Goal: Task Accomplishment & Management: Use online tool/utility

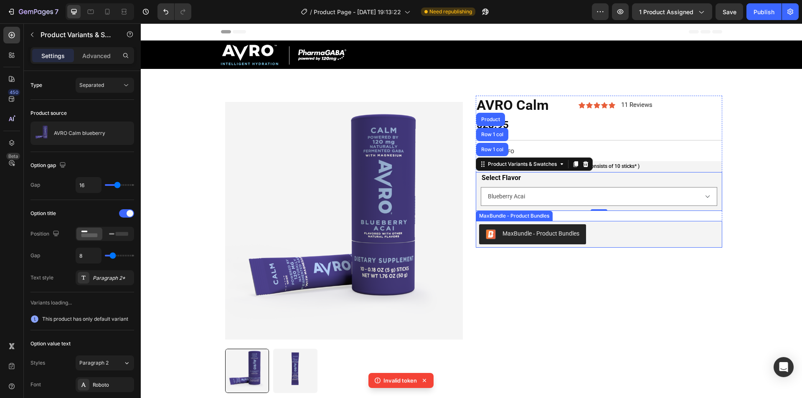
drag, startPoint x: 141, startPoint y: 23, endPoint x: 610, endPoint y: 234, distance: 514.2
click at [611, 233] on div "MaxBundle ‑ Product Bundles" at bounding box center [599, 234] width 240 height 20
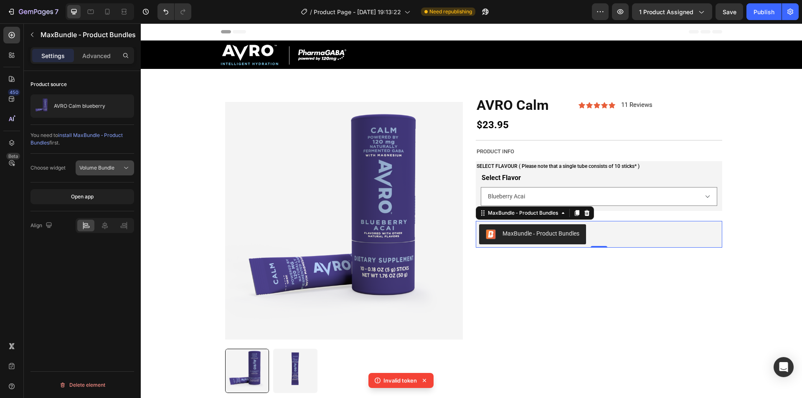
click at [93, 165] on span "Volume Bundle" at bounding box center [96, 168] width 35 height 6
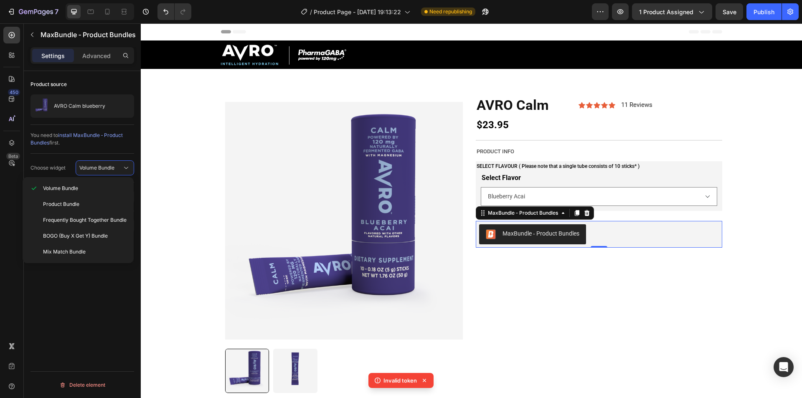
click at [80, 183] on div "You need to install MaxBundle ‑ Product Bundles first." at bounding box center [83, 197] width 104 height 29
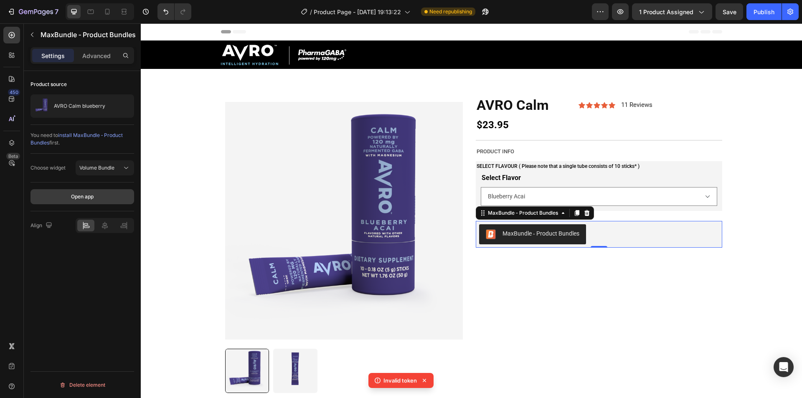
click at [76, 201] on button "Open app" at bounding box center [83, 196] width 104 height 15
click at [94, 202] on button "Open app" at bounding box center [83, 196] width 104 height 15
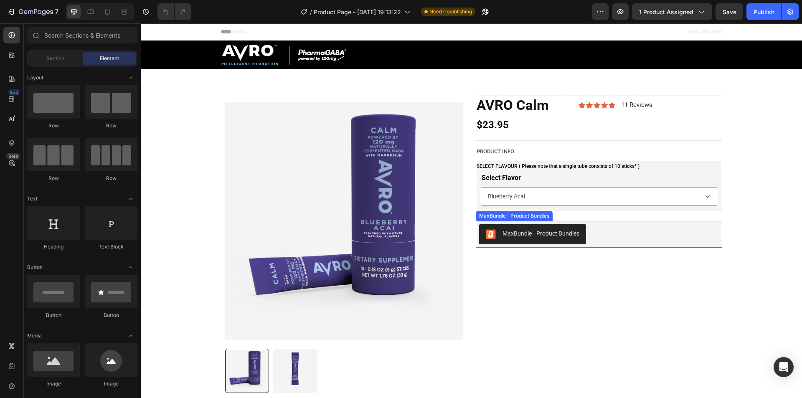
click at [628, 237] on div "MaxBundle ‑ Product Bundles" at bounding box center [599, 234] width 240 height 20
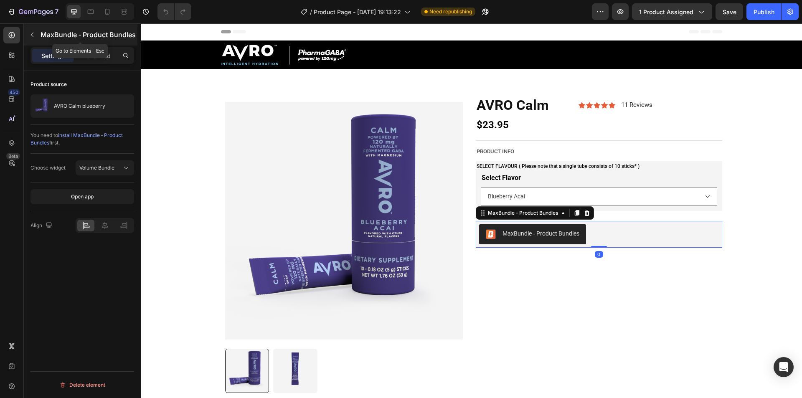
click at [36, 33] on button "button" at bounding box center [31, 34] width 13 height 13
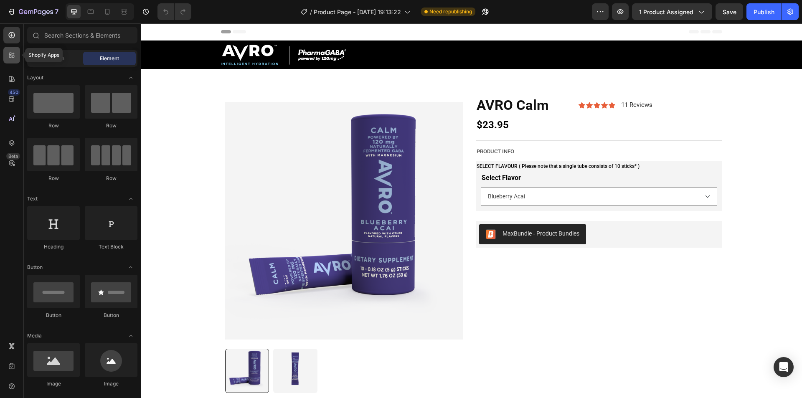
click at [7, 61] on div at bounding box center [11, 55] width 17 height 17
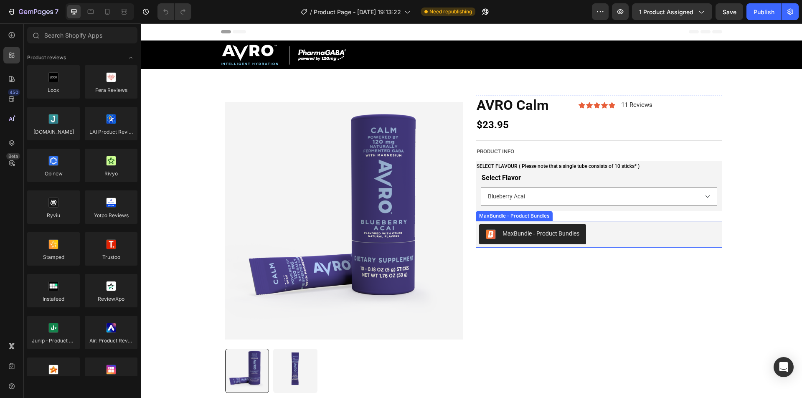
click at [598, 228] on div "MaxBundle ‑ Product Bundles" at bounding box center [599, 234] width 240 height 20
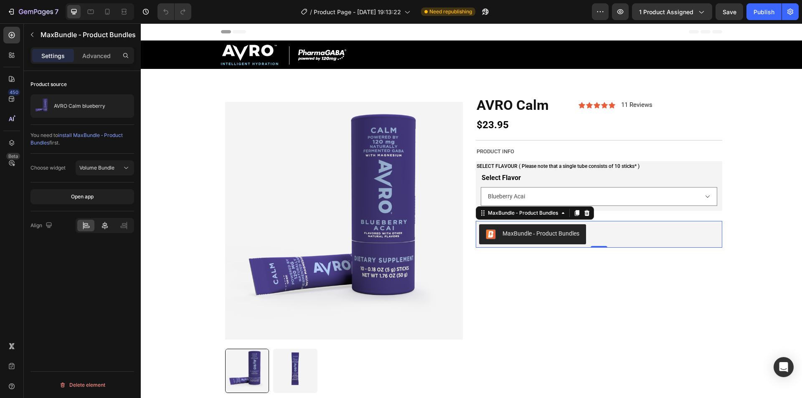
click at [100, 226] on div at bounding box center [104, 226] width 17 height 12
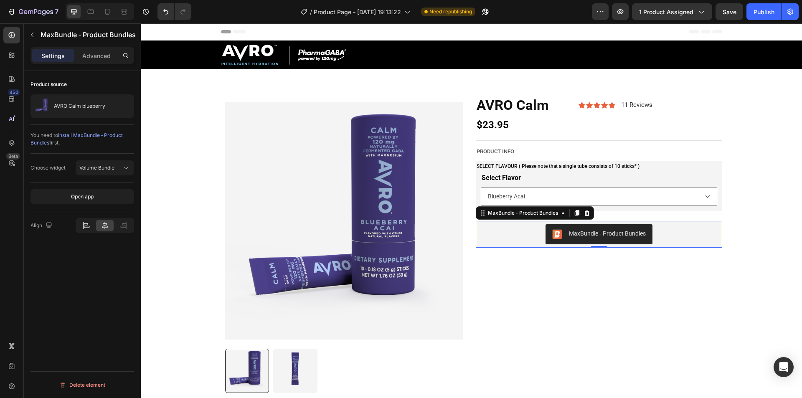
click at [87, 226] on icon at bounding box center [87, 227] width 6 height 2
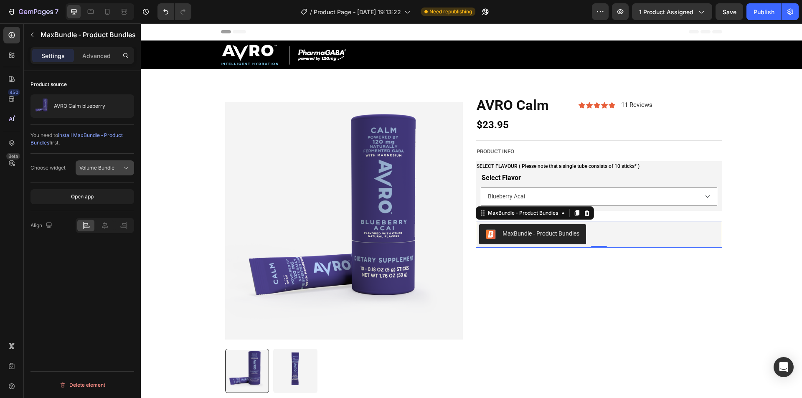
click at [94, 168] on span "Volume Bundle" at bounding box center [96, 168] width 35 height 6
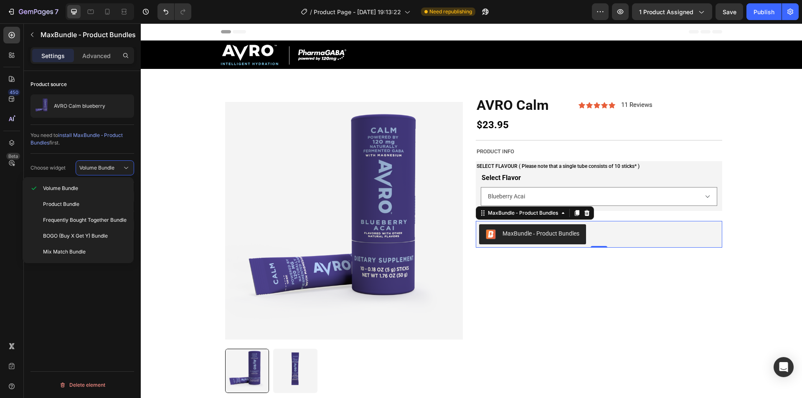
click at [59, 183] on div "You need to install MaxBundle ‑ Product Bundles first." at bounding box center [83, 197] width 104 height 29
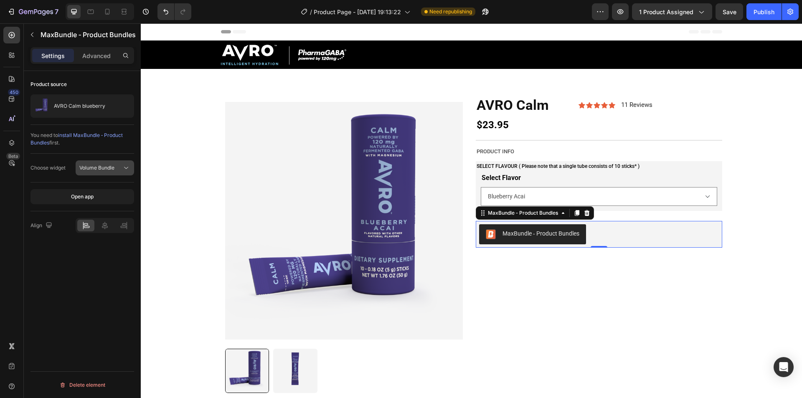
click at [97, 172] on button "Volume Bundle" at bounding box center [105, 167] width 58 height 15
click at [64, 163] on div "Choose widget" at bounding box center [48, 167] width 35 height 13
click at [90, 165] on span "Volume Bundle" at bounding box center [96, 168] width 35 height 6
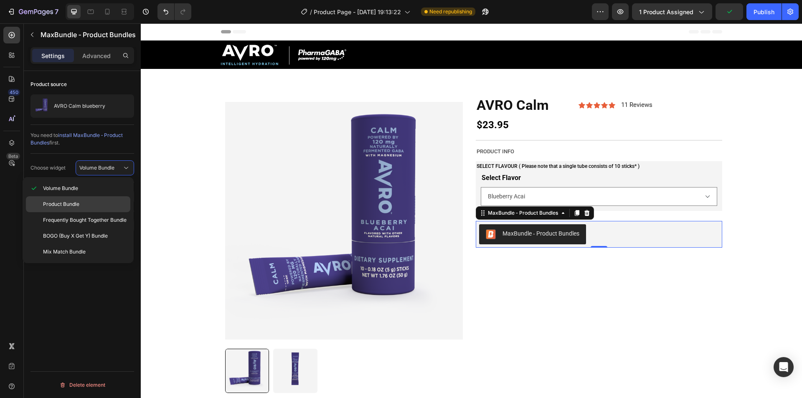
click at [98, 201] on p "Product Bundle" at bounding box center [85, 205] width 84 height 8
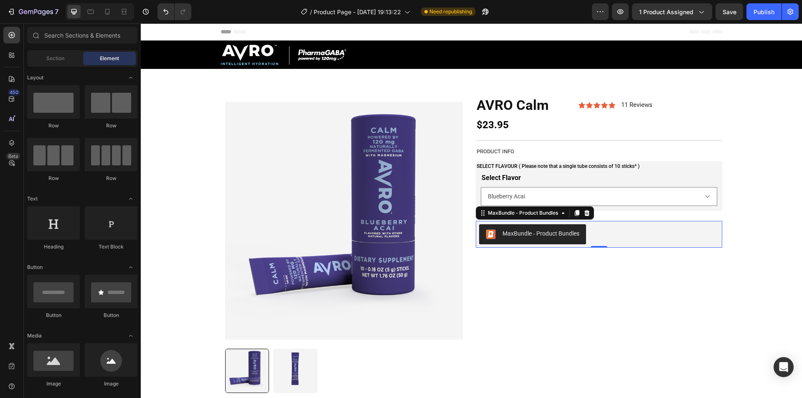
click at [760, 28] on div "Header" at bounding box center [471, 31] width 661 height 17
click at [761, 3] on div "7 / Product Page - Aug 18, 19:13:22 Need republishing Preview 1 product assigne…" at bounding box center [401, 12] width 802 height 24
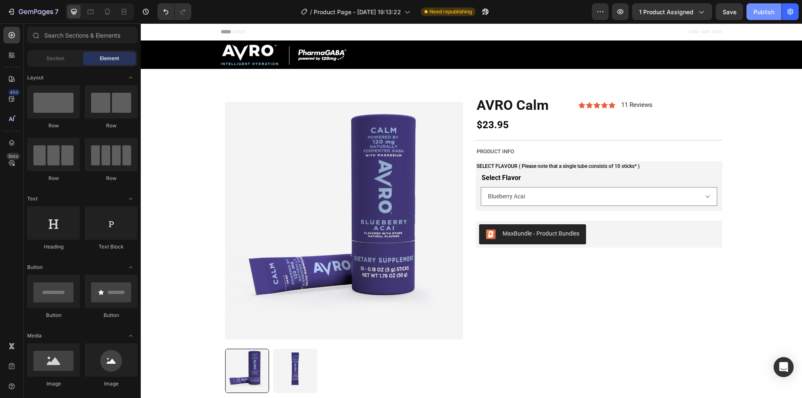
click at [761, 17] on button "Publish" at bounding box center [764, 11] width 35 height 17
click at [769, 9] on div "Publish" at bounding box center [764, 12] width 21 height 9
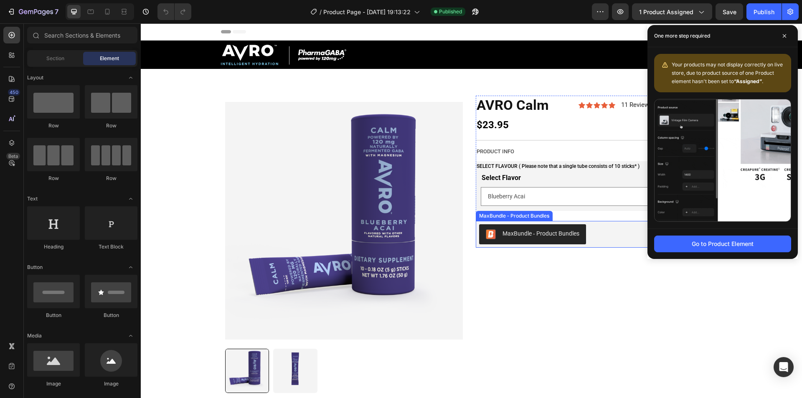
click at [524, 239] on div "MaxBundle ‑ Product Bundles" at bounding box center [533, 234] width 94 height 10
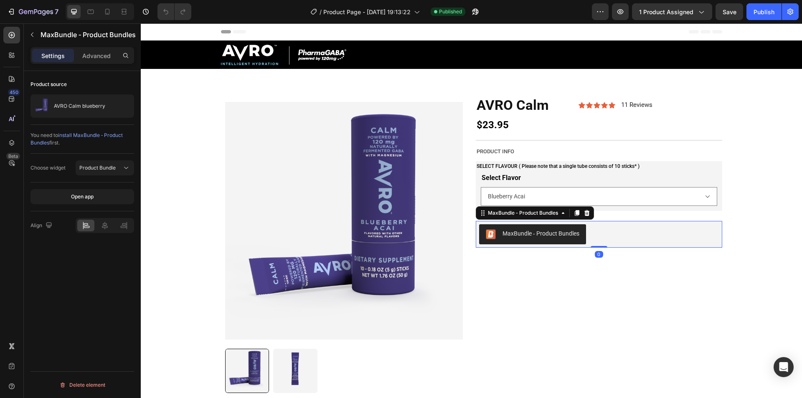
click at [94, 160] on div "Choose widget Product Bundle" at bounding box center [83, 168] width 104 height 29
click at [99, 169] on span "Product Bundle" at bounding box center [97, 168] width 36 height 6
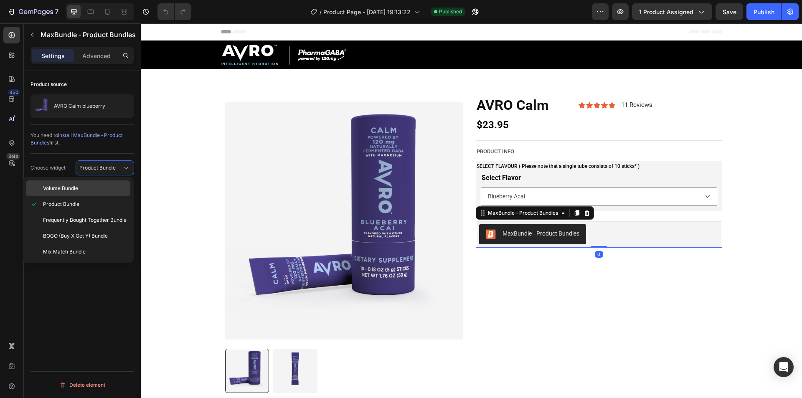
click at [97, 188] on p "Volume Bundle" at bounding box center [85, 189] width 84 height 8
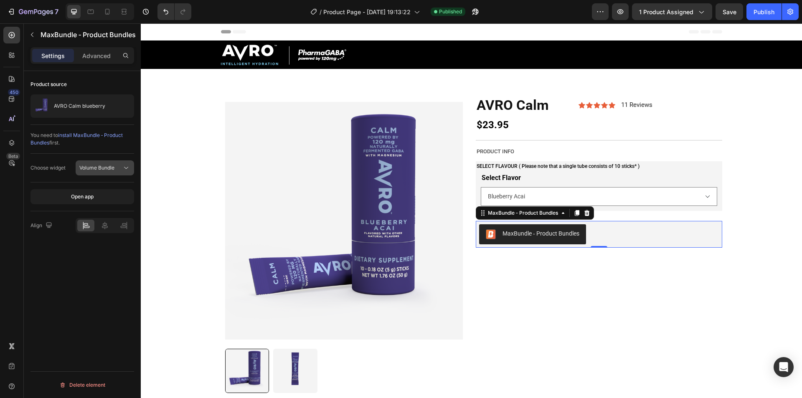
click at [97, 161] on button "Volume Bundle" at bounding box center [105, 167] width 58 height 15
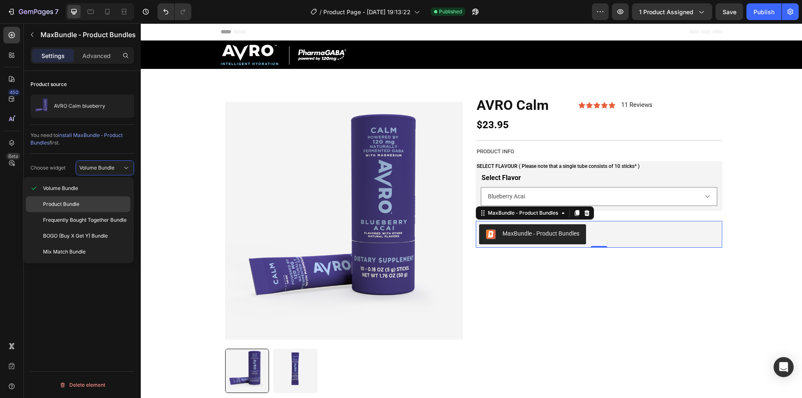
click at [98, 202] on p "Product Bundle" at bounding box center [85, 205] width 84 height 8
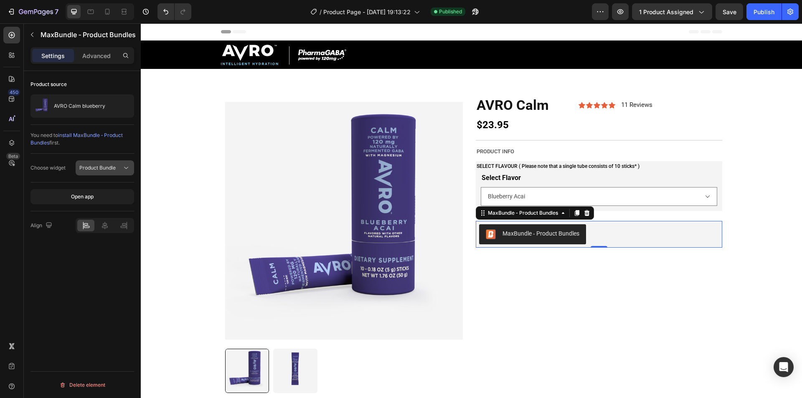
click at [99, 165] on span "Product Bundle" at bounding box center [97, 168] width 36 height 6
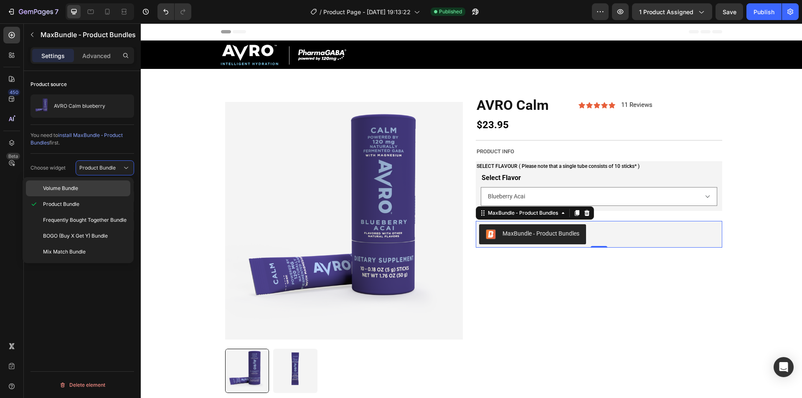
click at [99, 184] on div "Volume Bundle" at bounding box center [78, 189] width 104 height 16
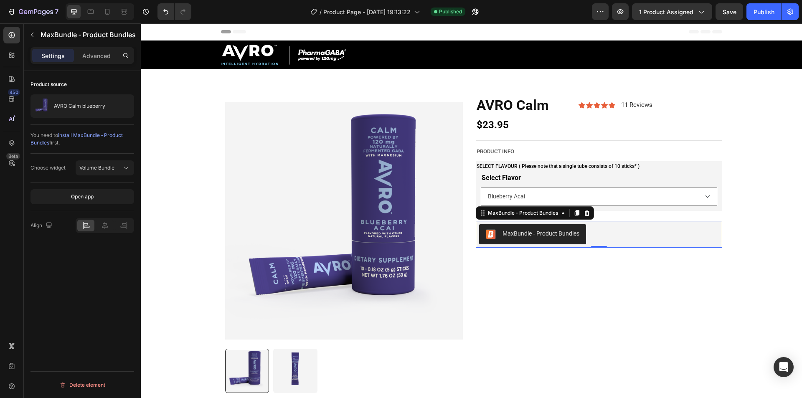
click at [765, 1] on div "7 / Product Page - Aug 18, 19:13:22 Published Preview 1 product assigned Save P…" at bounding box center [401, 12] width 802 height 24
click at [766, 17] on button "Publish" at bounding box center [764, 11] width 35 height 17
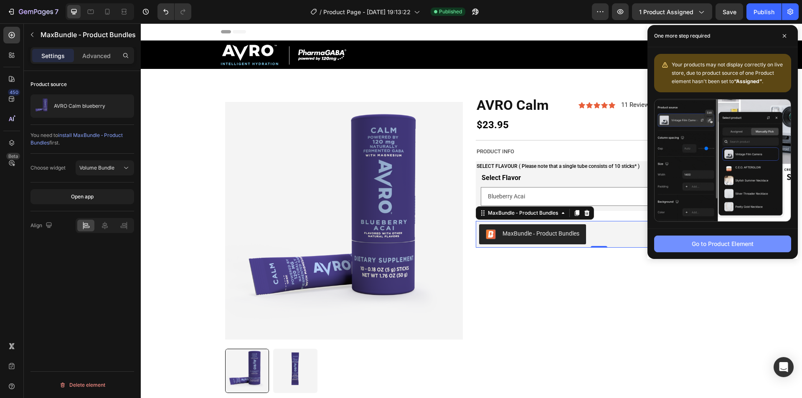
click at [719, 247] on div "Go to Product Element" at bounding box center [723, 243] width 62 height 9
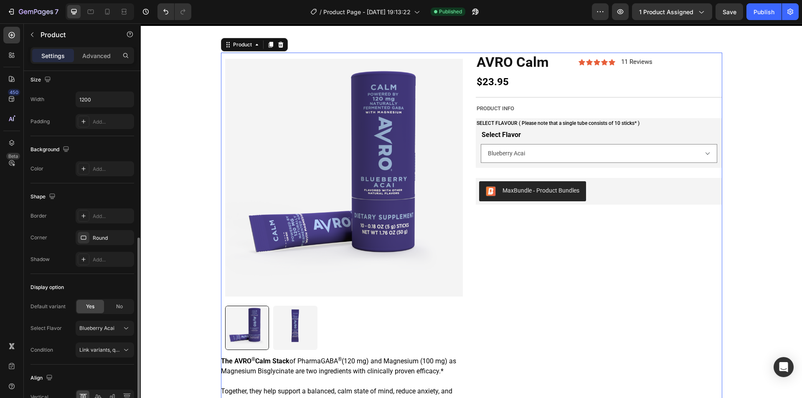
scroll to position [236, 0]
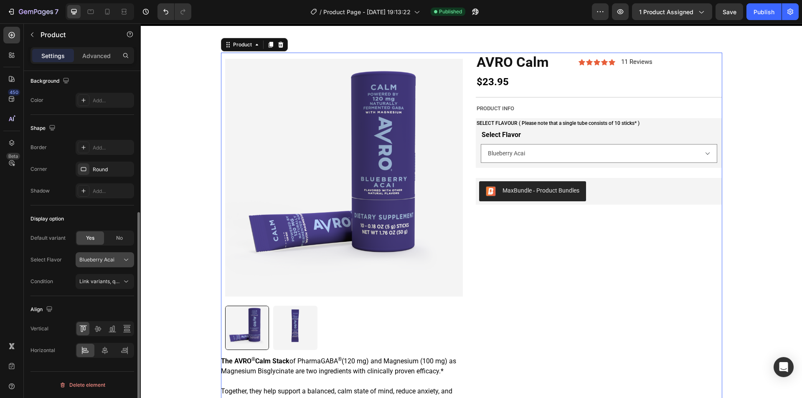
click at [124, 257] on icon at bounding box center [126, 260] width 8 height 8
click at [93, 218] on div "Display option" at bounding box center [83, 218] width 104 height 13
click at [120, 280] on span "Link variants, quantity <br> between same products" at bounding box center [140, 281] width 123 height 6
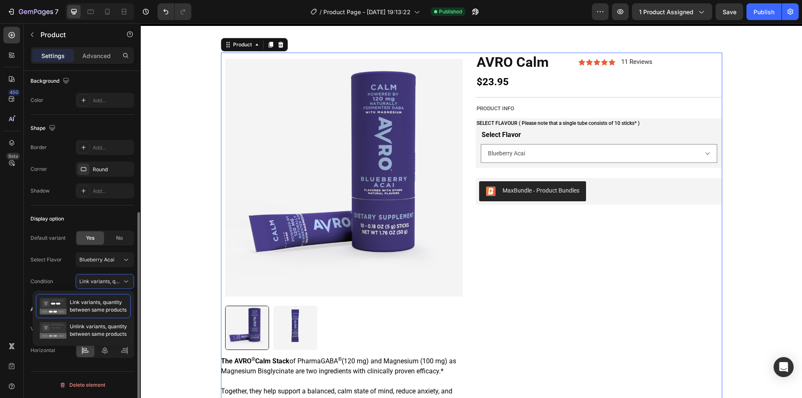
click at [99, 216] on div "Display option" at bounding box center [83, 218] width 104 height 13
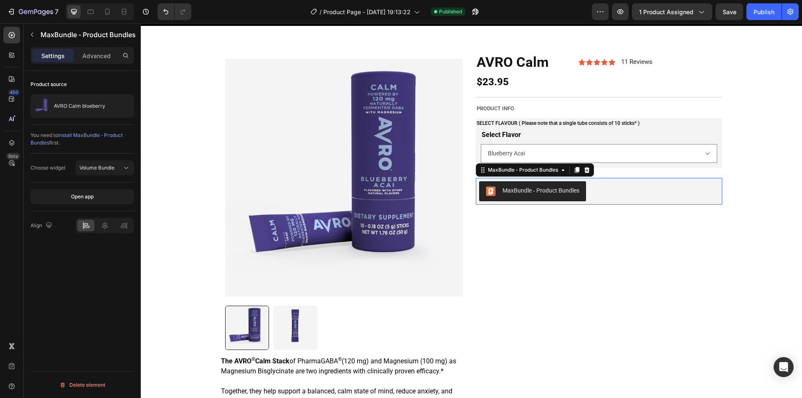
scroll to position [0, 0]
click at [557, 203] on div "MaxBundle ‑ Product Bundles" at bounding box center [599, 191] width 247 height 27
click at [104, 162] on button "Volume Bundle" at bounding box center [105, 167] width 58 height 15
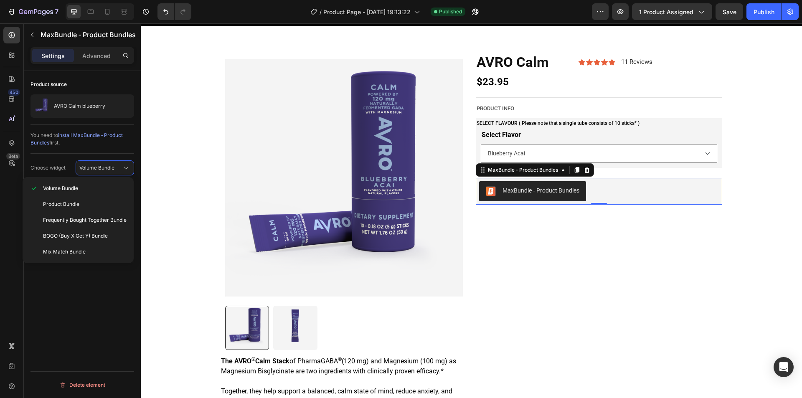
click at [103, 145] on div "You need to install MaxBundle ‑ Product Bundles first." at bounding box center [83, 139] width 104 height 15
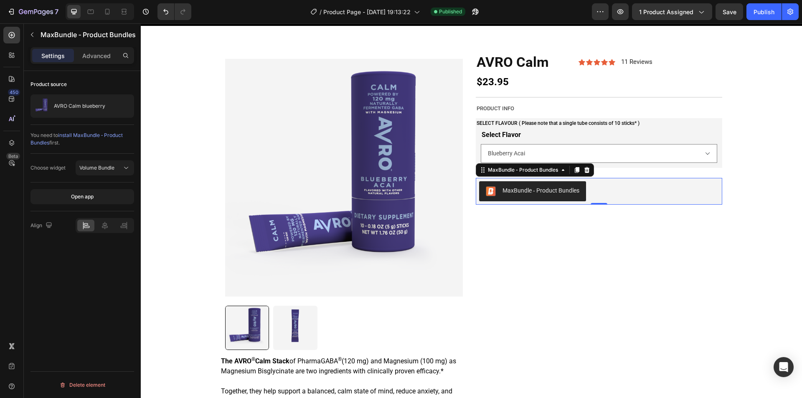
click at [80, 137] on span "install MaxBundle ‑ Product Bundles" at bounding box center [77, 139] width 92 height 14
click at [751, 9] on button "Publish" at bounding box center [764, 11] width 35 height 17
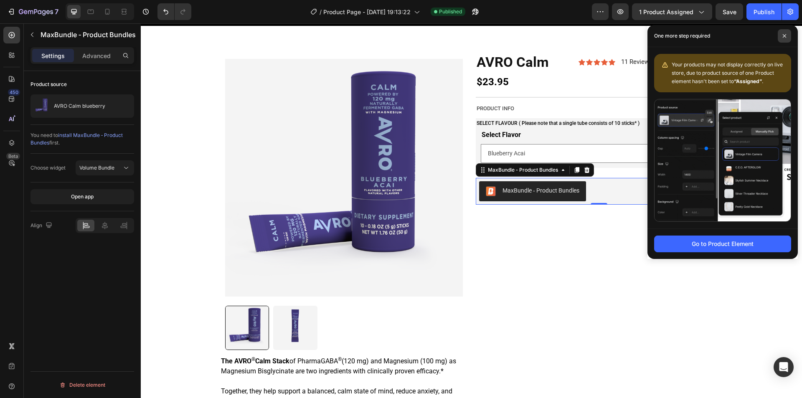
click at [782, 36] on span at bounding box center [784, 35] width 13 height 13
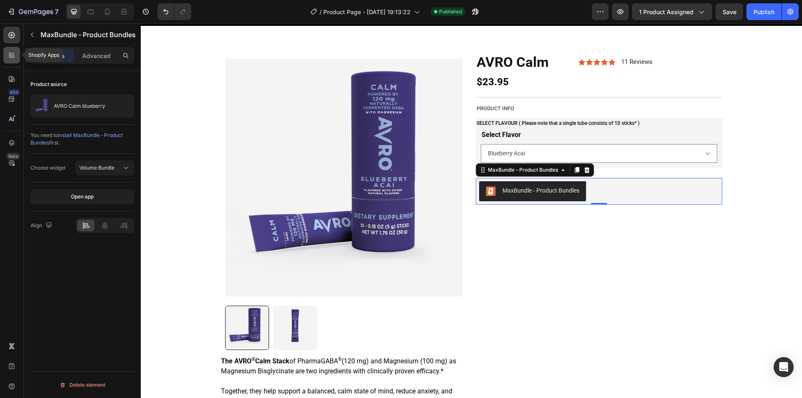
click at [12, 56] on icon at bounding box center [12, 55] width 8 height 8
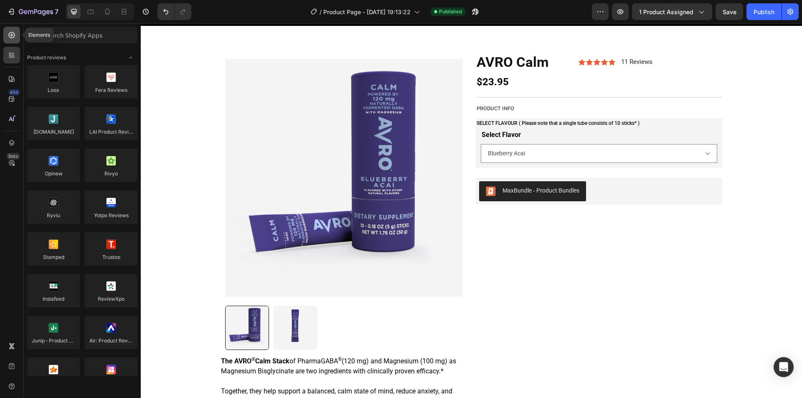
click at [11, 38] on icon at bounding box center [12, 35] width 6 height 6
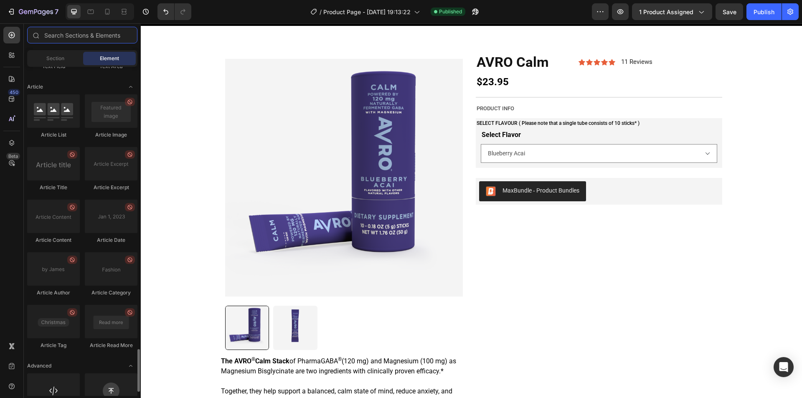
scroll to position [2202, 0]
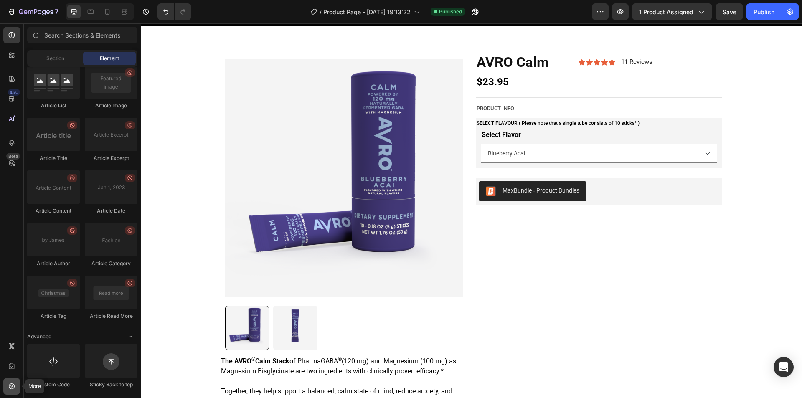
click at [12, 381] on div at bounding box center [11, 386] width 17 height 17
click at [16, 364] on div at bounding box center [11, 366] width 17 height 17
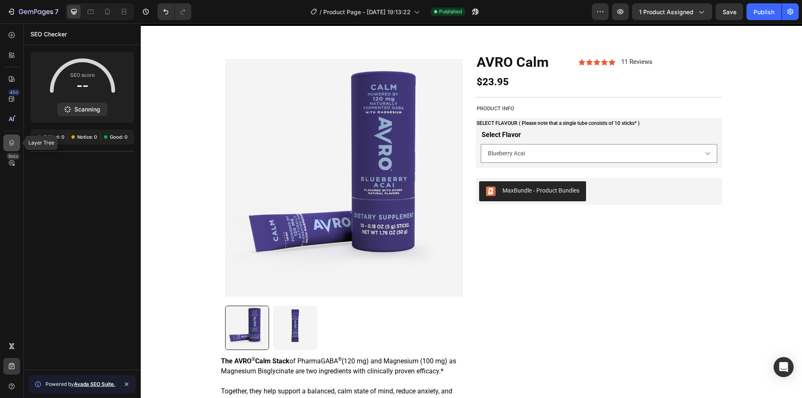
click at [11, 150] on div at bounding box center [11, 143] width 17 height 17
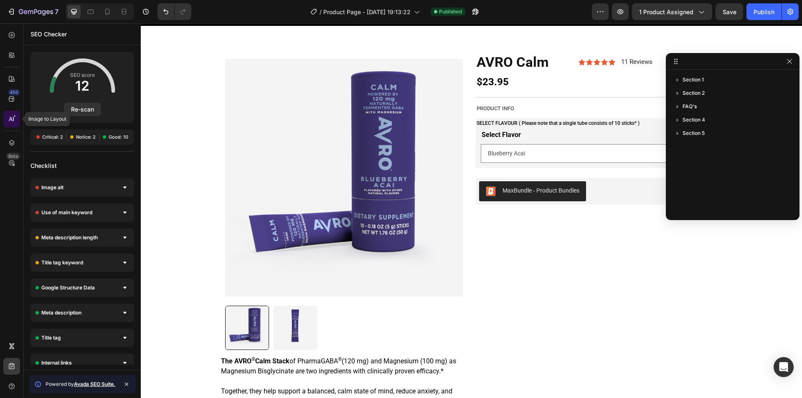
click at [10, 122] on icon at bounding box center [12, 119] width 8 height 8
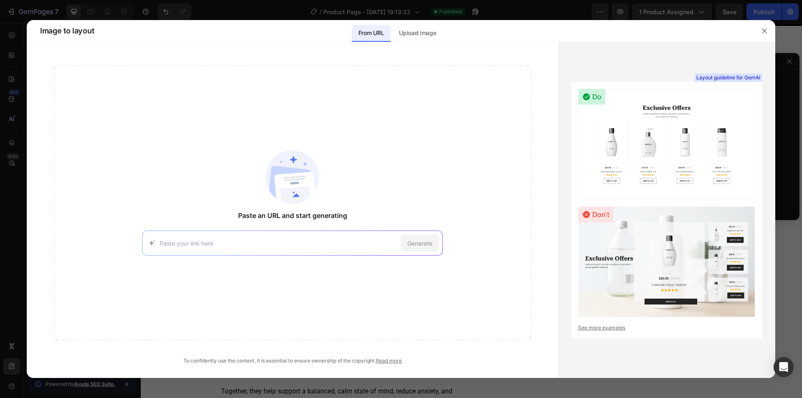
click at [10, 31] on div at bounding box center [401, 199] width 802 height 398
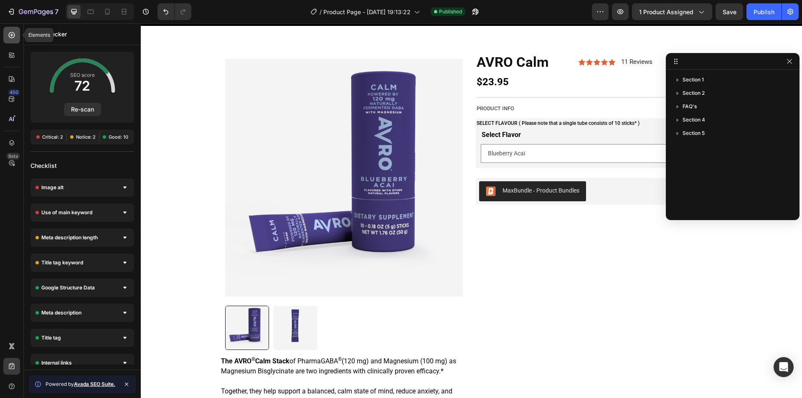
click at [13, 33] on icon at bounding box center [12, 35] width 8 height 8
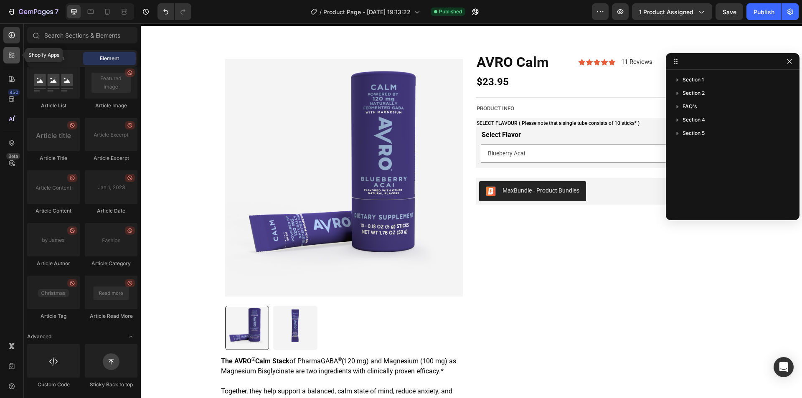
click at [13, 61] on div at bounding box center [11, 55] width 17 height 17
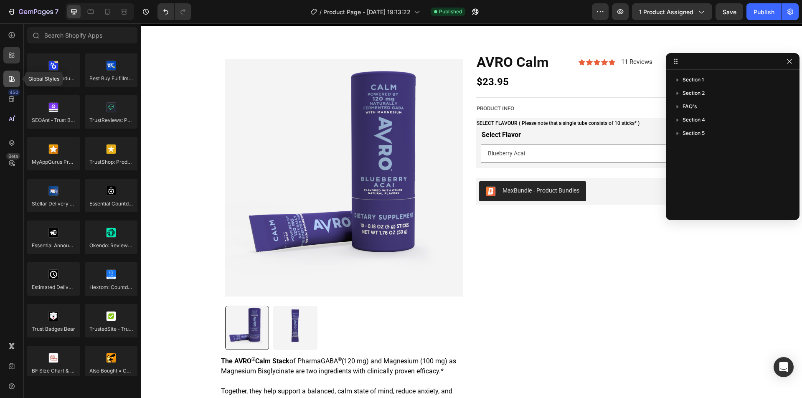
click at [16, 83] on div at bounding box center [11, 79] width 17 height 17
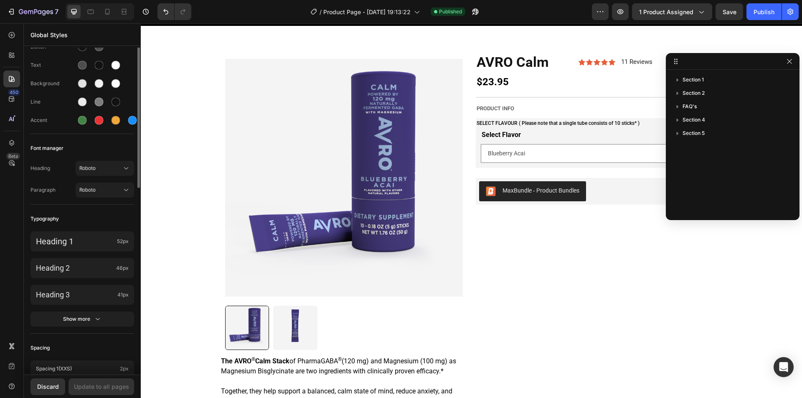
scroll to position [0, 0]
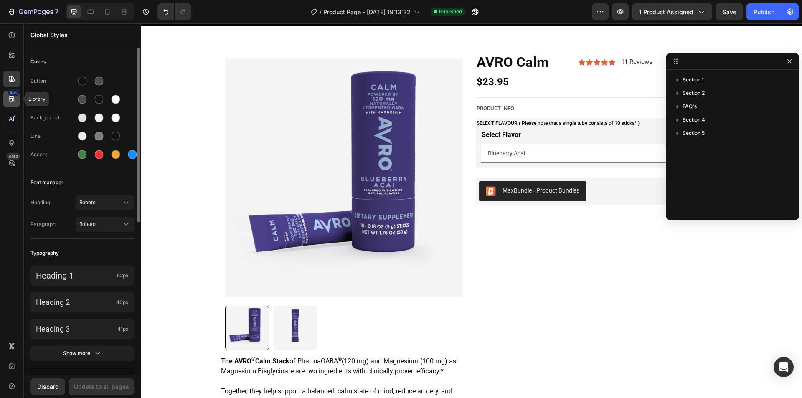
click at [19, 103] on div "450" at bounding box center [11, 99] width 17 height 17
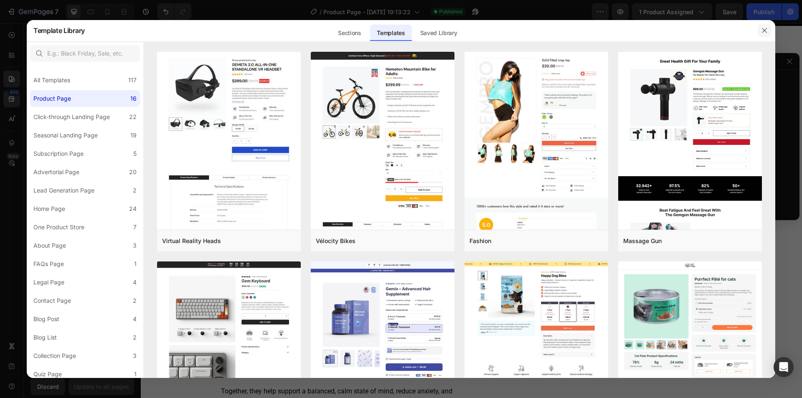
click at [765, 30] on icon "button" at bounding box center [764, 30] width 5 height 5
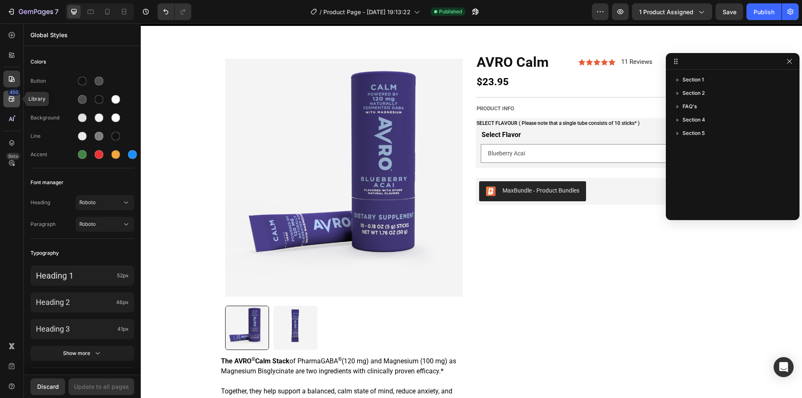
click at [13, 104] on div "450" at bounding box center [11, 99] width 17 height 17
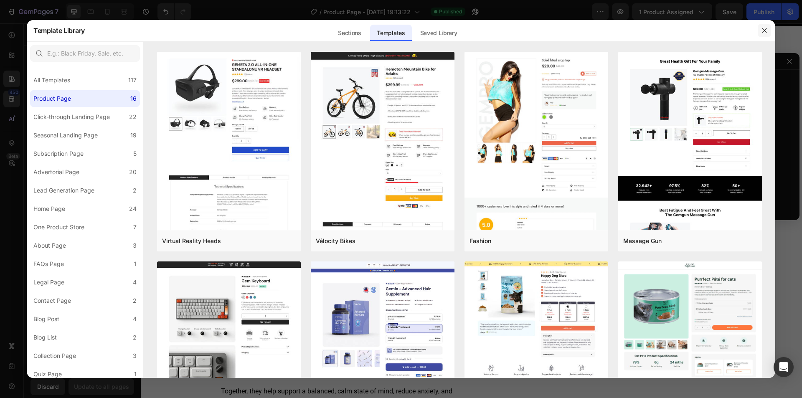
click at [768, 27] on button "button" at bounding box center [764, 30] width 13 height 13
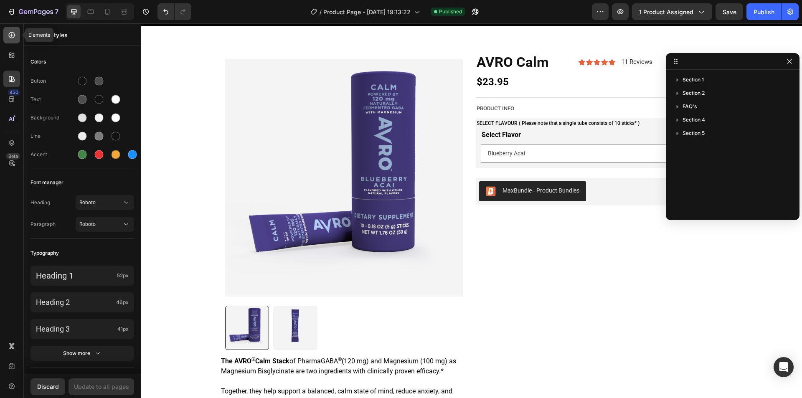
click at [11, 32] on icon at bounding box center [12, 35] width 8 height 8
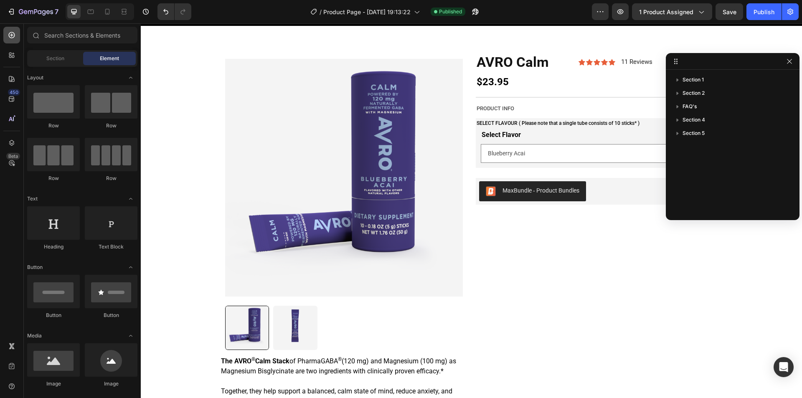
scroll to position [2202, 0]
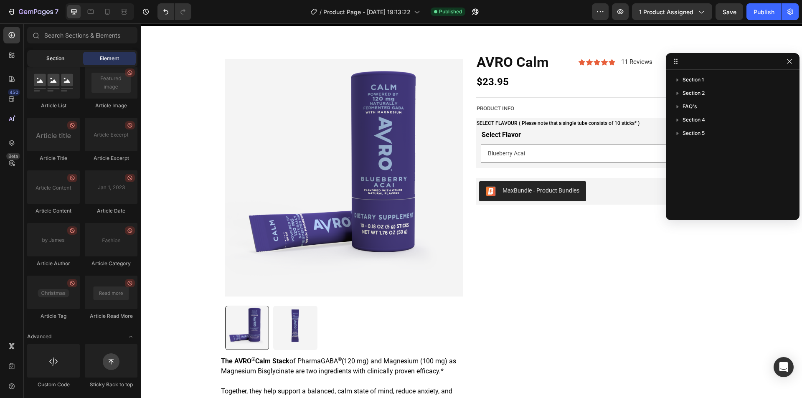
click at [61, 53] on div "Section" at bounding box center [55, 58] width 53 height 13
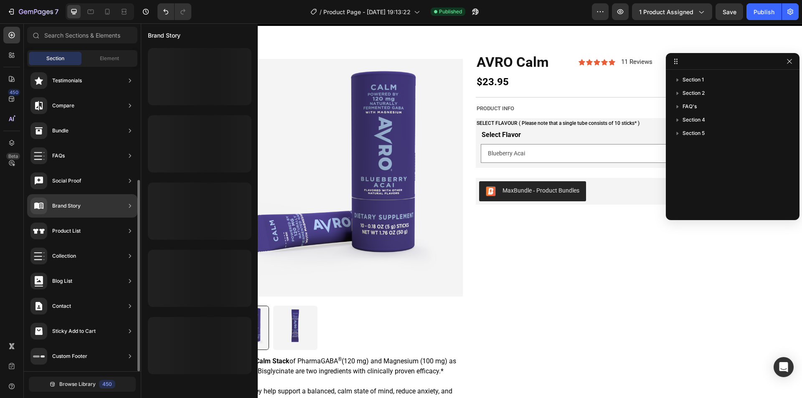
scroll to position [0, 0]
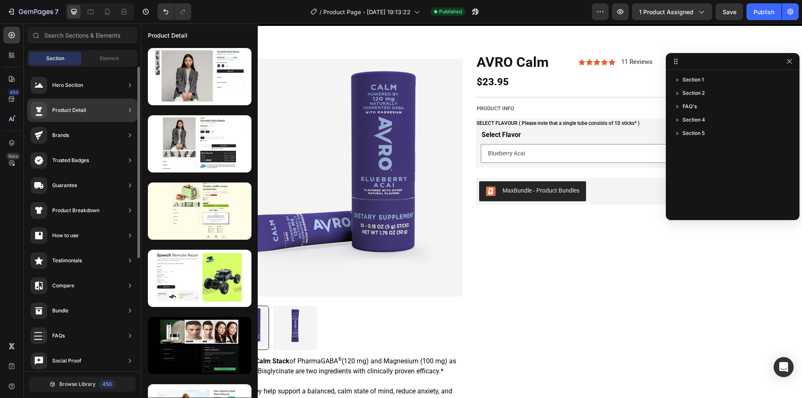
click at [102, 110] on div "Product Detail" at bounding box center [82, 110] width 110 height 23
click at [130, 109] on icon at bounding box center [130, 110] width 8 height 8
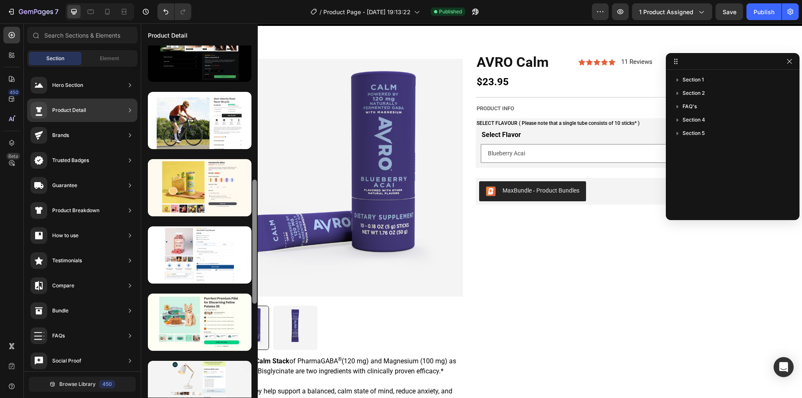
scroll to position [315, 0]
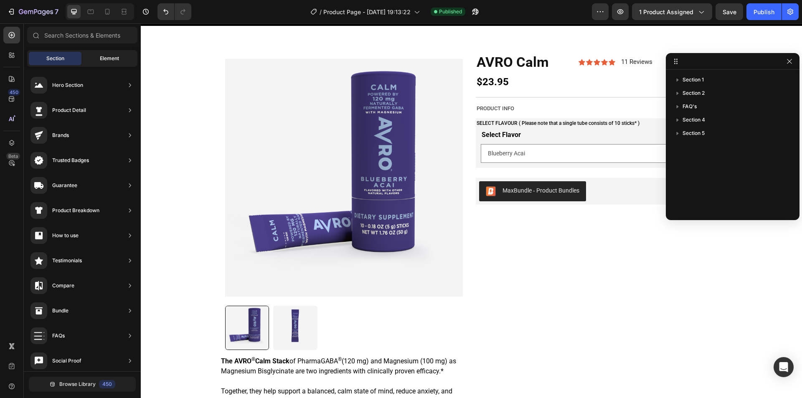
click at [114, 61] on span "Element" at bounding box center [109, 59] width 19 height 8
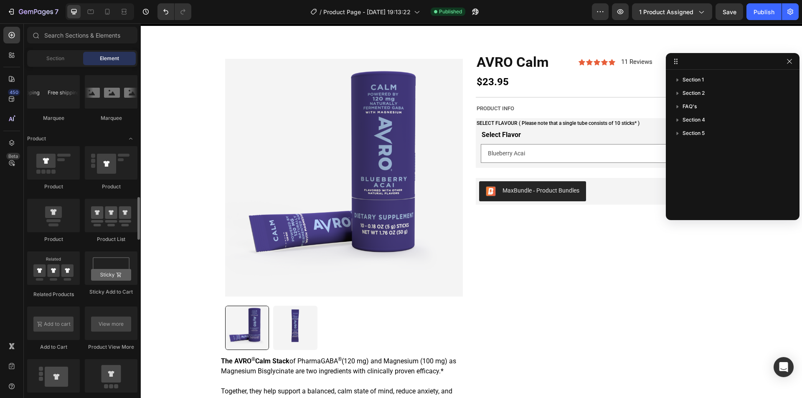
scroll to position [1086, 0]
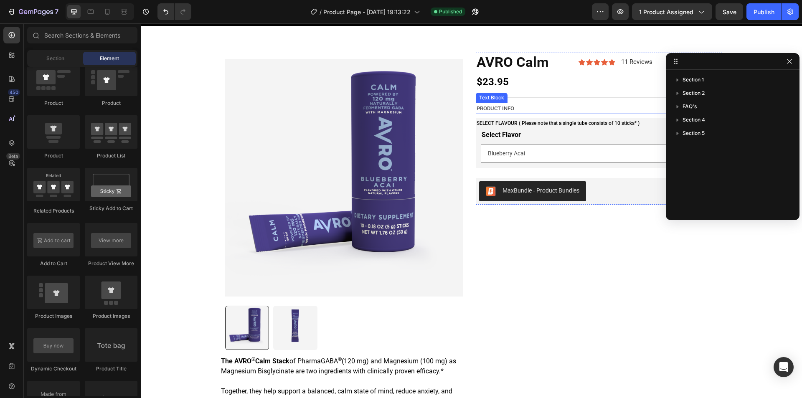
click at [544, 105] on p "PRODUCT INFO" at bounding box center [599, 109] width 245 height 10
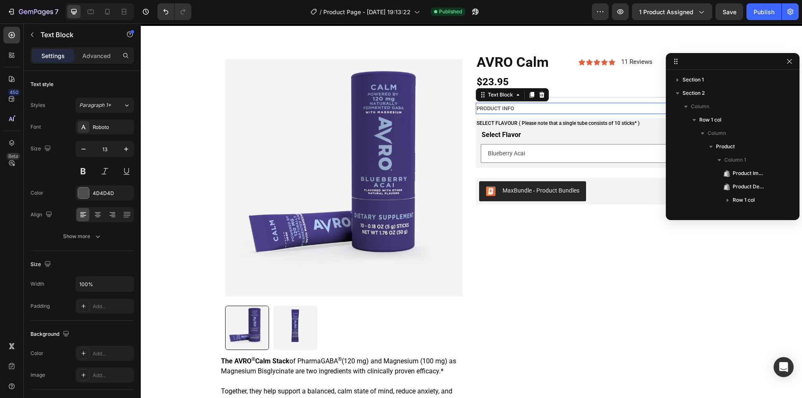
scroll to position [158, 0]
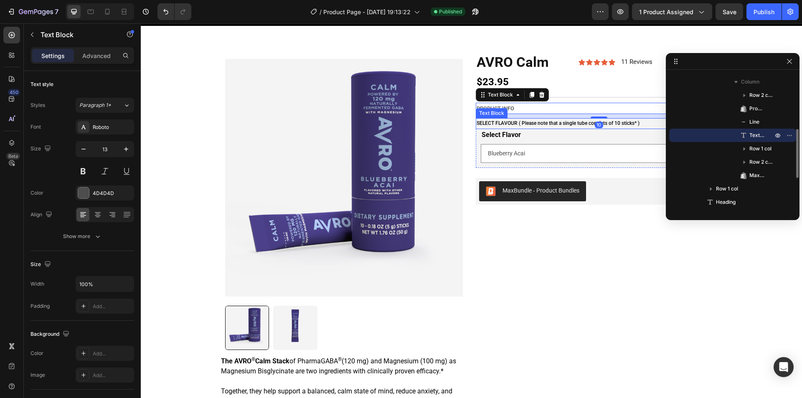
click at [554, 121] on p "SELECT FLAVOUR ( Please note that a single tube consists of 10 sticks* )" at bounding box center [599, 123] width 245 height 9
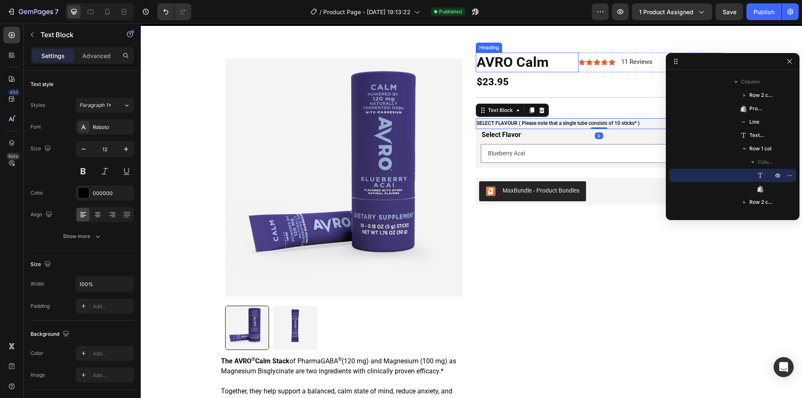
click at [557, 69] on h2 "AVRO Calm" at bounding box center [527, 63] width 103 height 20
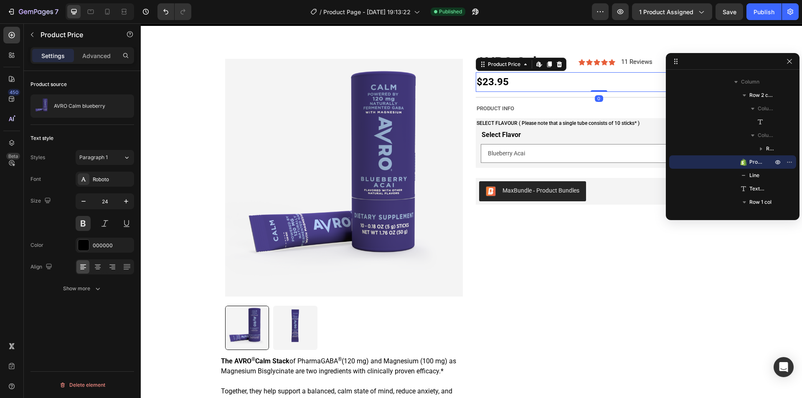
click at [563, 81] on div "$23.95" at bounding box center [599, 82] width 247 height 20
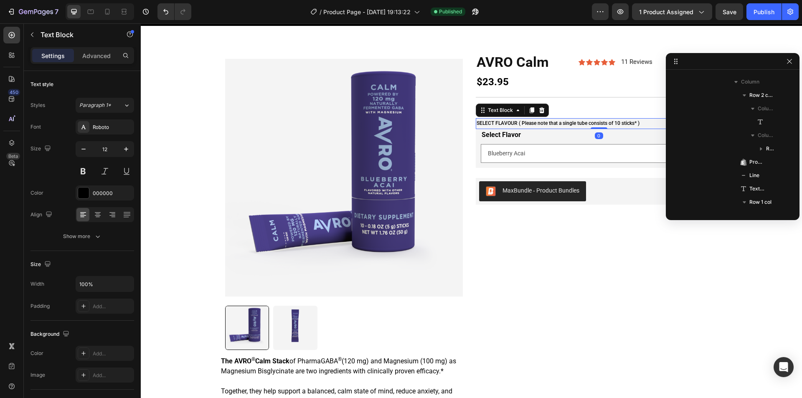
click at [554, 127] on p "SELECT FLAVOUR ( Please note that a single tube consists of 10 sticks* )" at bounding box center [599, 123] width 245 height 9
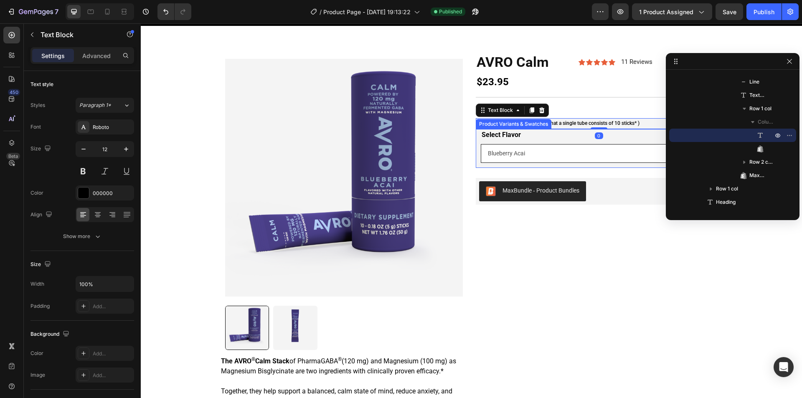
click at [552, 161] on select "Blueberry Acai" at bounding box center [599, 153] width 236 height 19
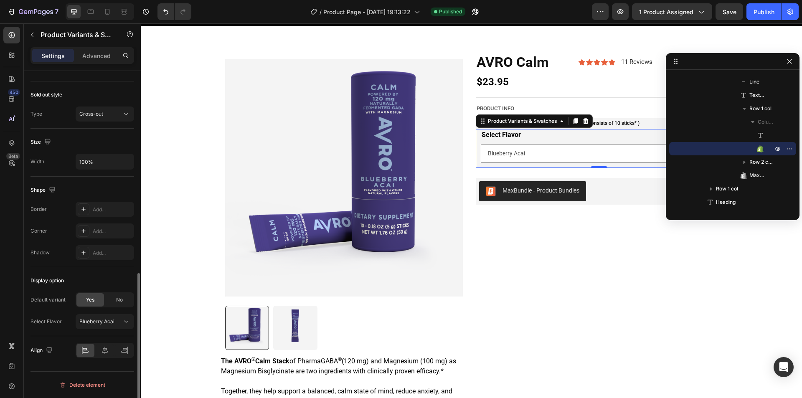
scroll to position [433, 0]
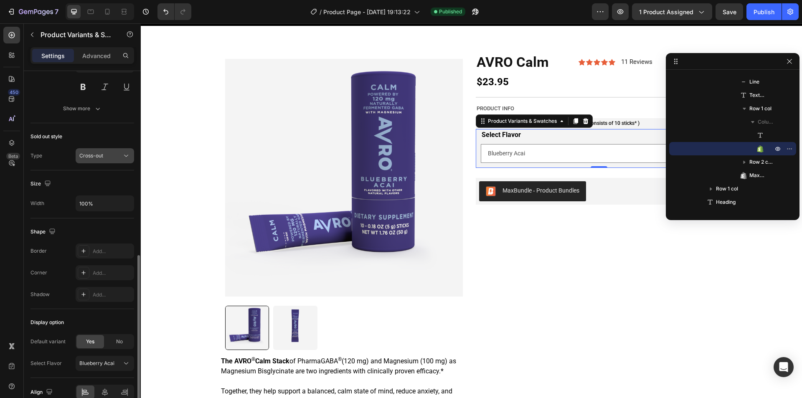
click at [95, 159] on span "Cross-out" at bounding box center [91, 156] width 24 height 8
click at [89, 132] on div "Sold out style" at bounding box center [83, 136] width 104 height 13
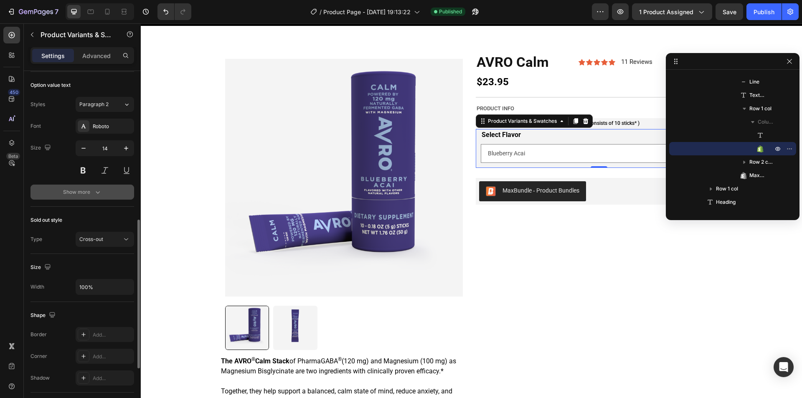
click at [81, 191] on div "Show more" at bounding box center [82, 192] width 39 height 8
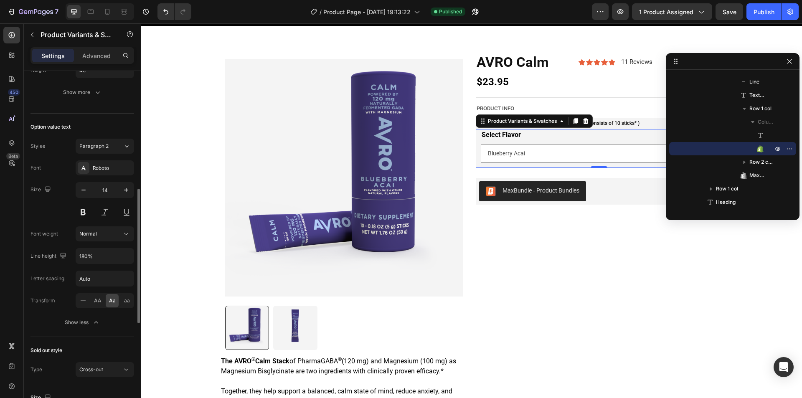
scroll to position [183, 0]
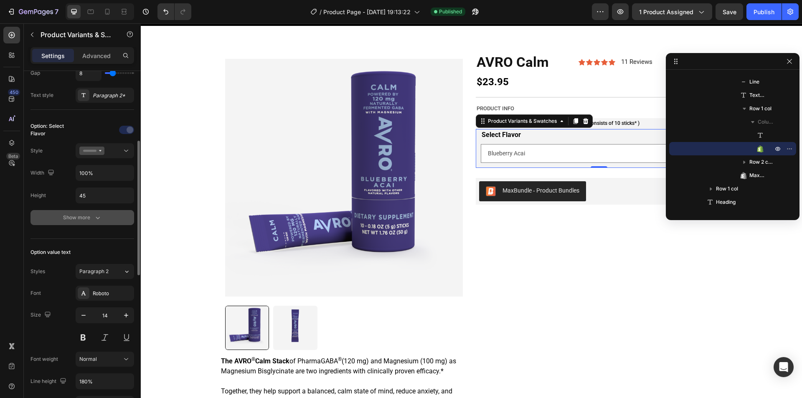
click at [76, 210] on button "Show more" at bounding box center [83, 217] width 104 height 15
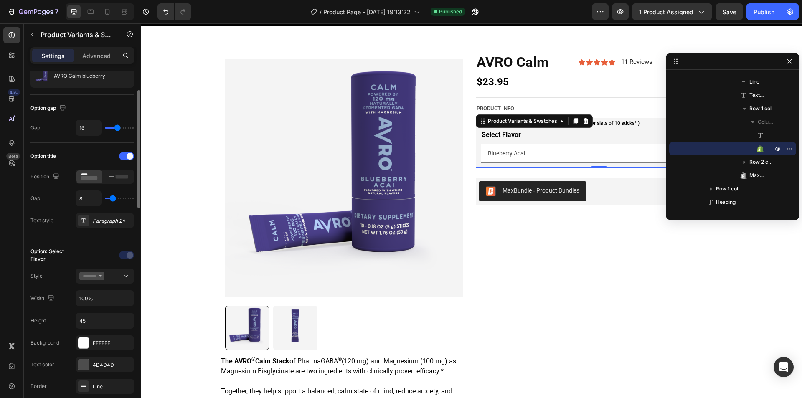
scroll to position [0, 0]
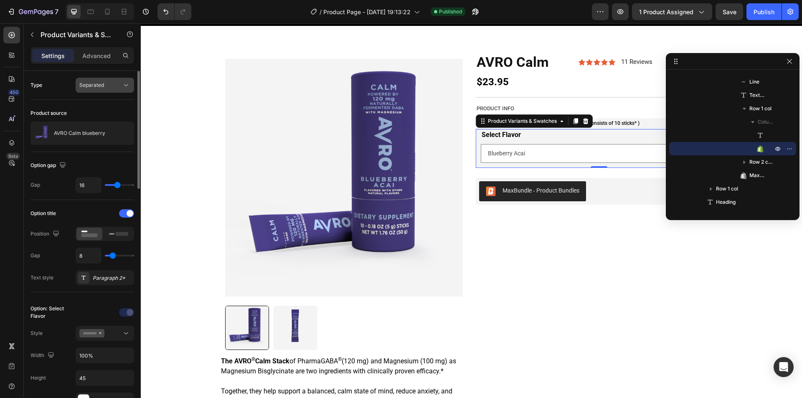
click at [100, 86] on span "Separated" at bounding box center [91, 85] width 25 height 6
click at [62, 81] on div "Type Separated" at bounding box center [83, 85] width 104 height 15
click at [104, 152] on div "Type Separated" at bounding box center [83, 176] width 104 height 48
click at [102, 87] on span "Separated" at bounding box center [91, 85] width 25 height 6
click at [100, 117] on div "Combine" at bounding box center [96, 122] width 69 height 16
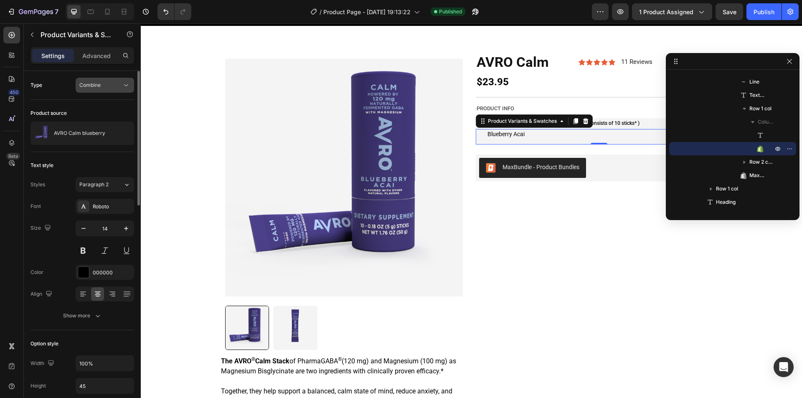
click at [102, 87] on div "Combine" at bounding box center [100, 85] width 43 height 8
click at [102, 102] on span "Separated" at bounding box center [91, 106] width 25 height 8
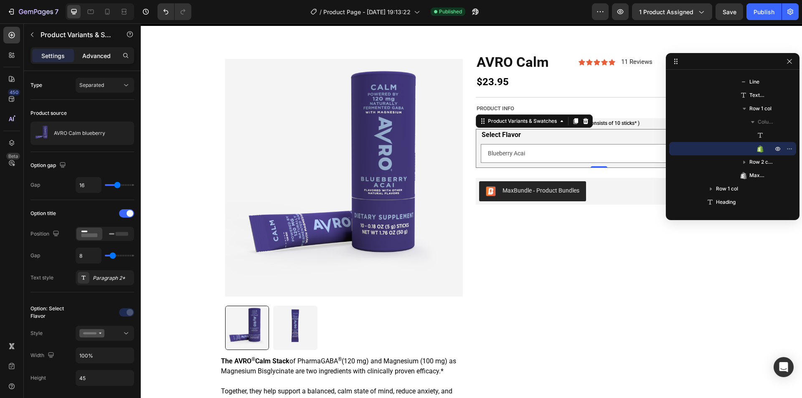
click at [97, 56] on p "Advanced" at bounding box center [96, 55] width 28 height 9
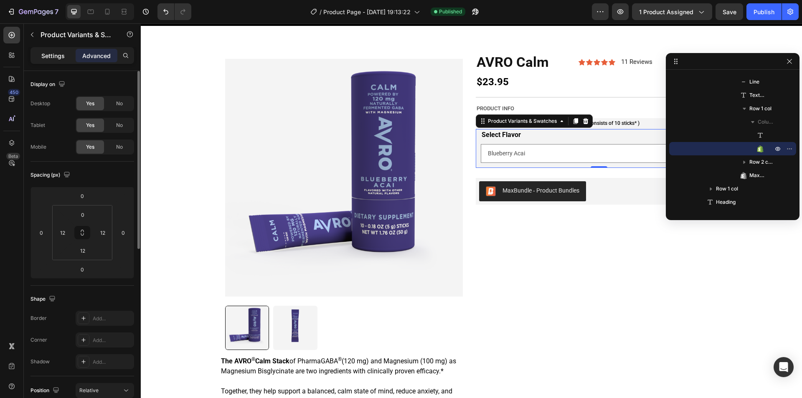
click at [69, 49] on div "Settings" at bounding box center [53, 55] width 42 height 13
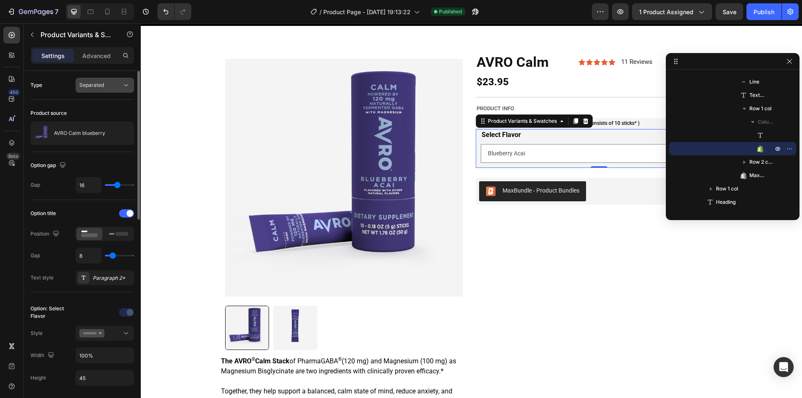
click at [100, 90] on button "Separated" at bounding box center [105, 85] width 58 height 15
click at [101, 114] on div "Combine" at bounding box center [96, 122] width 69 height 16
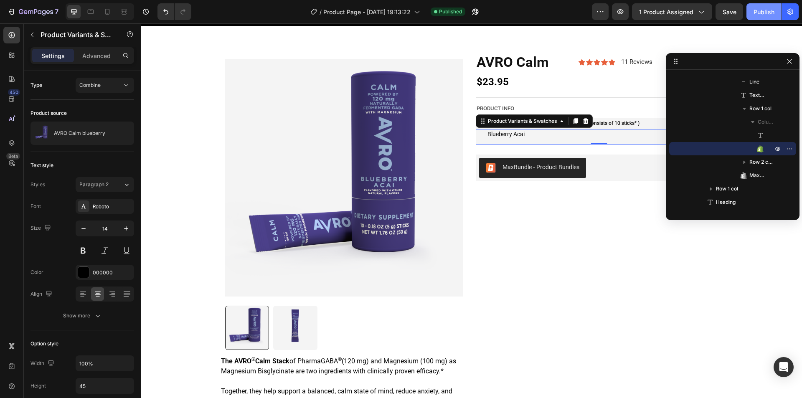
click at [764, 5] on button "Publish" at bounding box center [764, 11] width 35 height 17
click at [792, 70] on div "Section 1 Section 2 Column Row 1 col Column Product Column 1 Product Images Pro…" at bounding box center [733, 142] width 134 height 145
click at [792, 61] on icon "button" at bounding box center [789, 61] width 7 height 7
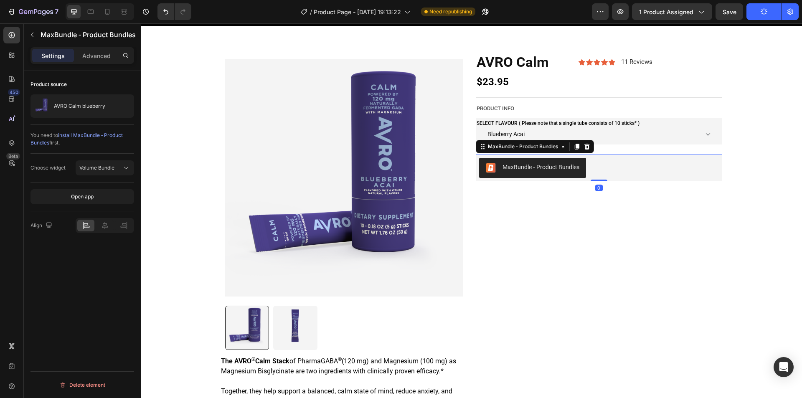
click at [606, 173] on div "MaxBundle ‑ Product Bundles" at bounding box center [599, 168] width 240 height 20
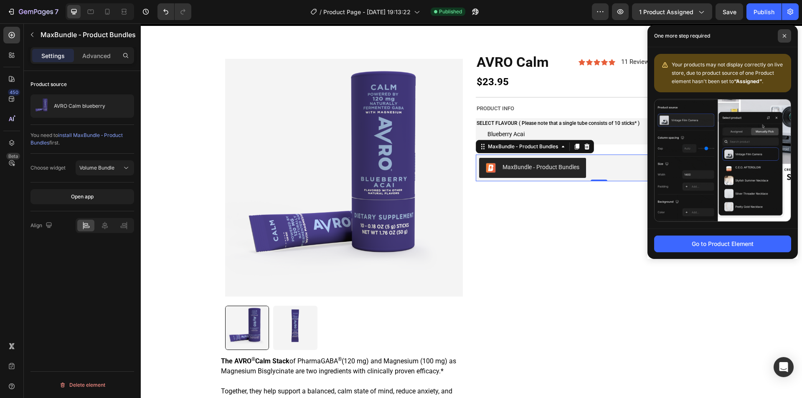
click at [783, 37] on icon at bounding box center [785, 36] width 4 height 4
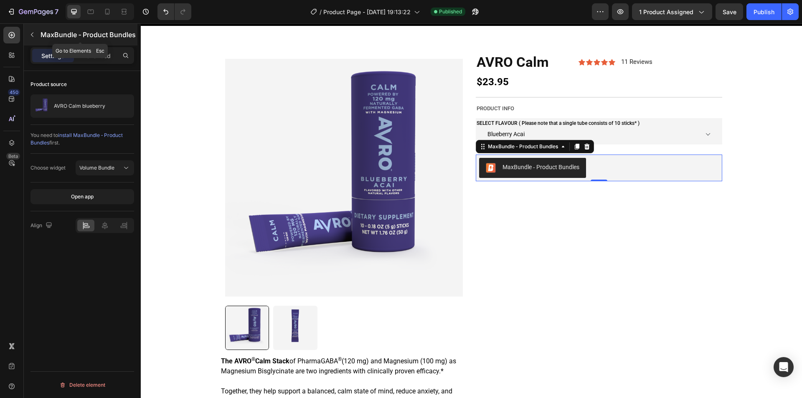
click at [92, 39] on p "MaxBundle ‑ Product Bundles" at bounding box center [88, 35] width 95 height 10
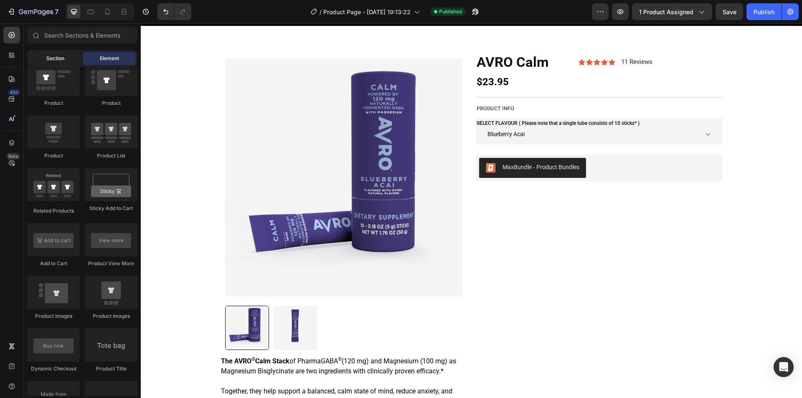
click at [53, 55] on span "Section" at bounding box center [55, 59] width 18 height 8
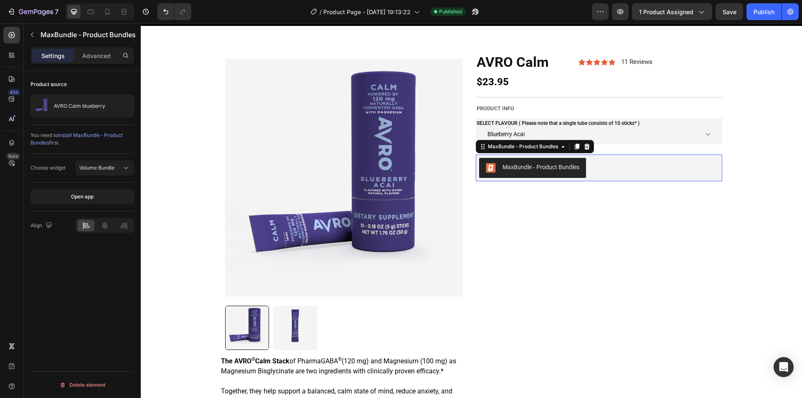
click at [580, 160] on button "MaxBundle ‑ Product Bundles" at bounding box center [532, 168] width 107 height 20
click at [532, 143] on div "MaxBundle ‑ Product Bundles" at bounding box center [523, 147] width 74 height 8
click at [633, 158] on div "MaxBundle ‑ Product Bundles" at bounding box center [599, 168] width 240 height 20
click at [621, 167] on div "MaxBundle ‑ Product Bundles" at bounding box center [599, 168] width 240 height 20
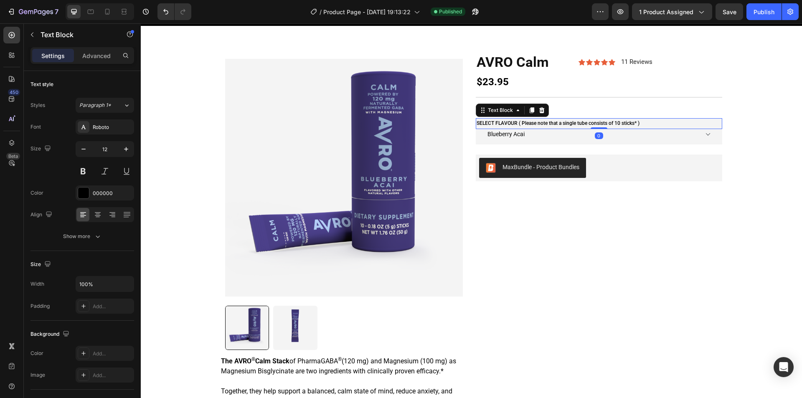
click at [613, 122] on p "SELECT FLAVOUR ( Please note that a single tube consists of 10 sticks* )" at bounding box center [599, 123] width 245 height 9
click at [567, 135] on select "Blueberry Acai" at bounding box center [599, 134] width 236 height 10
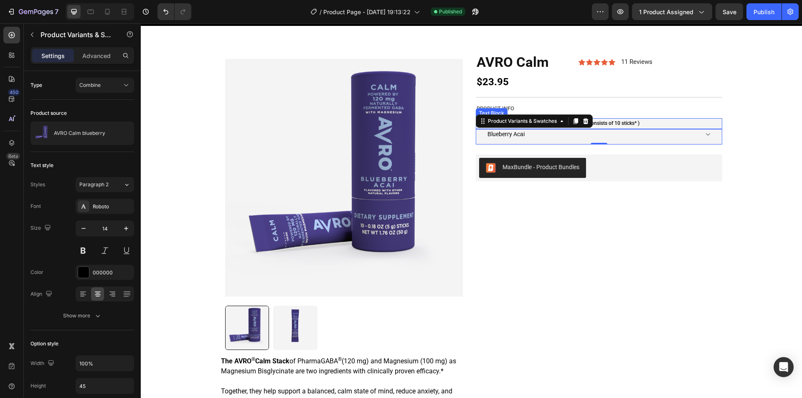
click at [639, 120] on p "SELECT FLAVOUR ( Please note that a single tube consists of 10 sticks* )" at bounding box center [599, 123] width 245 height 9
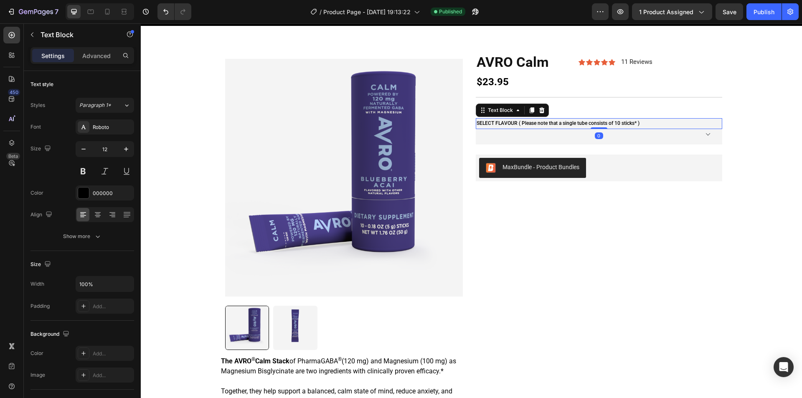
click at [633, 136] on select "Blueberry Acai" at bounding box center [599, 134] width 236 height 10
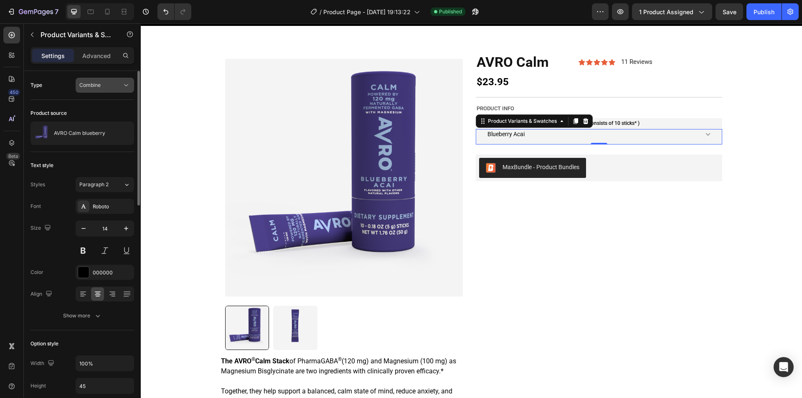
click at [95, 89] on div "Combine" at bounding box center [104, 85] width 51 height 8
click at [94, 110] on div "Separated" at bounding box center [96, 106] width 69 height 16
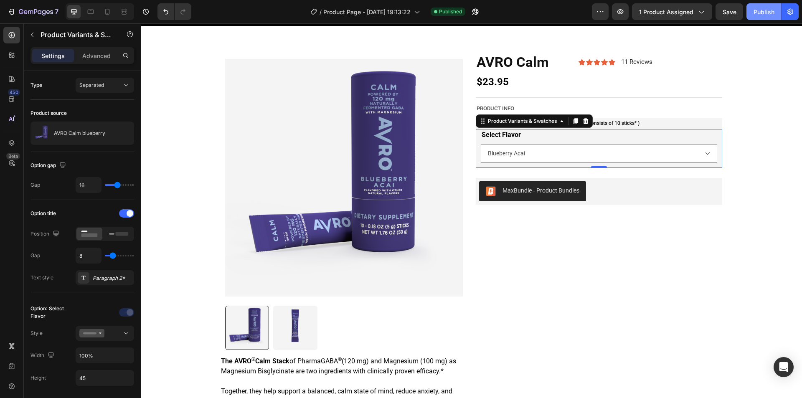
click at [765, 8] on div "Publish" at bounding box center [764, 12] width 21 height 9
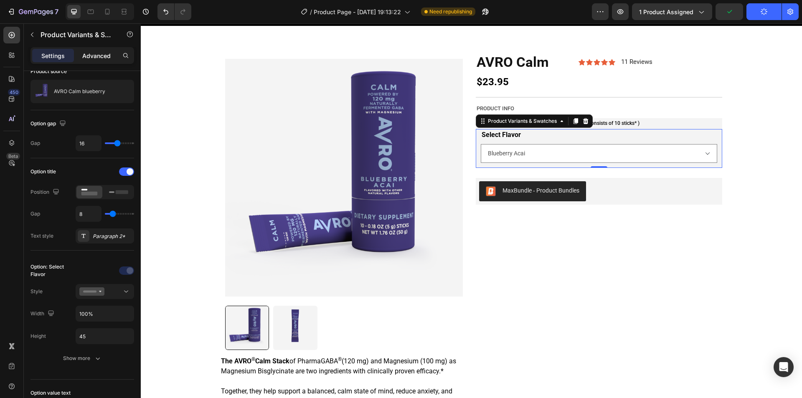
click at [99, 49] on div "Advanced" at bounding box center [97, 55] width 42 height 13
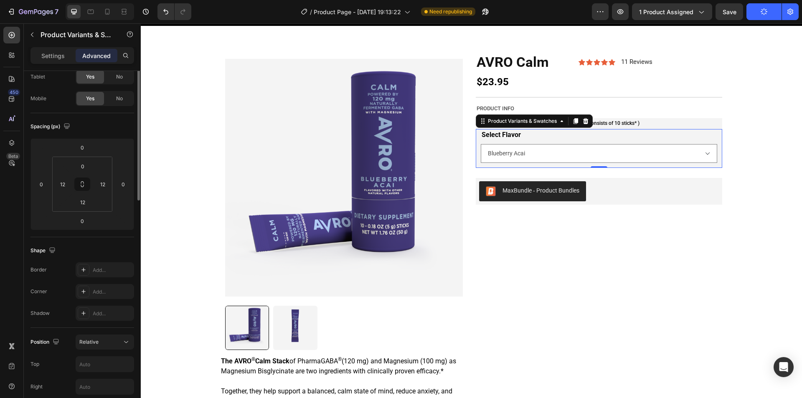
scroll to position [0, 0]
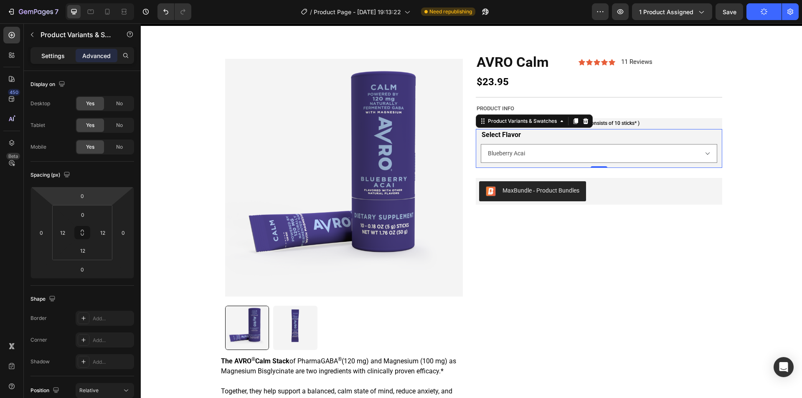
click at [43, 56] on p "Settings" at bounding box center [52, 55] width 23 height 9
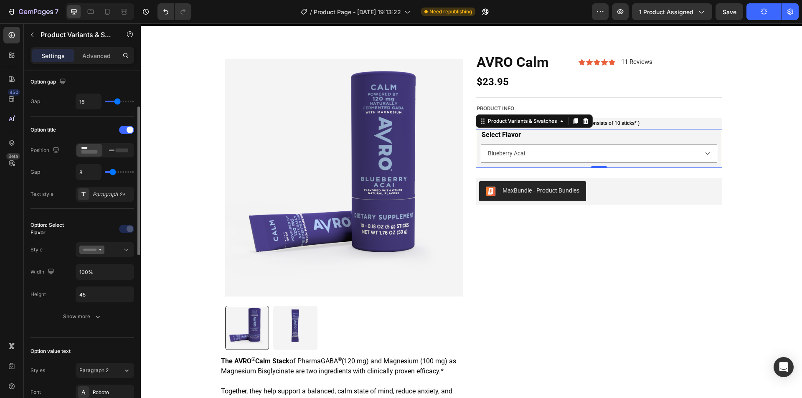
scroll to position [167, 0]
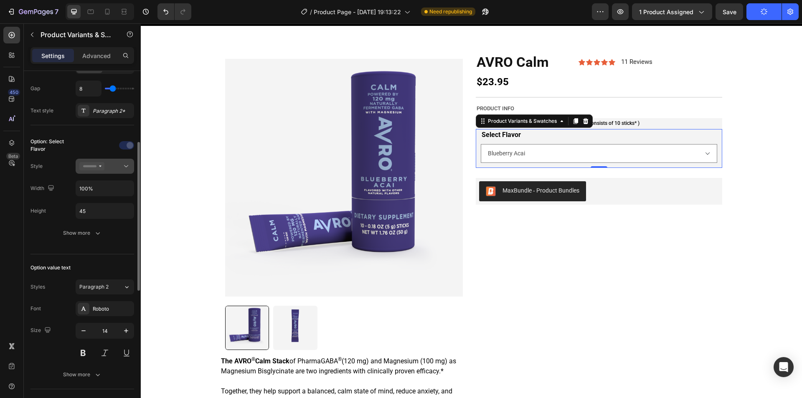
click at [126, 162] on button at bounding box center [105, 166] width 58 height 15
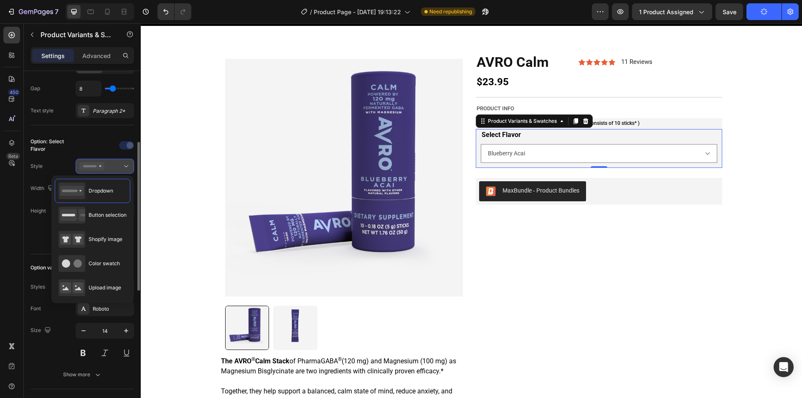
scroll to position [209, 0]
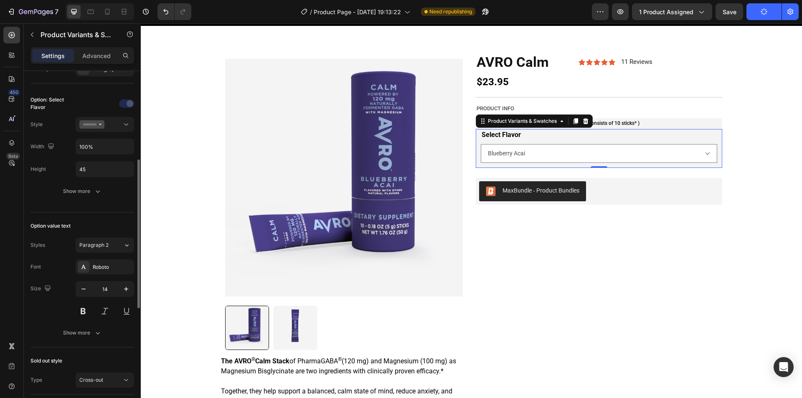
click at [90, 106] on div at bounding box center [105, 103] width 58 height 13
click at [122, 125] on div at bounding box center [104, 124] width 51 height 8
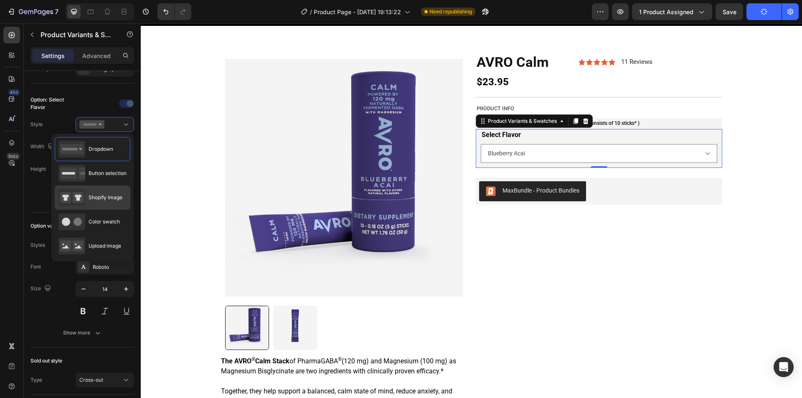
click at [96, 195] on span "Shopify image" at bounding box center [106, 198] width 34 height 8
type input "64"
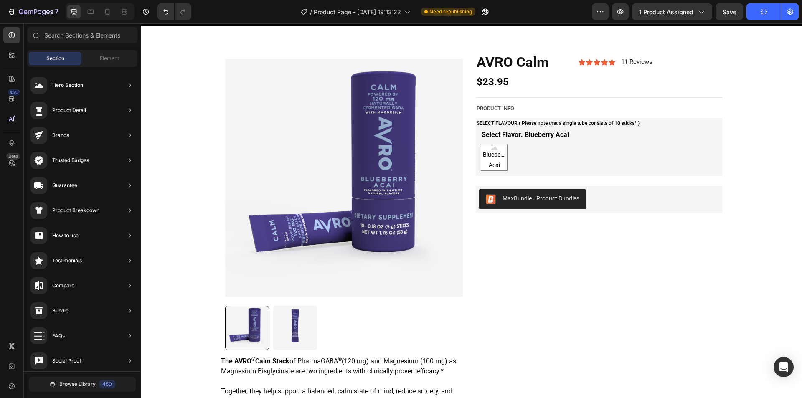
click at [754, 5] on button "Publish" at bounding box center [764, 11] width 35 height 17
click at [765, 16] on button "Publish" at bounding box center [764, 11] width 35 height 17
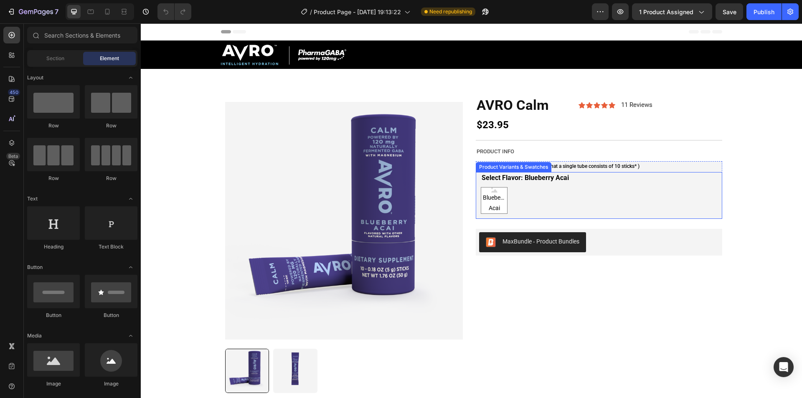
click at [565, 199] on div "Blueberry Acai Blueberry Acai Blueberry Acai" at bounding box center [599, 200] width 236 height 27
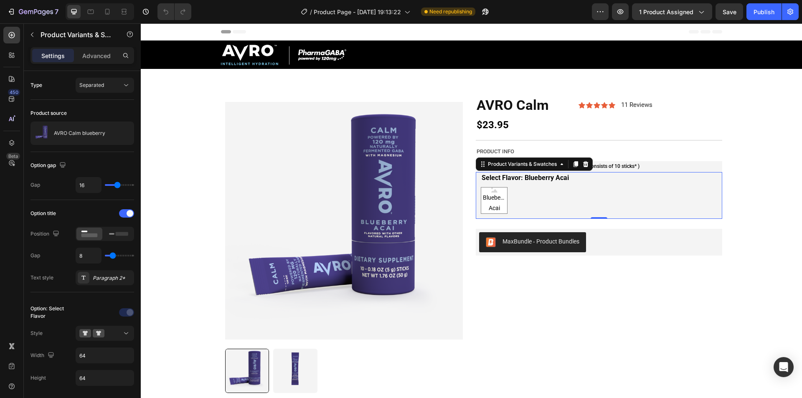
click at [558, 188] on div "Blueberry Acai Blueberry Acai Blueberry Acai" at bounding box center [599, 200] width 236 height 27
click at [104, 86] on div "Separated" at bounding box center [100, 85] width 43 height 8
click at [102, 117] on div "Combine" at bounding box center [96, 122] width 69 height 16
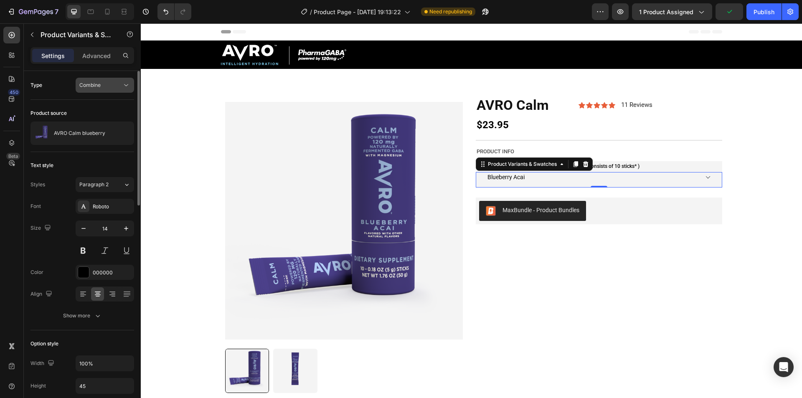
click at [99, 83] on span "Combine" at bounding box center [89, 85] width 21 height 6
click at [99, 120] on span "Combine" at bounding box center [89, 122] width 21 height 8
click at [102, 92] on button "Combine" at bounding box center [105, 85] width 58 height 15
click at [103, 106] on span "Separated" at bounding box center [91, 106] width 25 height 8
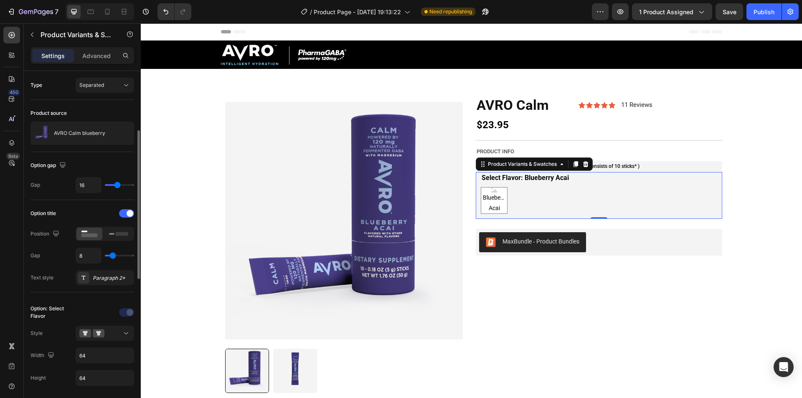
scroll to position [84, 0]
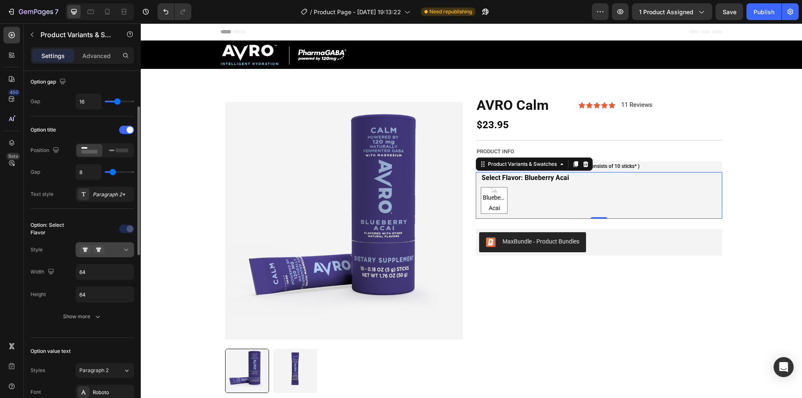
click at [109, 247] on div at bounding box center [104, 250] width 51 height 8
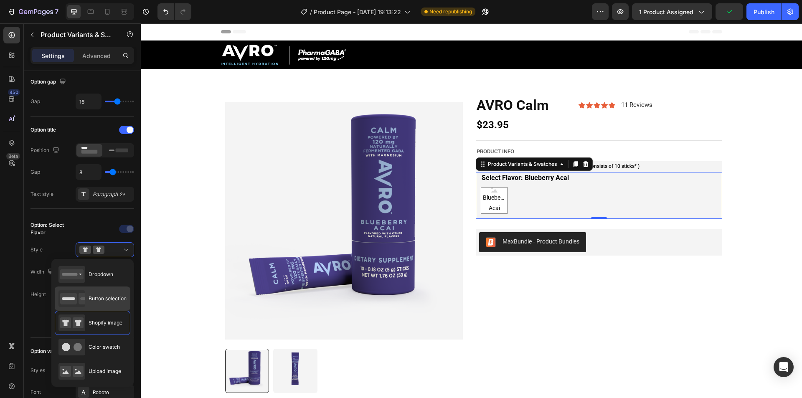
click at [106, 291] on div "Button selection" at bounding box center [92, 298] width 68 height 17
type input "45"
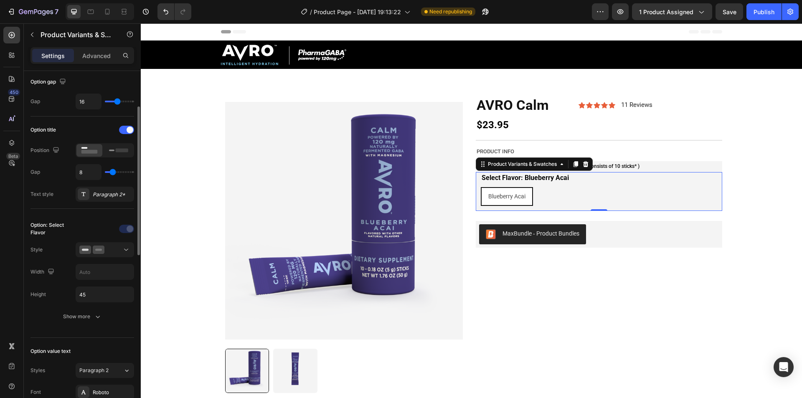
click at [104, 259] on div "Option: Select Flavor Style Width Height 45 Show more" at bounding box center [83, 273] width 104 height 102
click at [107, 245] on button at bounding box center [105, 249] width 58 height 15
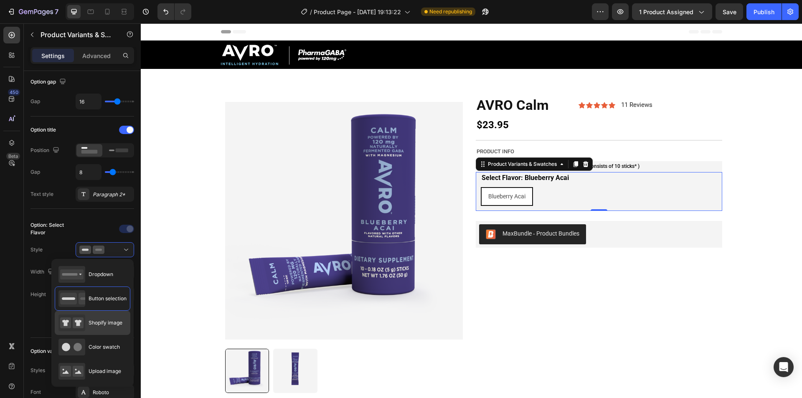
click at [106, 322] on span "Shopify image" at bounding box center [106, 323] width 34 height 8
type input "64"
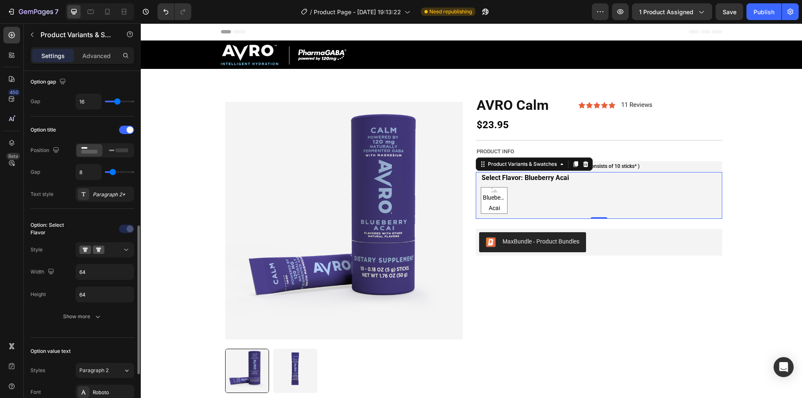
scroll to position [209, 0]
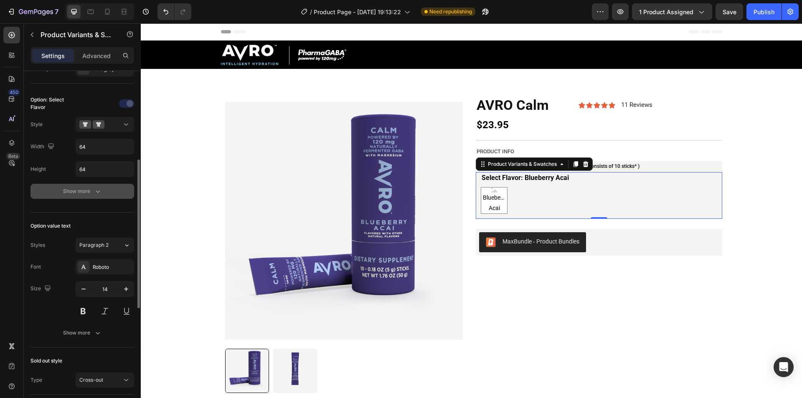
click at [94, 189] on icon "button" at bounding box center [98, 191] width 8 height 8
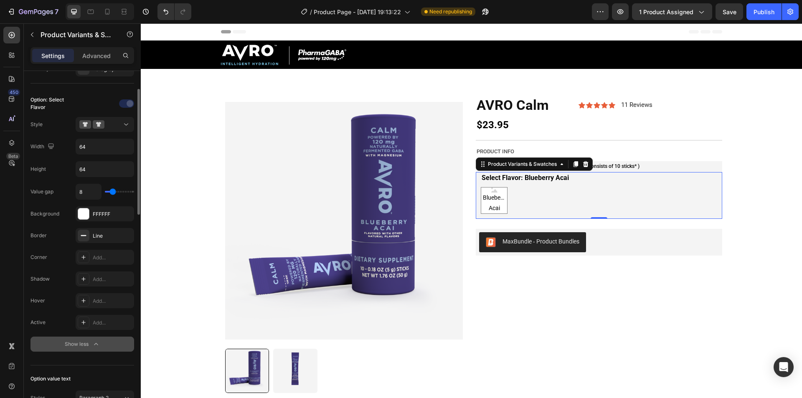
scroll to position [167, 0]
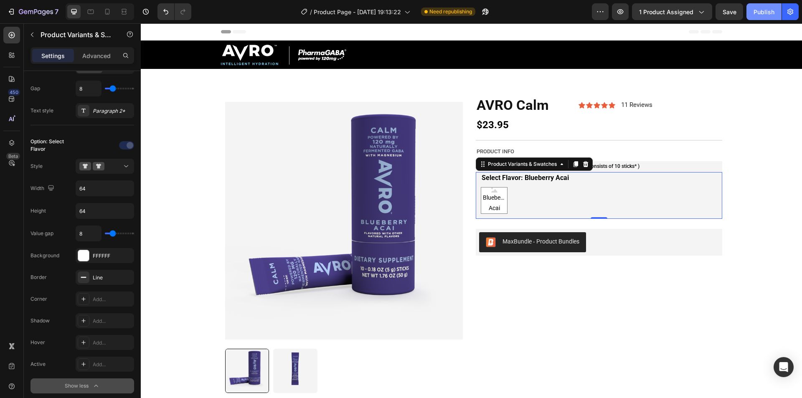
click at [769, 5] on button "Publish" at bounding box center [764, 11] width 35 height 17
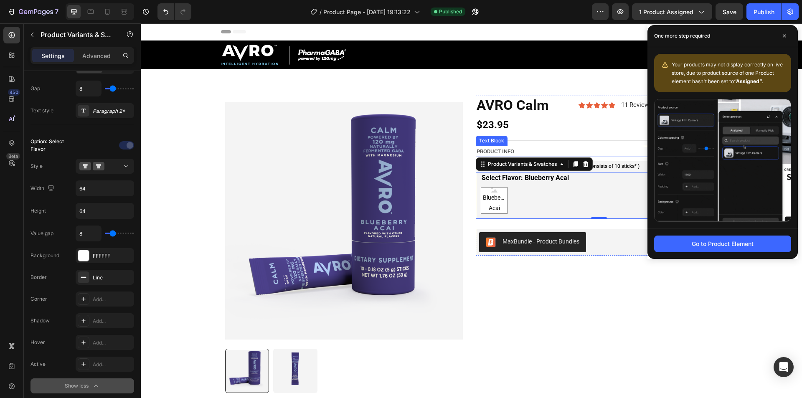
click at [538, 151] on p "PRODUCT INFO" at bounding box center [599, 152] width 245 height 10
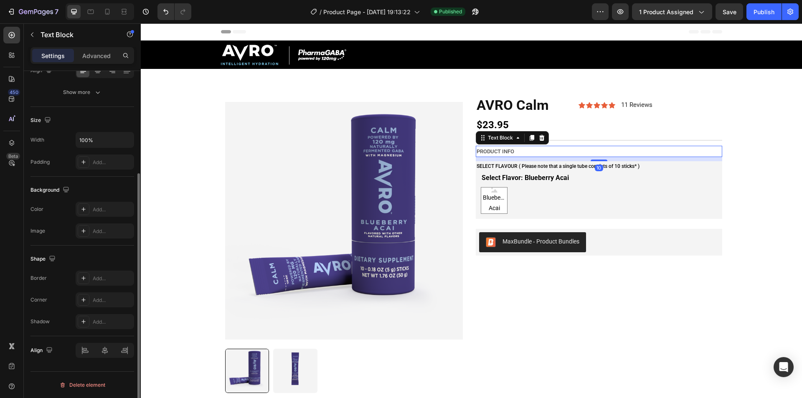
scroll to position [0, 0]
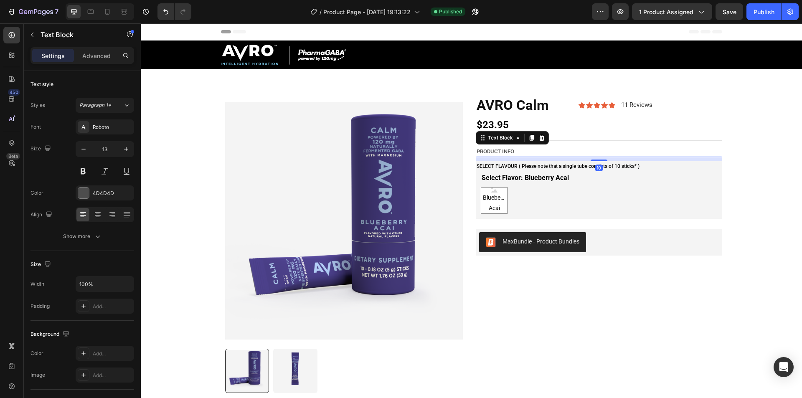
click at [533, 151] on p "PRODUCT INFO" at bounding box center [599, 152] width 245 height 10
click at [552, 131] on div "$23.95" at bounding box center [599, 125] width 247 height 20
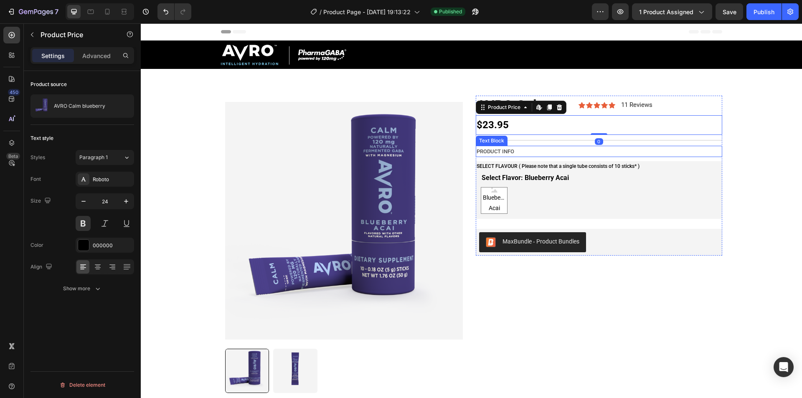
click at [546, 150] on p "PRODUCT INFO" at bounding box center [599, 152] width 245 height 10
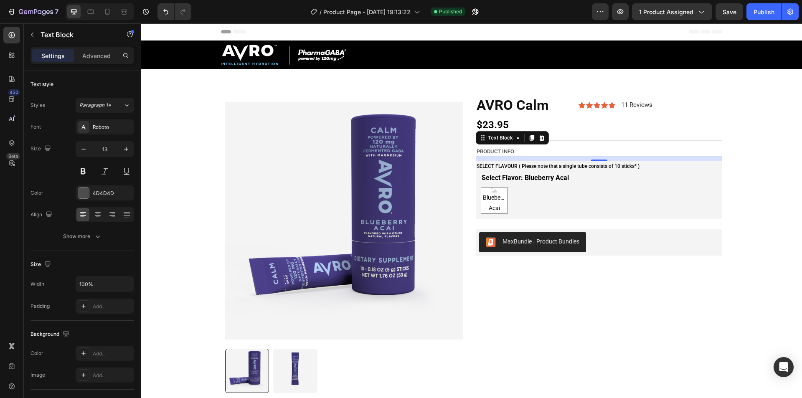
click at [97, 63] on div "Settings Advanced" at bounding box center [83, 55] width 104 height 17
click at [97, 56] on p "Advanced" at bounding box center [96, 55] width 28 height 9
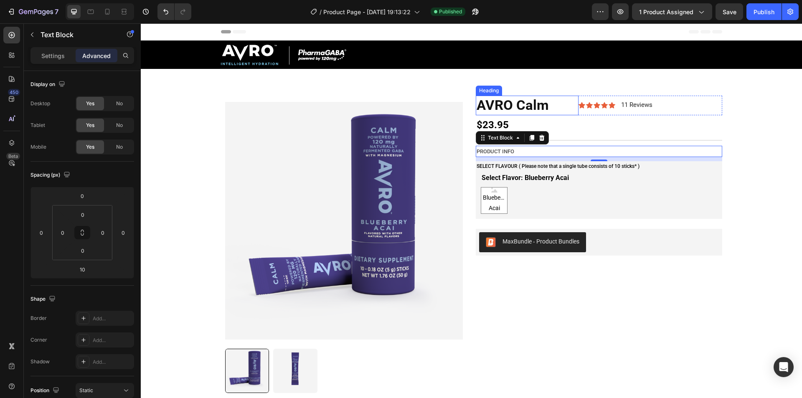
click at [520, 109] on h2 "AVRO Calm" at bounding box center [527, 106] width 103 height 20
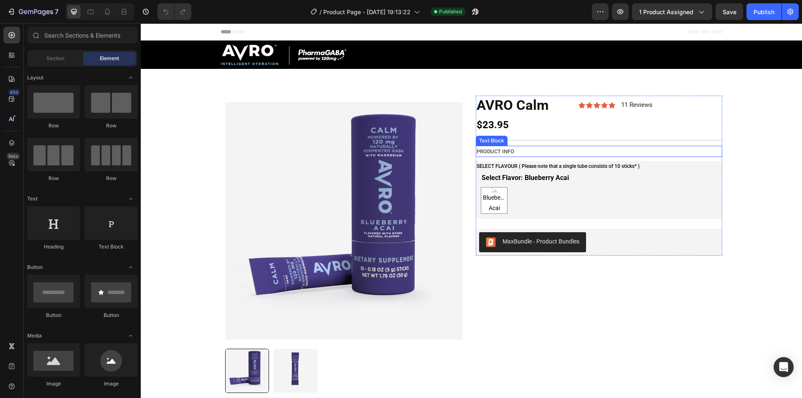
click at [498, 151] on p "PRODUCT INFO" at bounding box center [599, 152] width 245 height 10
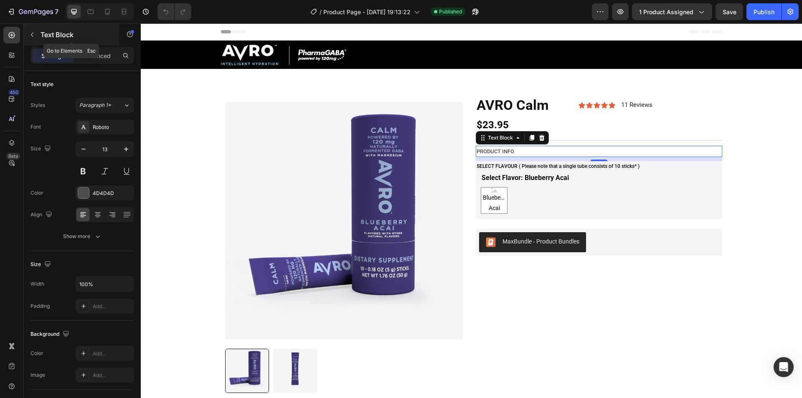
click at [33, 33] on icon "button" at bounding box center [32, 35] width 3 height 5
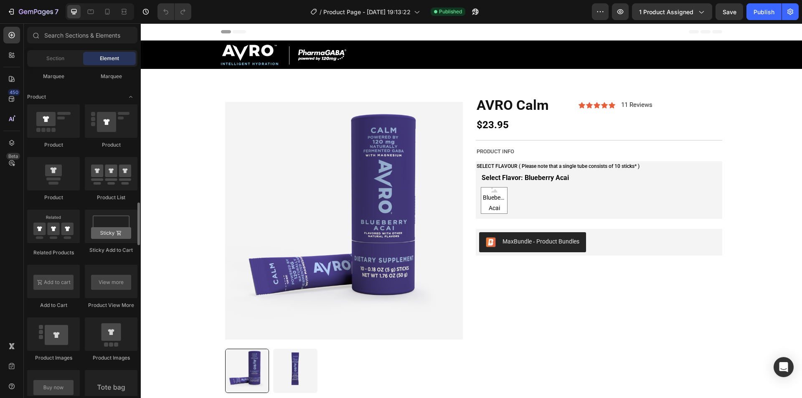
scroll to position [1086, 0]
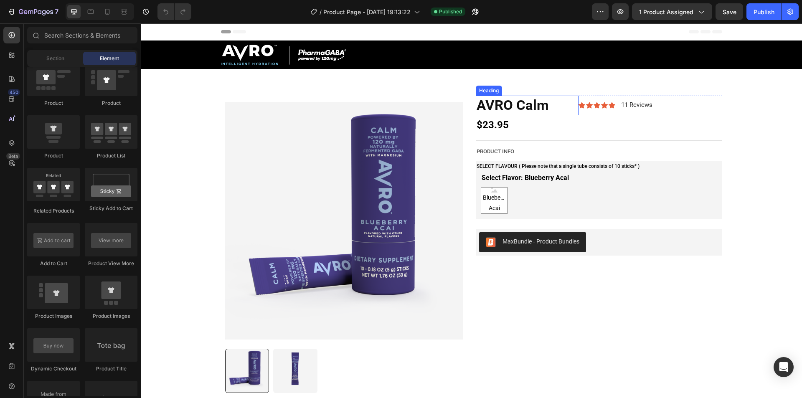
click at [541, 107] on h2 "AVRO Calm" at bounding box center [527, 106] width 103 height 20
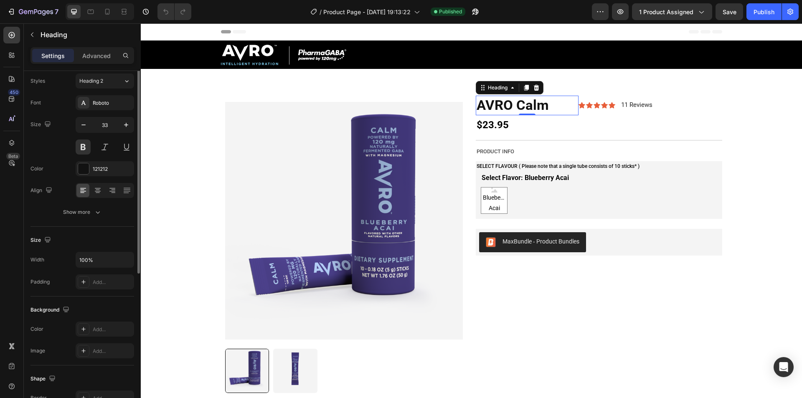
scroll to position [0, 0]
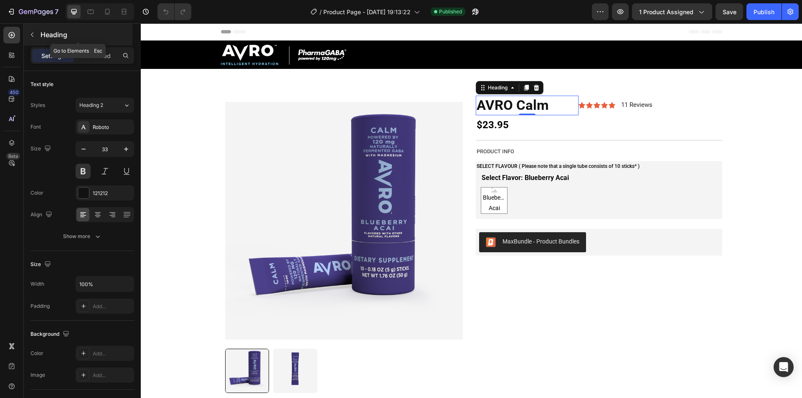
click at [36, 35] on button "button" at bounding box center [31, 34] width 13 height 13
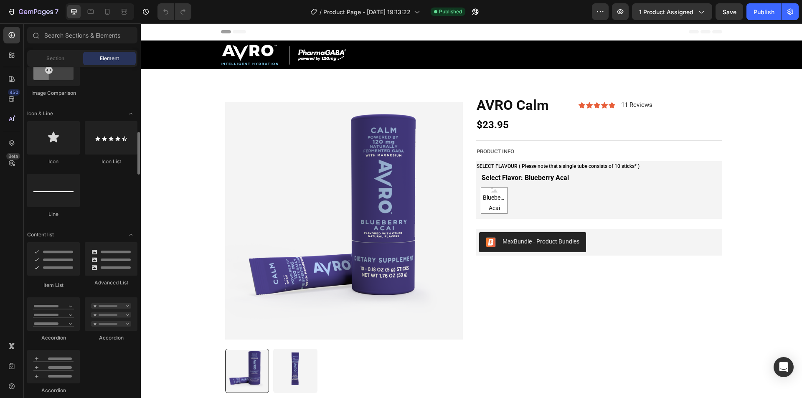
scroll to position [292, 0]
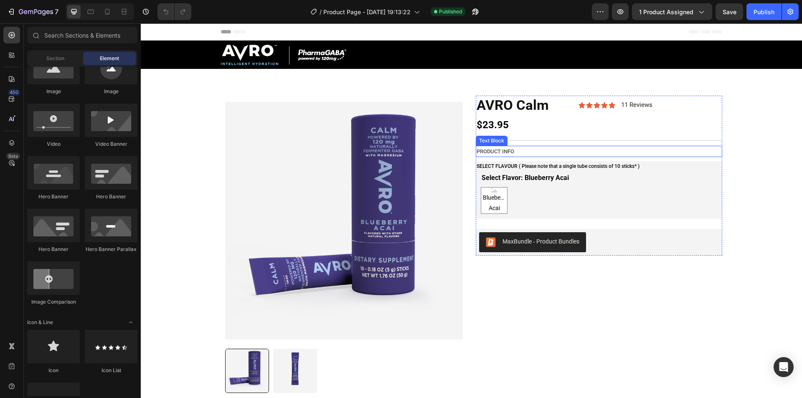
click at [699, 148] on p "PRODUCT INFO" at bounding box center [599, 152] width 245 height 10
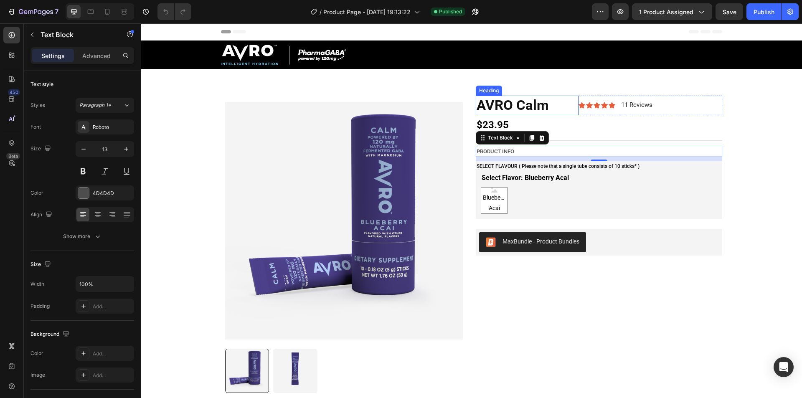
click at [488, 107] on h2 "AVRO Calm" at bounding box center [527, 106] width 103 height 20
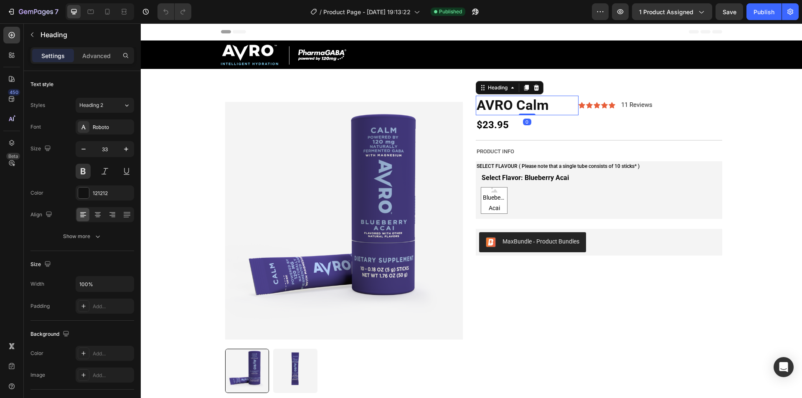
click at [505, 105] on h2 "AVRO Calm" at bounding box center [527, 106] width 103 height 20
click at [521, 107] on p "AVRO Calm" at bounding box center [527, 106] width 101 height 18
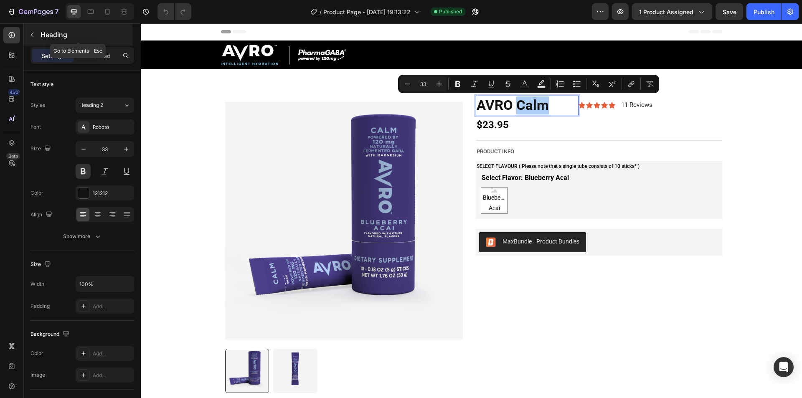
click at [31, 39] on button "button" at bounding box center [31, 34] width 13 height 13
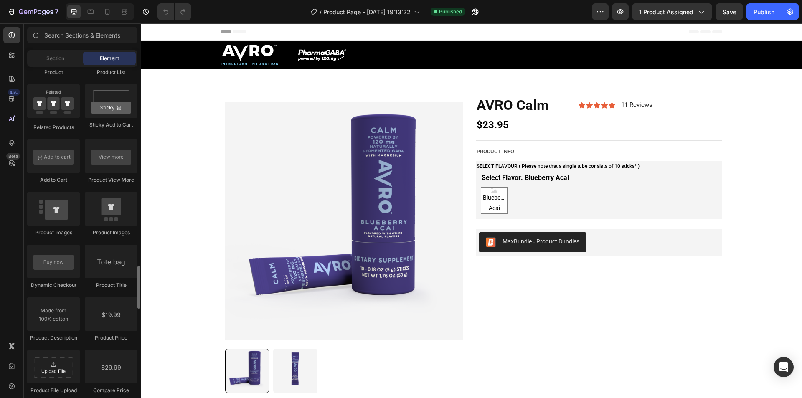
scroll to position [1212, 0]
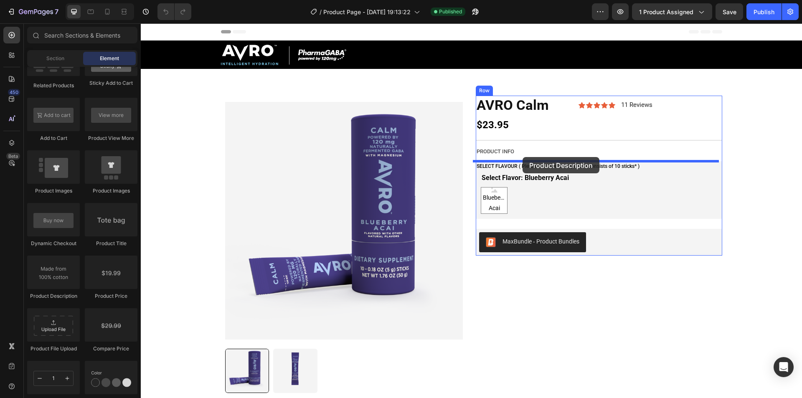
drag, startPoint x: 205, startPoint y: 296, endPoint x: 523, endPoint y: 157, distance: 346.9
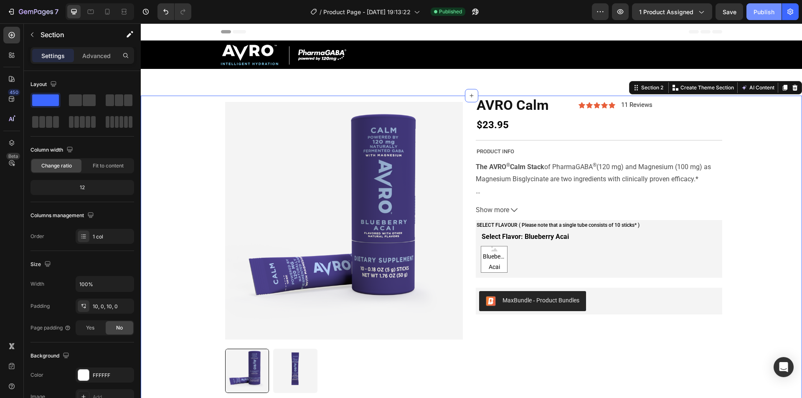
click at [765, 13] on div "Publish" at bounding box center [764, 12] width 21 height 9
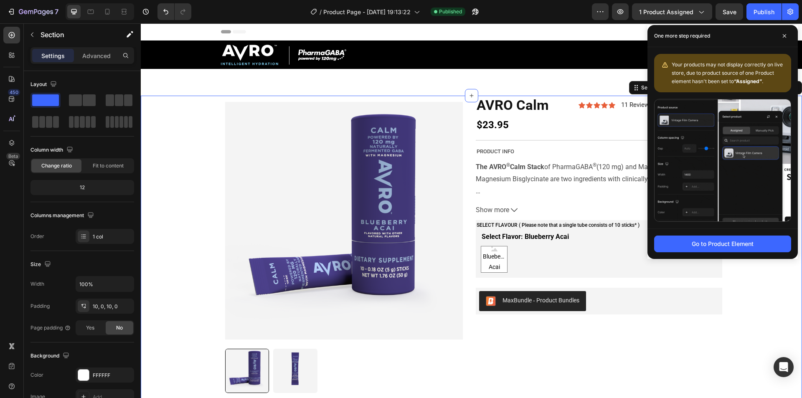
drag, startPoint x: 785, startPoint y: 32, endPoint x: 744, endPoint y: 29, distance: 41.1
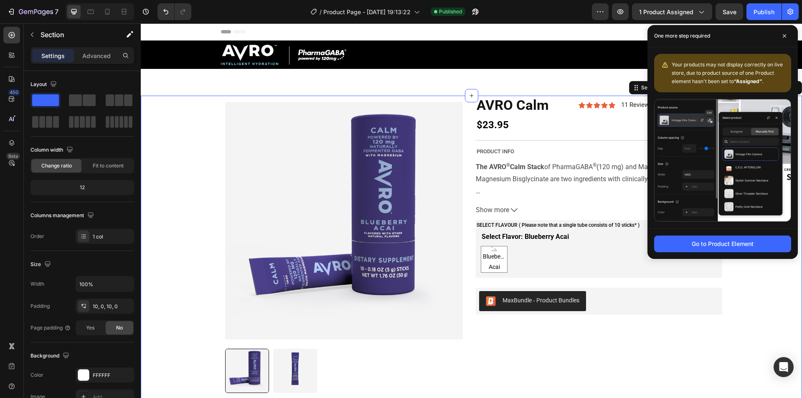
click at [784, 31] on span at bounding box center [784, 35] width 13 height 13
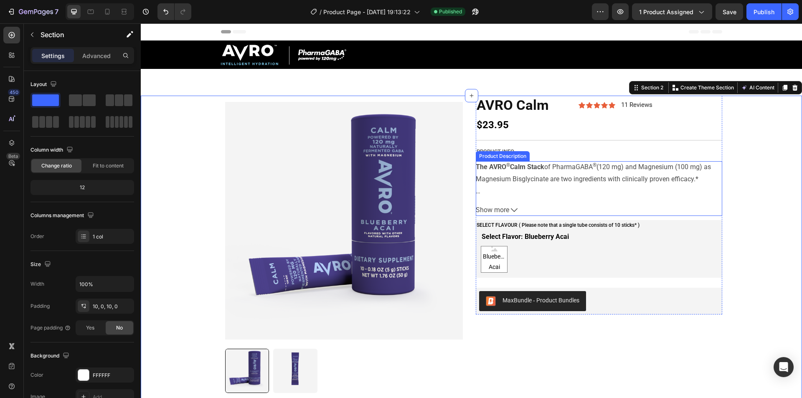
click at [525, 192] on div "The AVRO ® Calm Stack of PharmaGABA ® (120 mg) and Magnesium (100 mg) as Magnes…" at bounding box center [599, 179] width 247 height 36
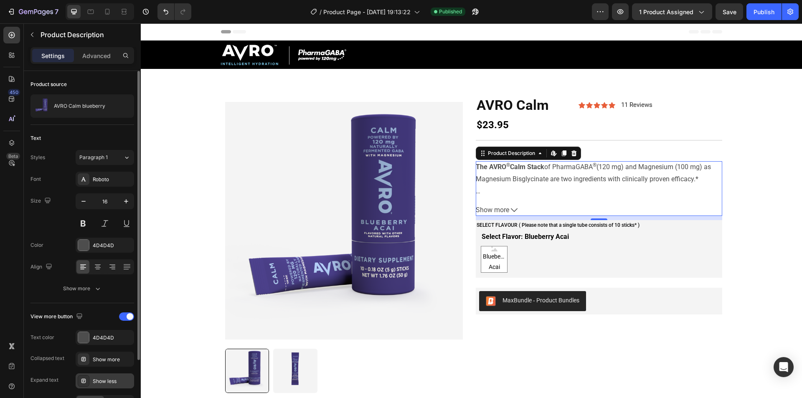
scroll to position [42, 0]
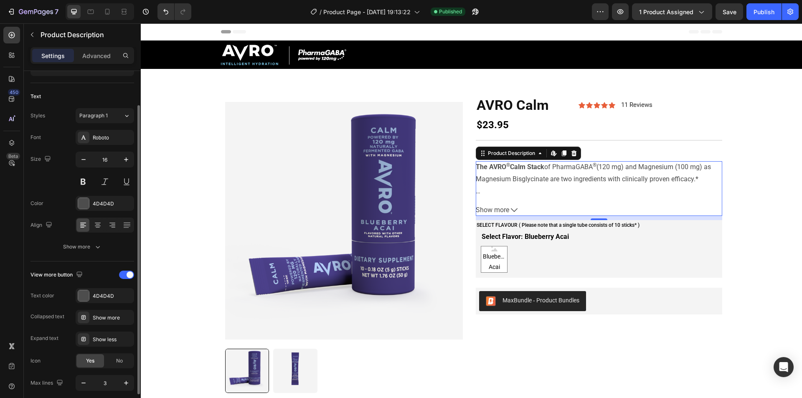
click at [124, 279] on div "View more button" at bounding box center [83, 274] width 104 height 13
click at [124, 277] on div at bounding box center [126, 275] width 15 height 8
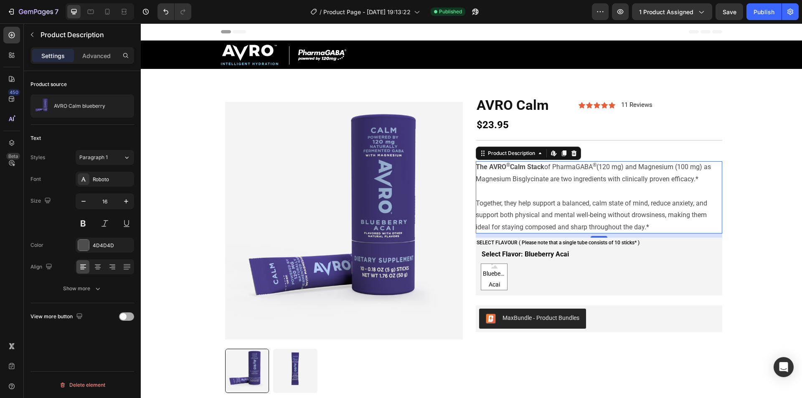
scroll to position [0, 0]
drag, startPoint x: 774, startPoint y: 10, endPoint x: 566, endPoint y: 14, distance: 208.1
click at [774, 10] on div "Publish" at bounding box center [764, 12] width 21 height 9
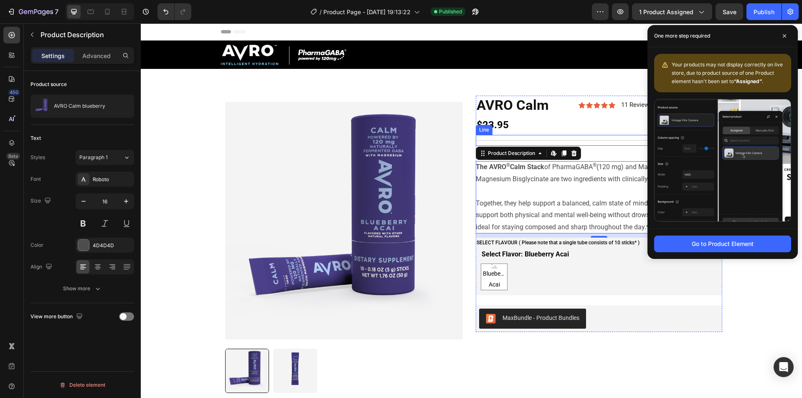
click at [511, 135] on div "Title Line" at bounding box center [599, 140] width 247 height 11
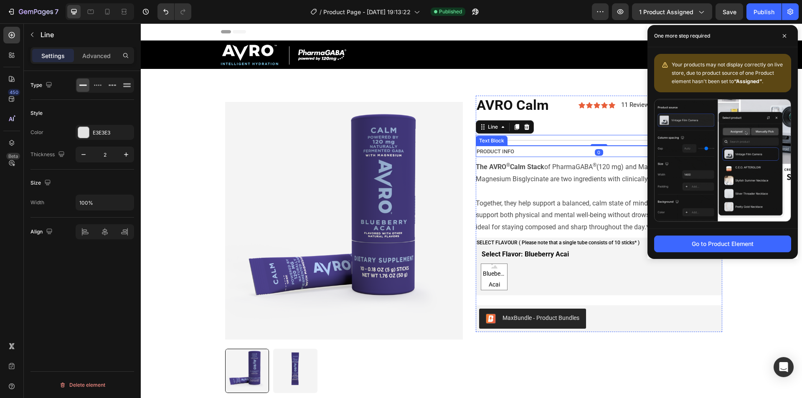
click at [504, 149] on p "PRODUCT INFO" at bounding box center [599, 152] width 245 height 10
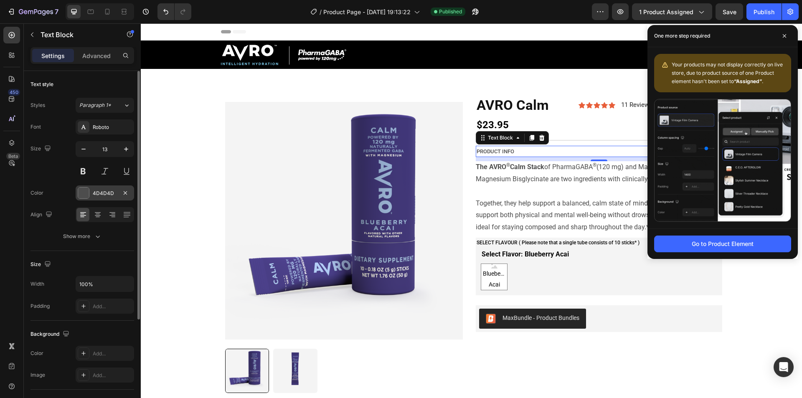
click at [106, 195] on div "4D4D4D" at bounding box center [105, 194] width 24 height 8
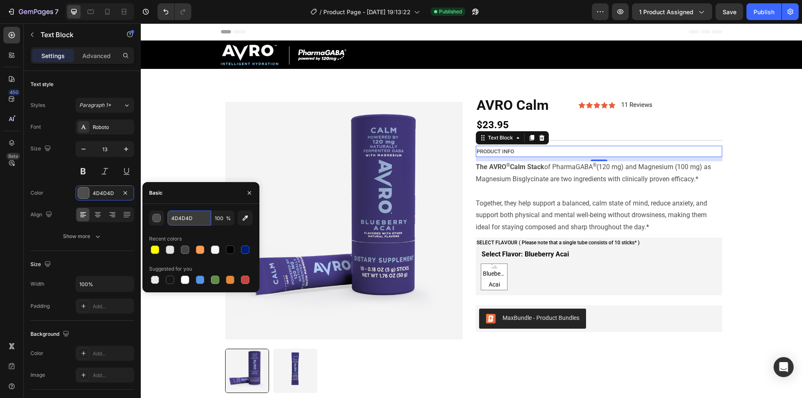
click at [187, 216] on input "4D4D4D" at bounding box center [189, 218] width 43 height 15
type input "767676"
drag, startPoint x: 49, startPoint y: 165, endPoint x: 96, endPoint y: 162, distance: 46.9
click at [49, 166] on div "Size 13" at bounding box center [83, 160] width 104 height 38
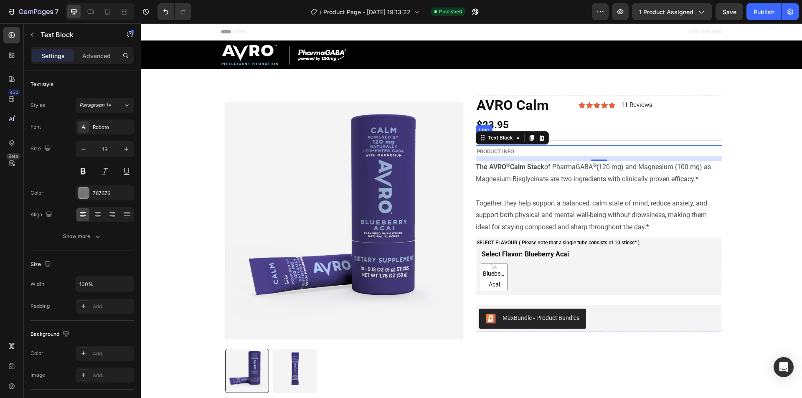
click at [598, 142] on div "Title Line" at bounding box center [599, 140] width 247 height 11
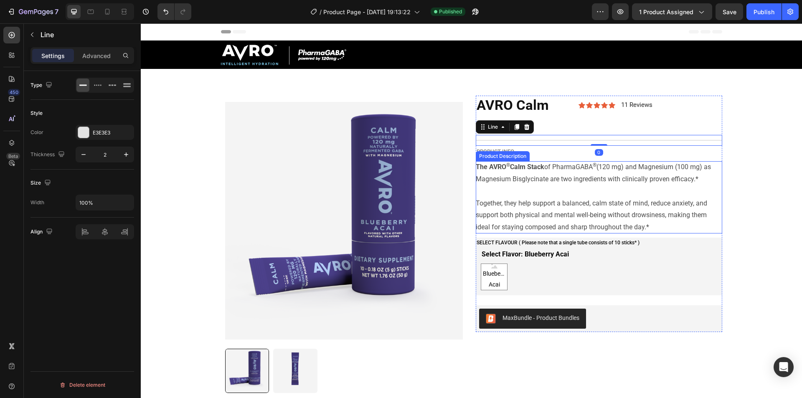
click at [558, 221] on div "The AVRO ® Calm Stack of PharmaGABA ® (120 mg) and Magnesium (100 mg) as Magnes…" at bounding box center [599, 197] width 247 height 72
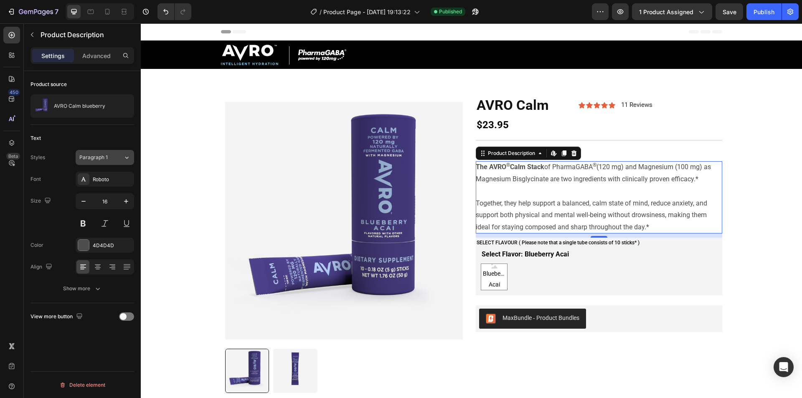
click at [92, 155] on span "Paragraph 1" at bounding box center [93, 158] width 28 height 8
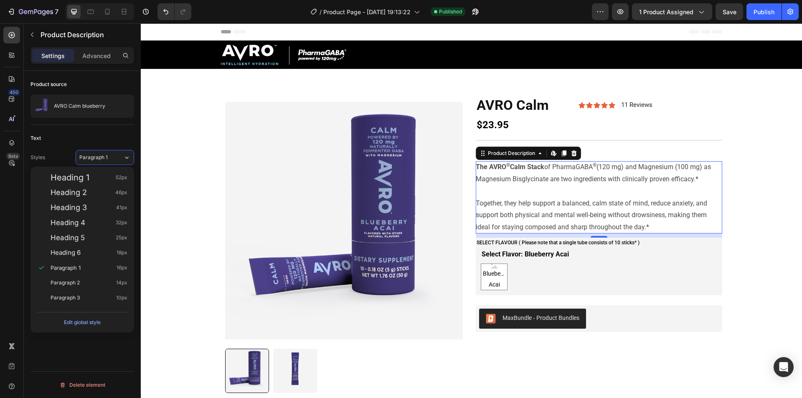
click at [96, 128] on div "Text Styles Paragraph 1 Font Roboto Size 16 Color 4D4D4D Align Show more" at bounding box center [83, 214] width 104 height 178
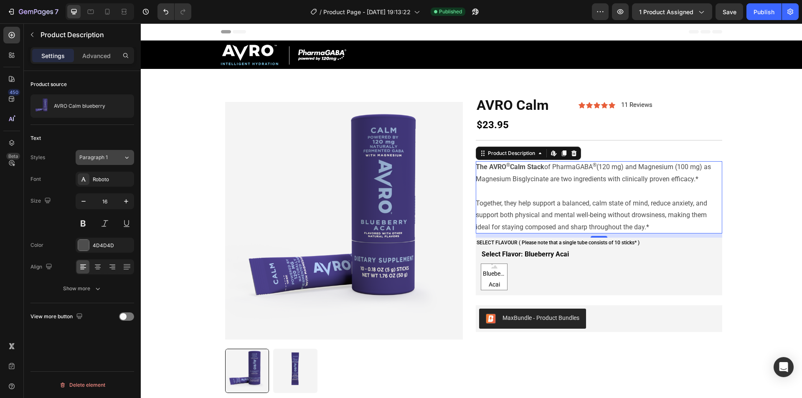
click at [102, 156] on span "Paragraph 1" at bounding box center [93, 158] width 28 height 8
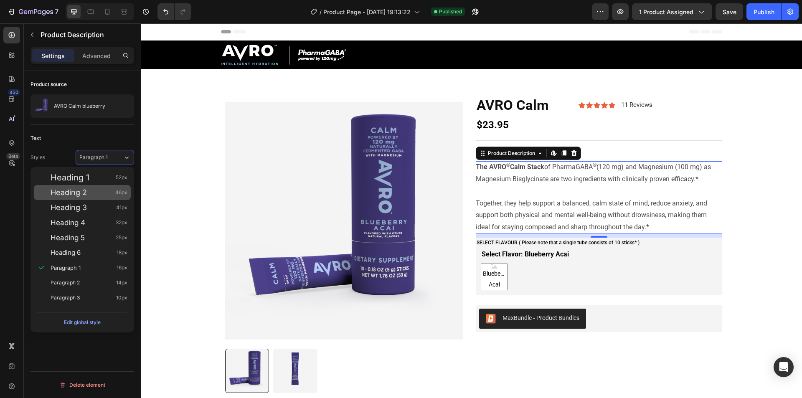
click at [101, 189] on div "Heading 2 46px" at bounding box center [89, 192] width 77 height 8
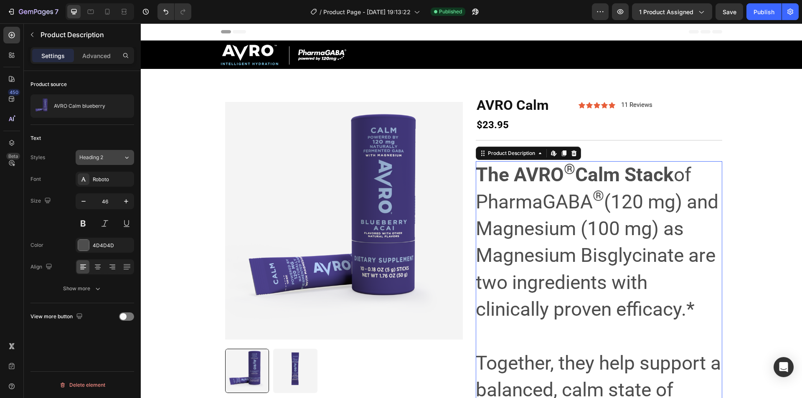
click at [97, 161] on span "Heading 2" at bounding box center [91, 158] width 24 height 8
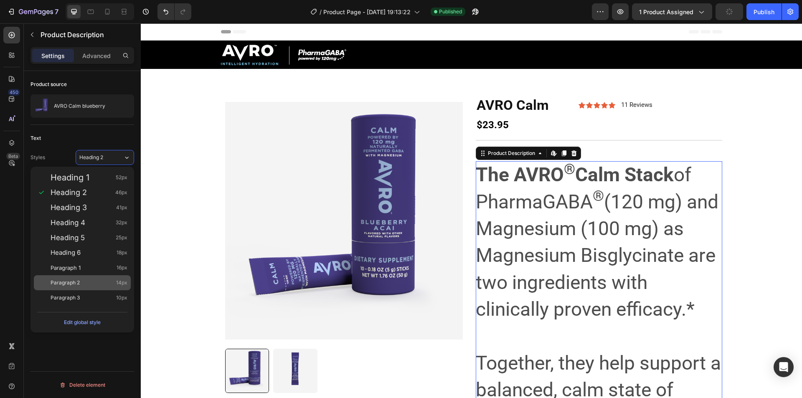
click at [98, 280] on div "Paragraph 2 14px" at bounding box center [89, 283] width 77 height 8
type input "14"
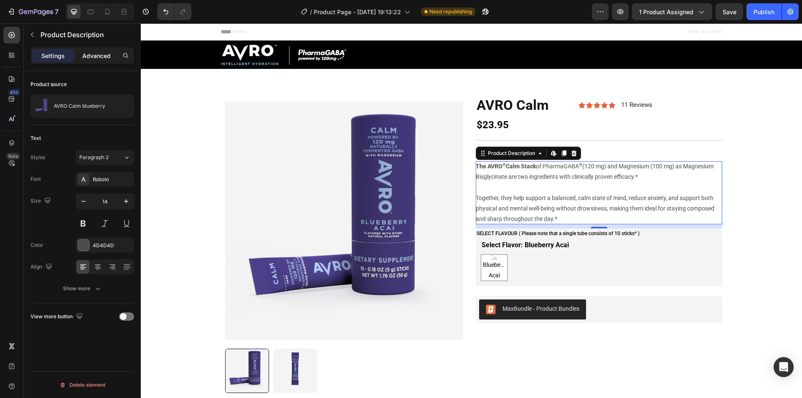
click at [100, 59] on p "Advanced" at bounding box center [96, 55] width 28 height 9
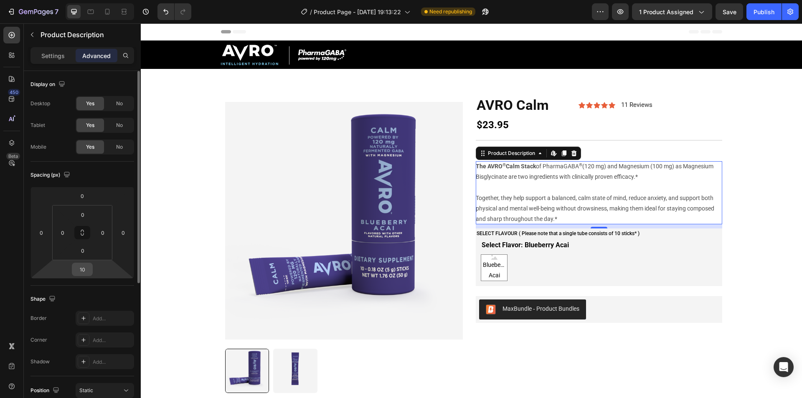
click at [84, 270] on input "10" at bounding box center [82, 269] width 17 height 13
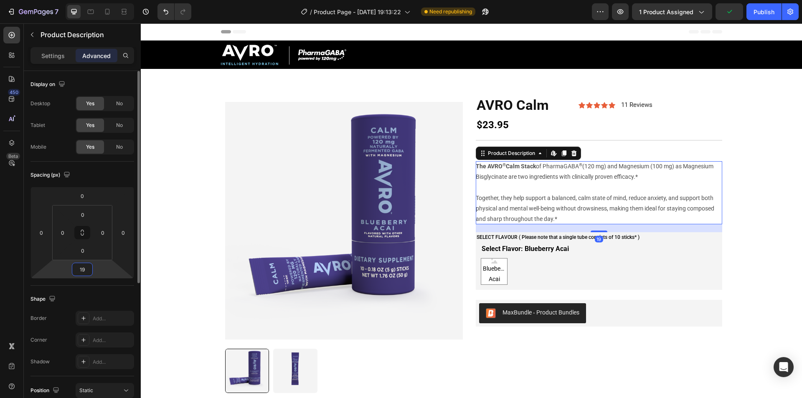
type input "20"
click at [86, 296] on div "Shape" at bounding box center [83, 298] width 104 height 13
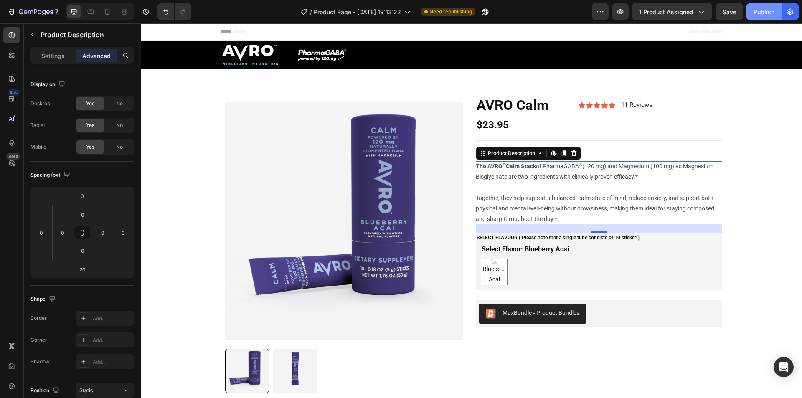
click at [758, 10] on div "Publish" at bounding box center [764, 12] width 21 height 9
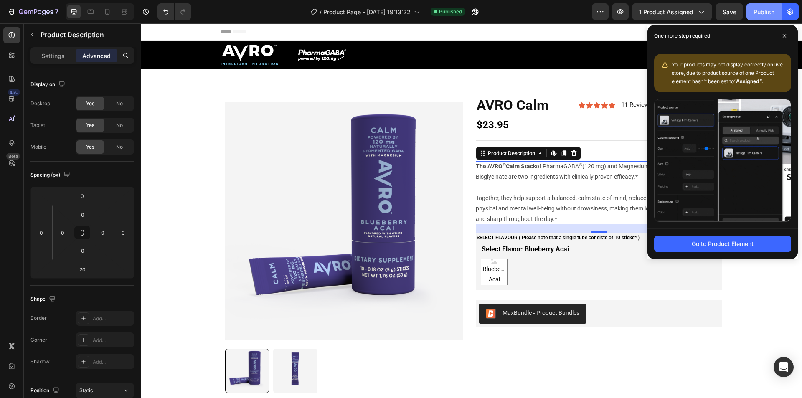
click at [756, 15] on div "Publish" at bounding box center [764, 12] width 21 height 9
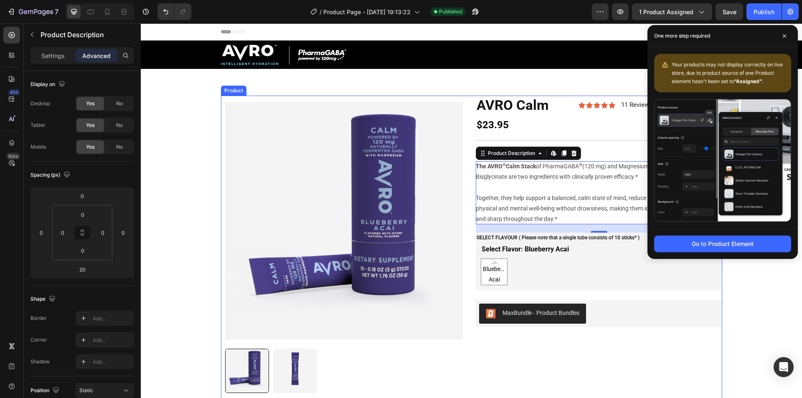
click at [467, 127] on div "Product Images The AVRO ® Calm Stack of PharmaGABA ® (120 mg) and Magnesium (10…" at bounding box center [471, 337] width 501 height 482
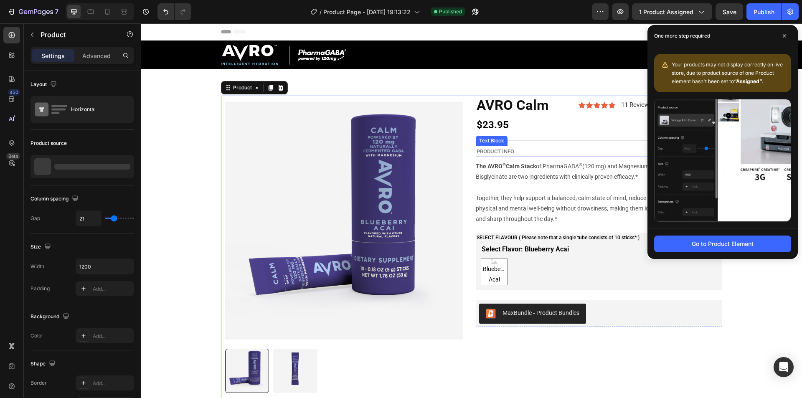
click at [480, 151] on p "PRODUCT INFO" at bounding box center [599, 152] width 245 height 10
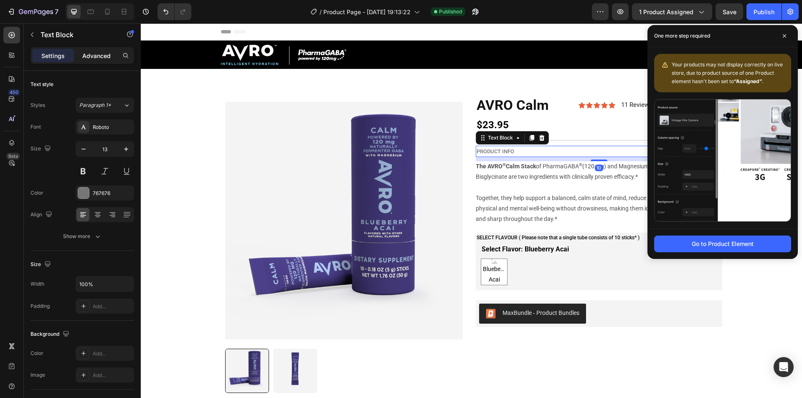
click at [94, 60] on p "Advanced" at bounding box center [96, 55] width 28 height 9
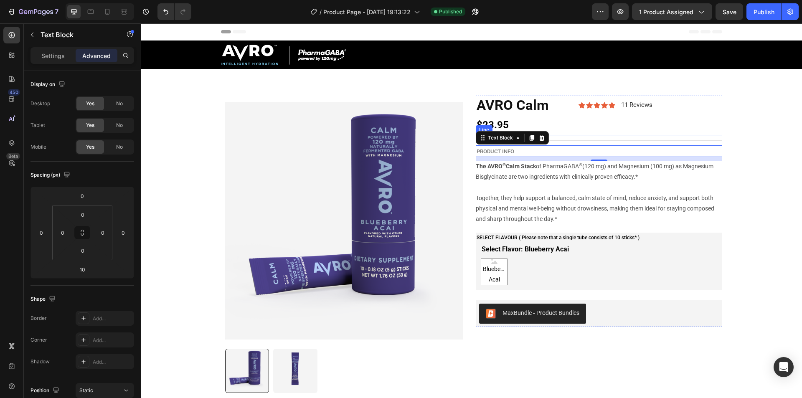
click at [571, 142] on div "Title Line" at bounding box center [599, 140] width 247 height 11
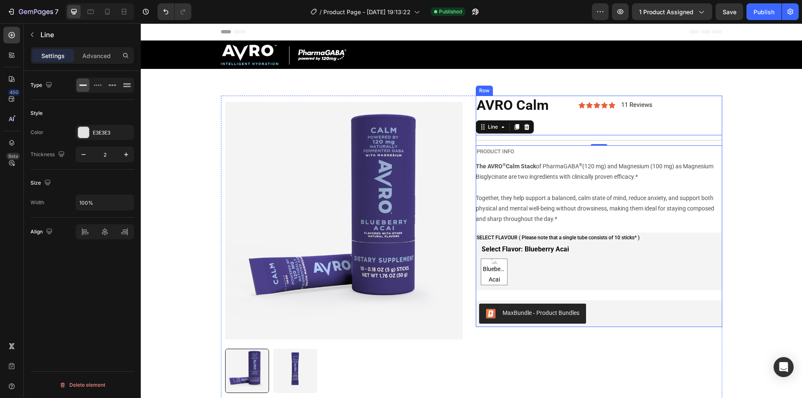
click at [476, 159] on div "AVRO Calm Heading Icon Icon Icon Icon Icon Icon List 11 Reviews Text Block Row …" at bounding box center [599, 211] width 247 height 231
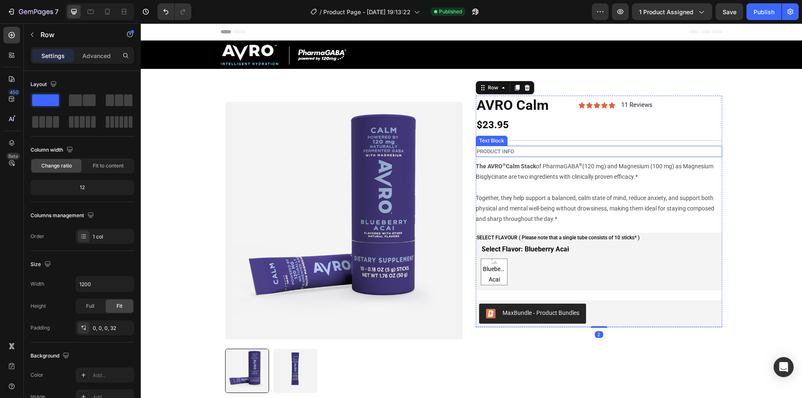
click at [709, 151] on p "PRODUCT INFO" at bounding box center [599, 152] width 245 height 10
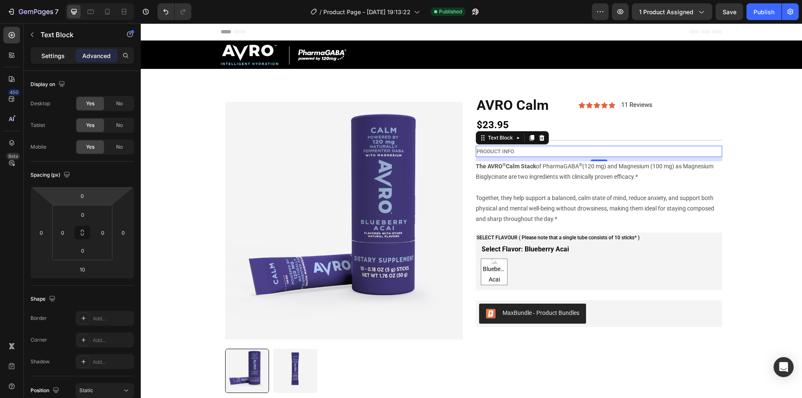
click at [52, 53] on p "Settings" at bounding box center [52, 55] width 23 height 9
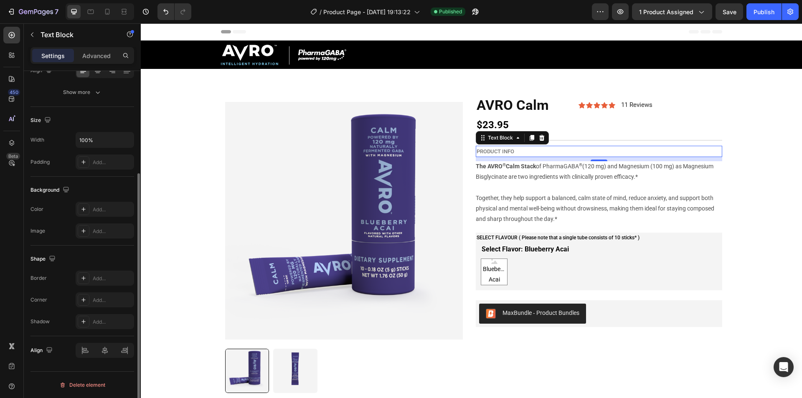
scroll to position [61, 0]
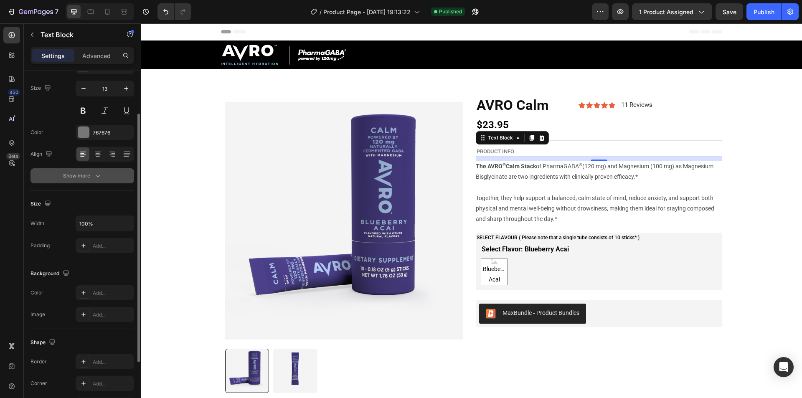
click at [86, 177] on div "Show more" at bounding box center [82, 176] width 39 height 8
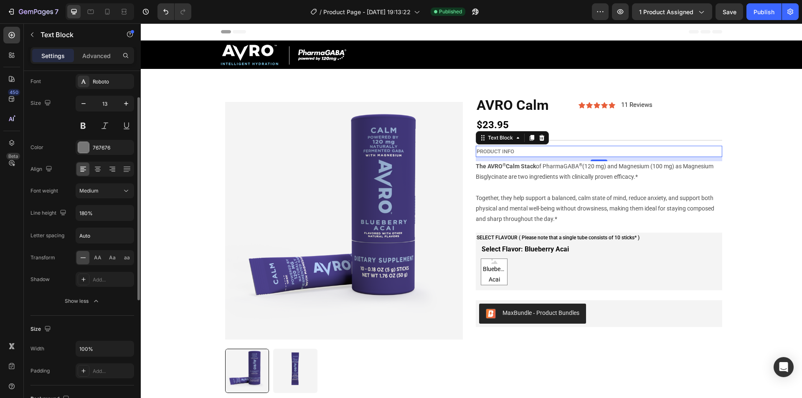
scroll to position [0, 0]
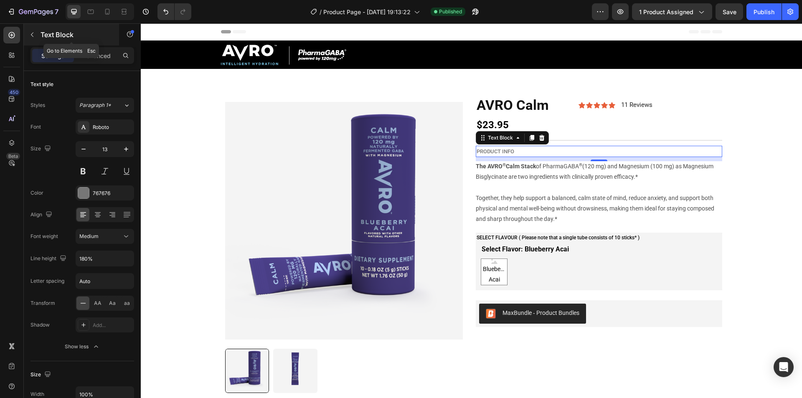
click at [32, 35] on icon "button" at bounding box center [32, 35] width 3 height 5
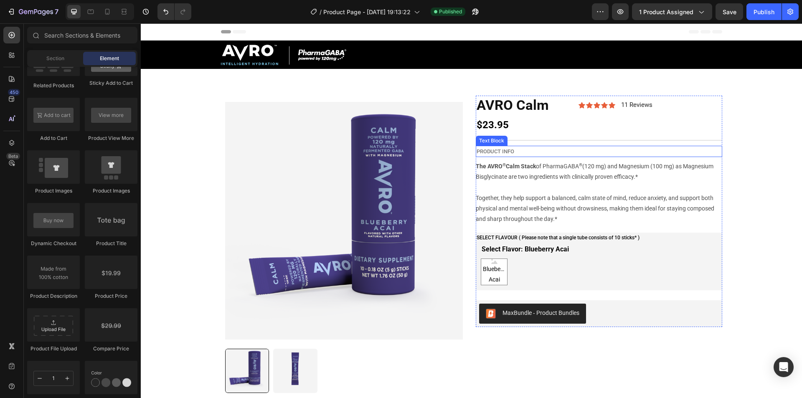
click at [493, 150] on p "PRODUCT INFO" at bounding box center [599, 152] width 245 height 10
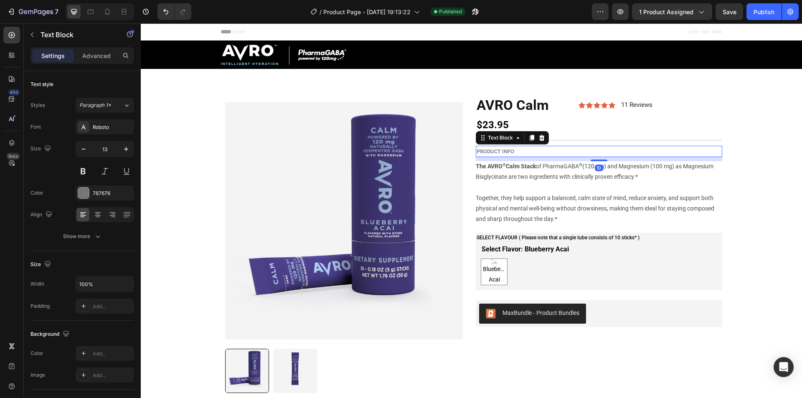
click at [498, 152] on p "PRODUCT INFO" at bounding box center [599, 152] width 245 height 10
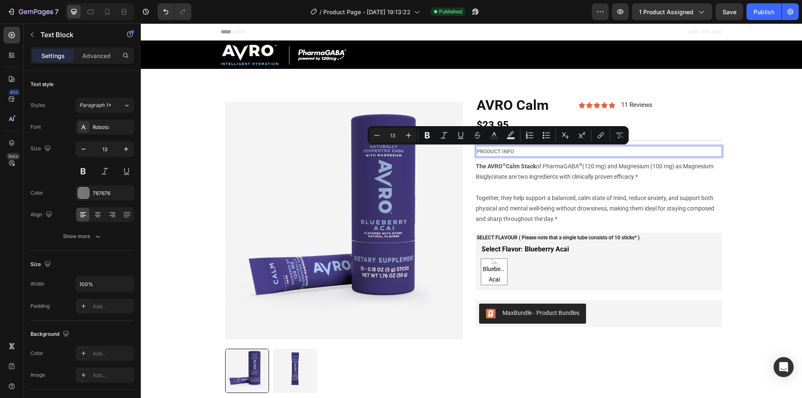
click at [510, 152] on p "PRODUCT INFO" at bounding box center [599, 152] width 245 height 10
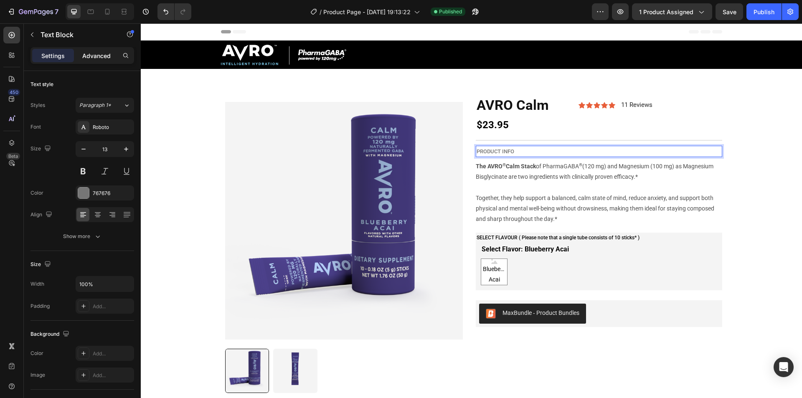
click at [99, 55] on p "Advanced" at bounding box center [96, 55] width 28 height 9
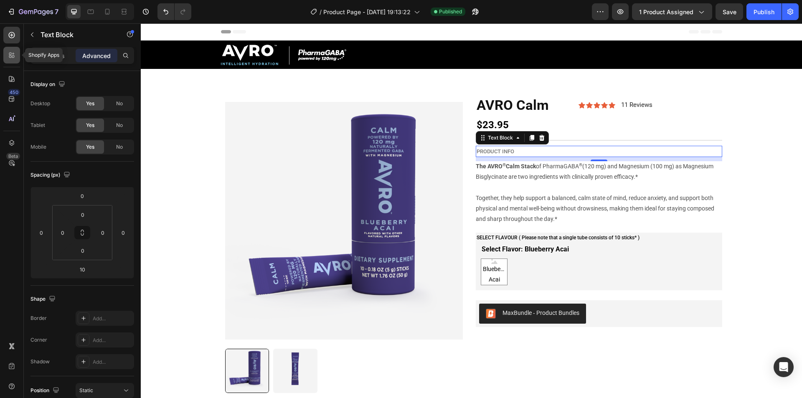
click at [13, 61] on div at bounding box center [11, 55] width 17 height 17
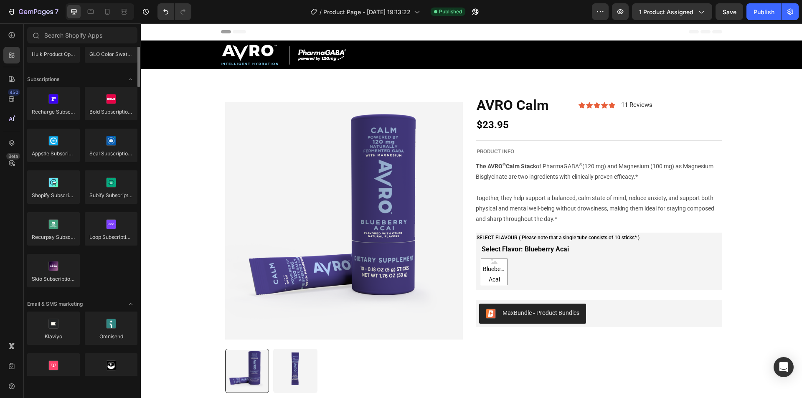
scroll to position [961, 0]
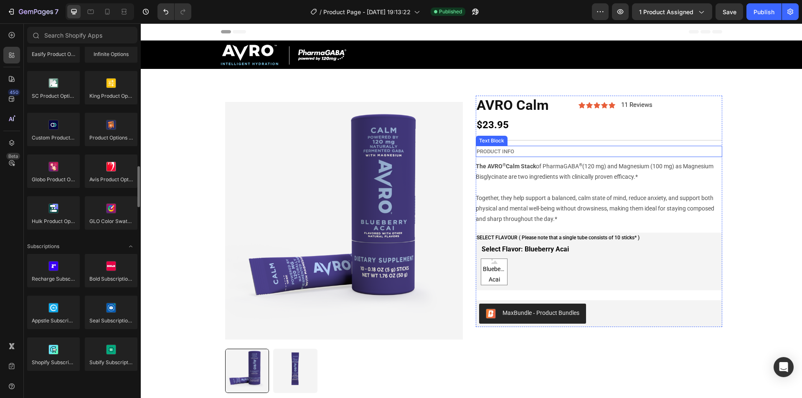
click at [529, 152] on p "PRODUCT INFO" at bounding box center [599, 152] width 245 height 10
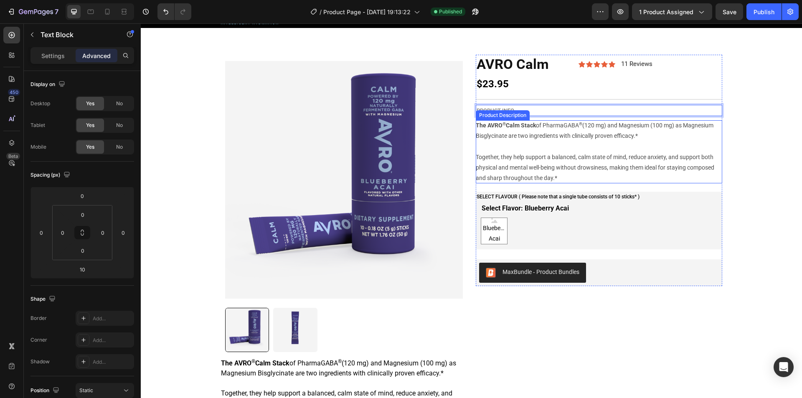
scroll to position [42, 0]
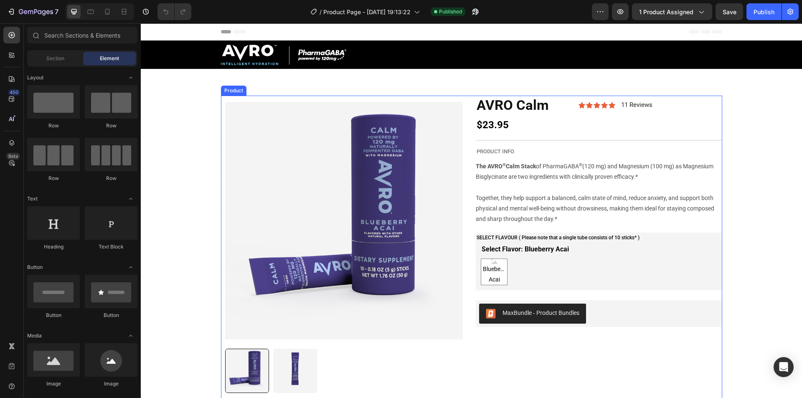
click at [466, 96] on div "Product Images The AVRO ® Calm Stack of PharmaGABA ® (120 mg) and Magnesium (10…" at bounding box center [471, 337] width 501 height 482
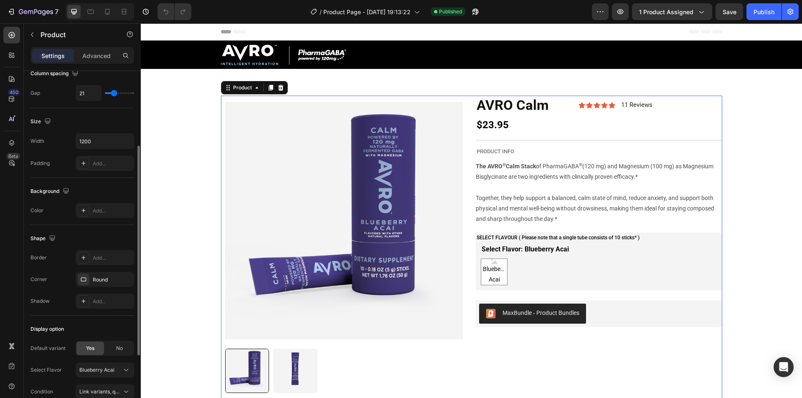
scroll to position [236, 0]
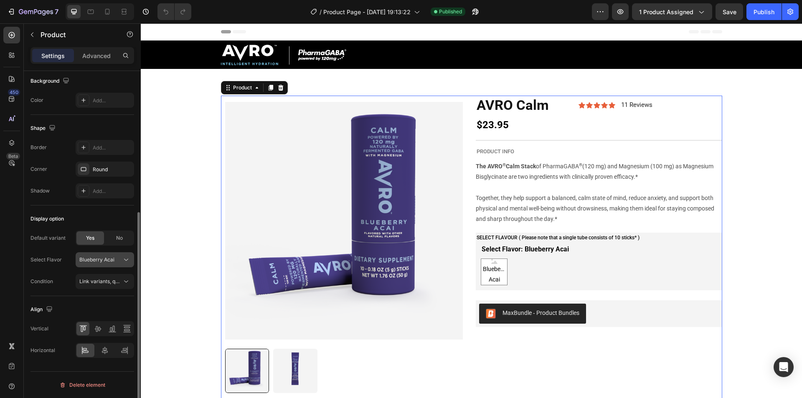
click at [114, 261] on span "Blueberry Acai" at bounding box center [96, 260] width 35 height 8
click at [105, 214] on div "Display option" at bounding box center [83, 218] width 104 height 13
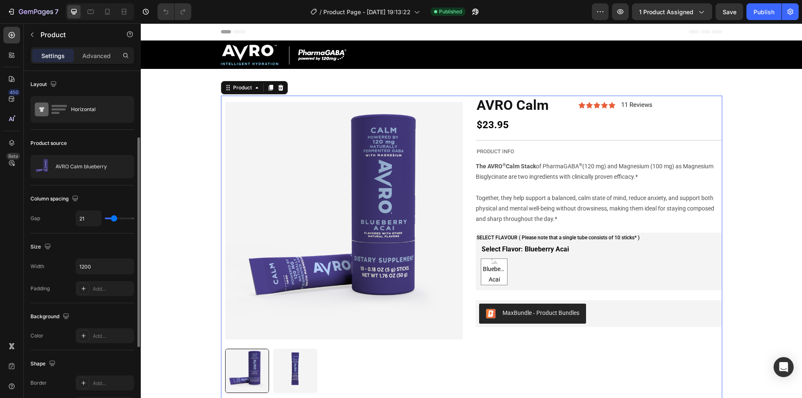
scroll to position [42, 0]
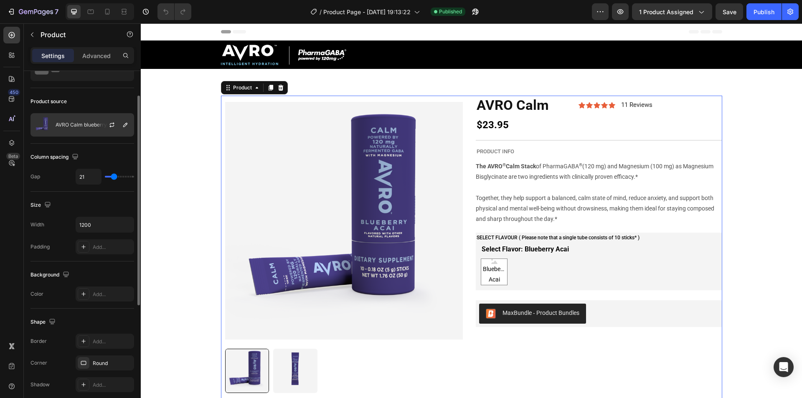
click at [92, 127] on p "AVRO Calm blueberry" at bounding box center [81, 125] width 51 height 6
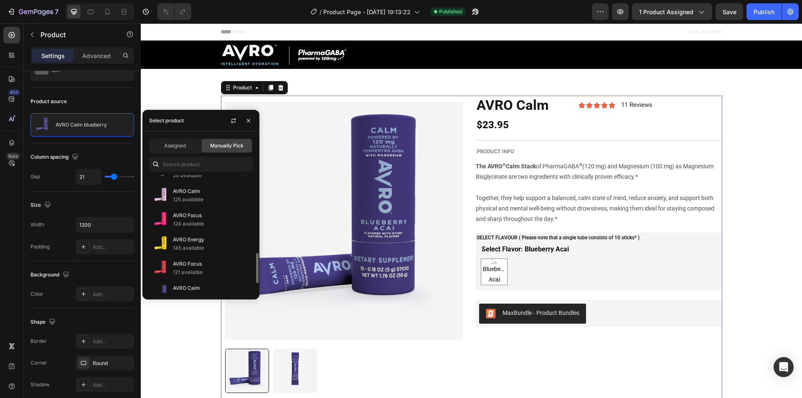
scroll to position [343, 0]
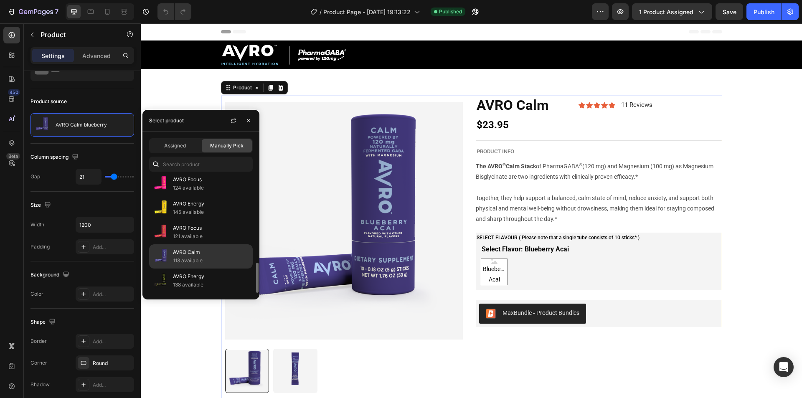
click at [200, 264] on p "113 available" at bounding box center [211, 261] width 76 height 8
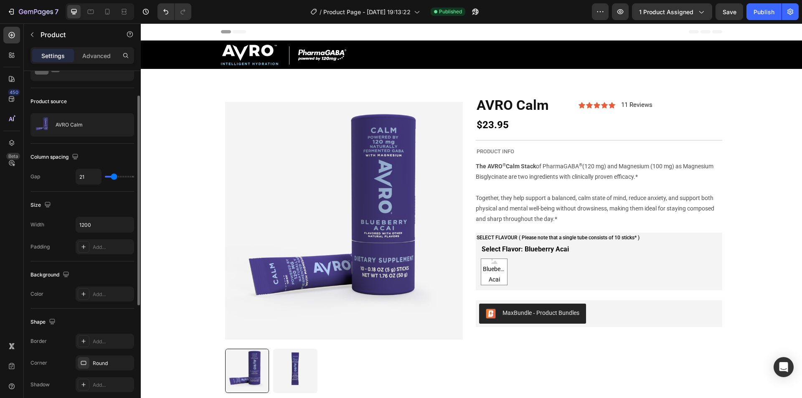
click at [114, 97] on div "Product source" at bounding box center [83, 101] width 104 height 13
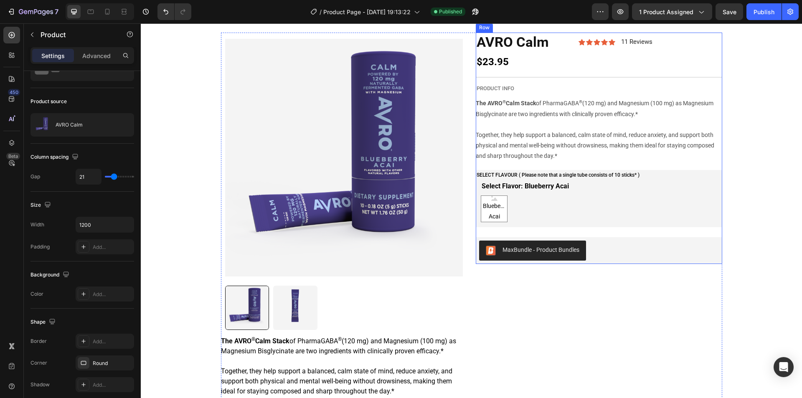
scroll to position [42, 0]
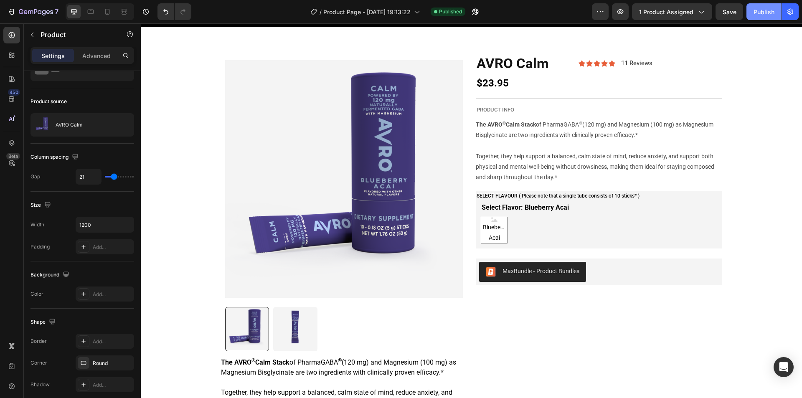
click at [763, 9] on div "Publish" at bounding box center [764, 12] width 21 height 9
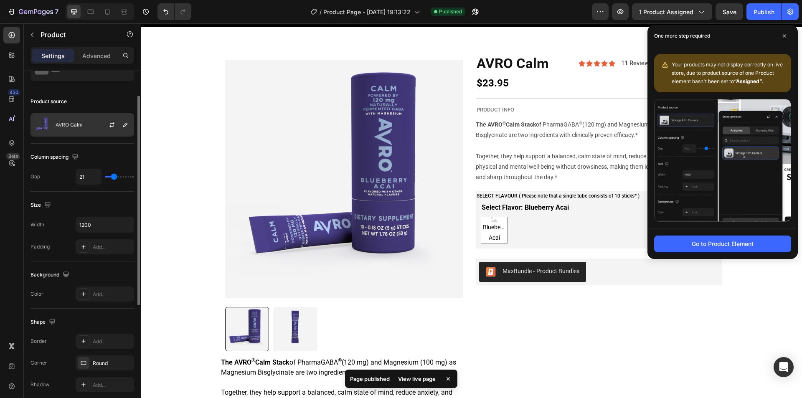
click at [106, 129] on div at bounding box center [115, 125] width 37 height 23
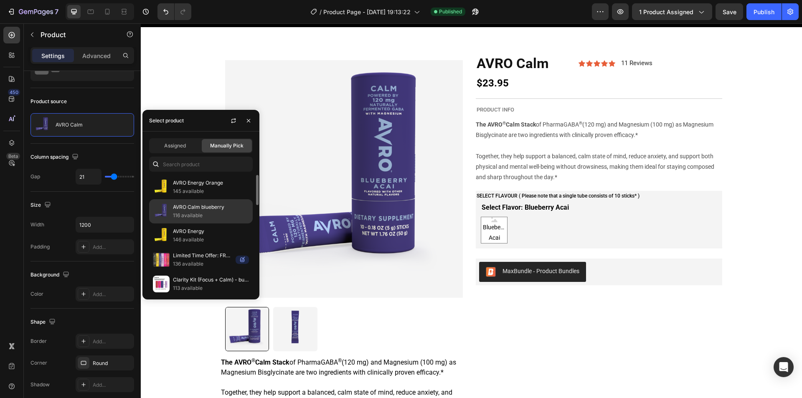
click at [216, 212] on p "116 available" at bounding box center [211, 215] width 76 height 8
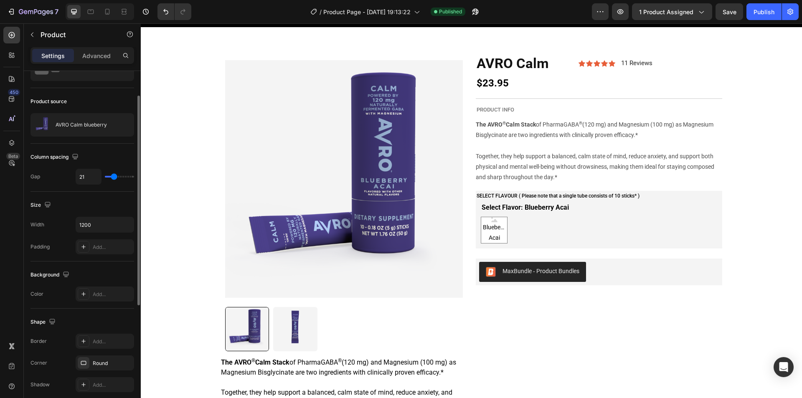
click at [108, 101] on div "Product source" at bounding box center [83, 101] width 104 height 13
click at [756, 10] on div "Publish" at bounding box center [764, 12] width 21 height 9
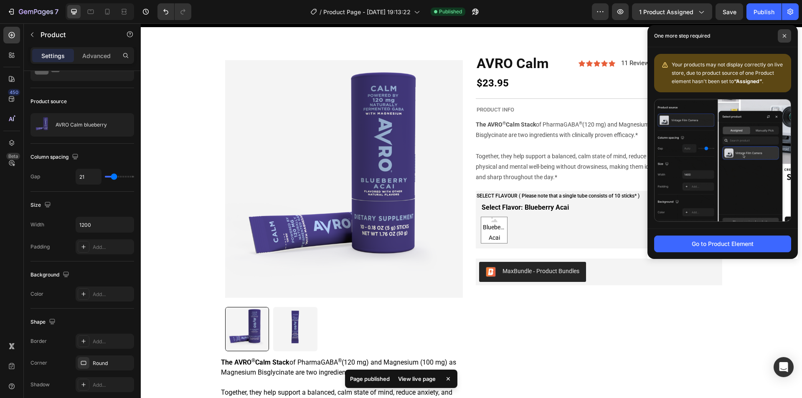
click at [786, 37] on icon at bounding box center [784, 35] width 3 height 3
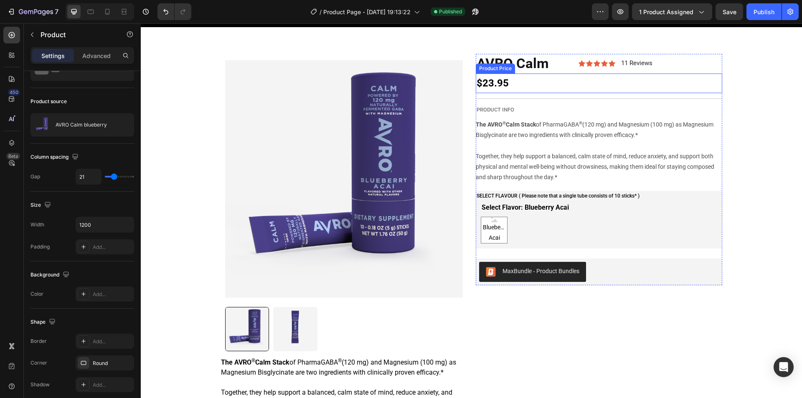
click at [519, 66] on h2 "AVRO Calm" at bounding box center [527, 64] width 103 height 20
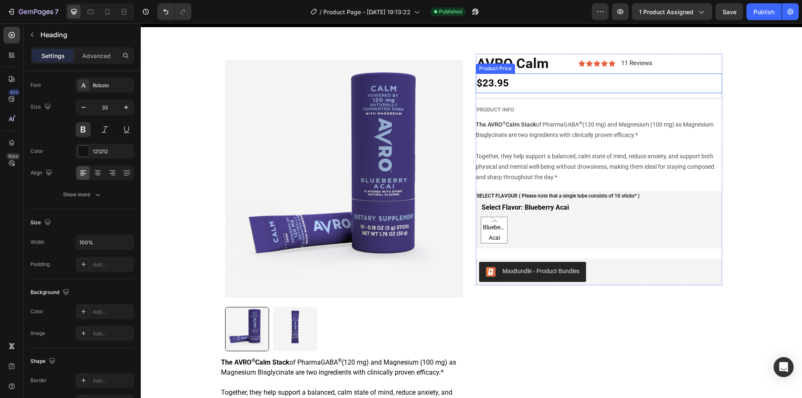
click at [519, 66] on h2 "AVRO Calm" at bounding box center [527, 64] width 103 height 20
click at [519, 66] on p "AVRO Calm" at bounding box center [527, 64] width 101 height 18
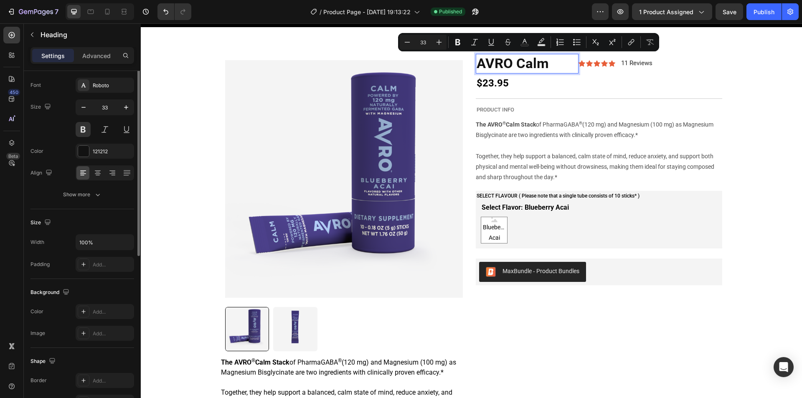
scroll to position [0, 0]
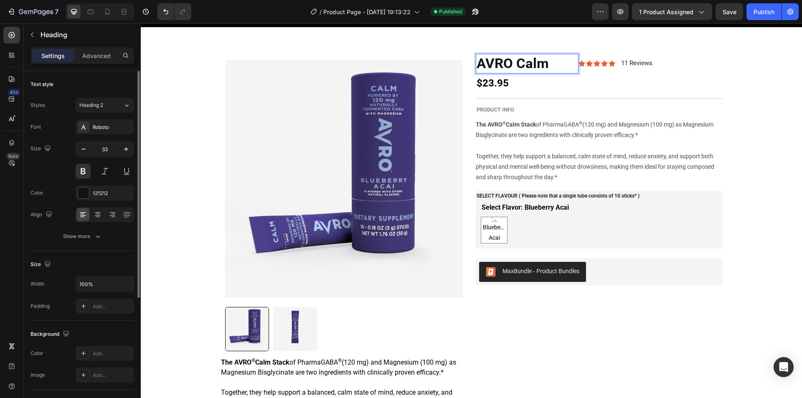
click at [548, 64] on p "AVRO Calm" at bounding box center [527, 64] width 101 height 18
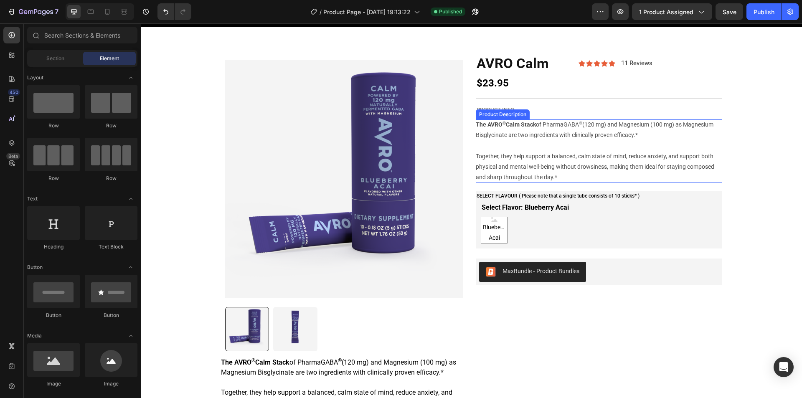
click at [509, 128] on strong "The AVRO ® Calm Stack" at bounding box center [506, 124] width 60 height 7
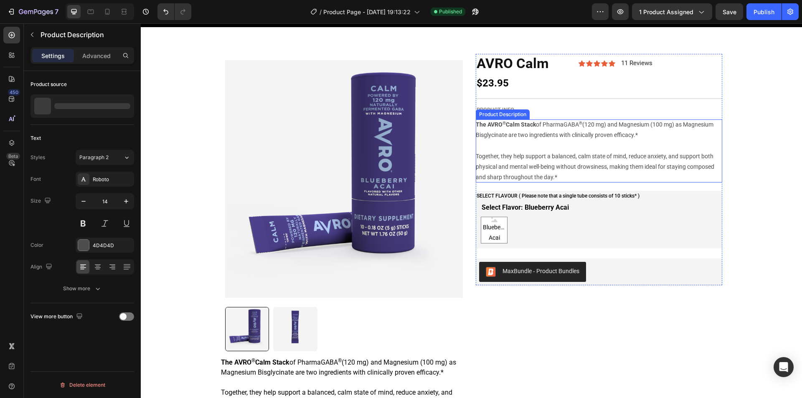
click at [509, 128] on strong "The AVRO ® Calm Stack" at bounding box center [506, 124] width 60 height 7
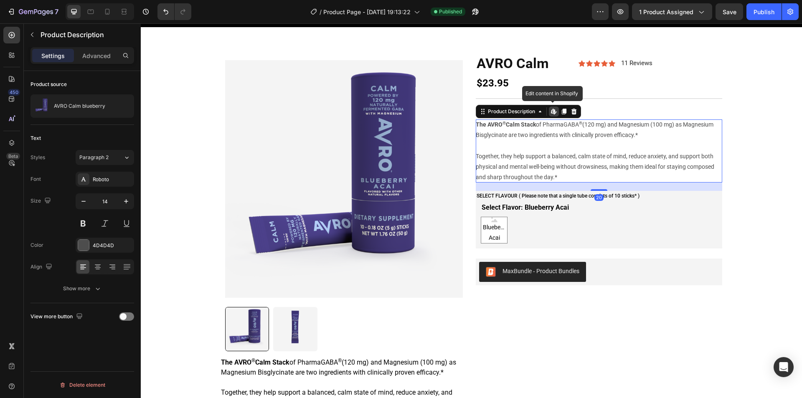
click at [521, 131] on div "The AVRO ® Calm Stack of PharmaGABA ® (120 mg) and Magnesium (100 mg) as Magnes…" at bounding box center [599, 151] width 247 height 63
click at [574, 140] on div "The AVRO ® Calm Stack of PharmaGABA ® (120 mg) and Magnesium (100 mg) as Magnes…" at bounding box center [599, 151] width 247 height 63
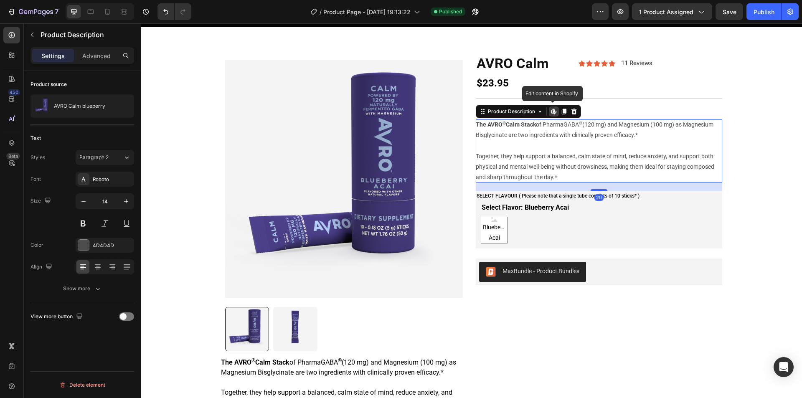
click at [574, 140] on div "The AVRO ® Calm Stack of PharmaGABA ® (120 mg) and Magnesium (100 mg) as Magnes…" at bounding box center [599, 151] width 247 height 63
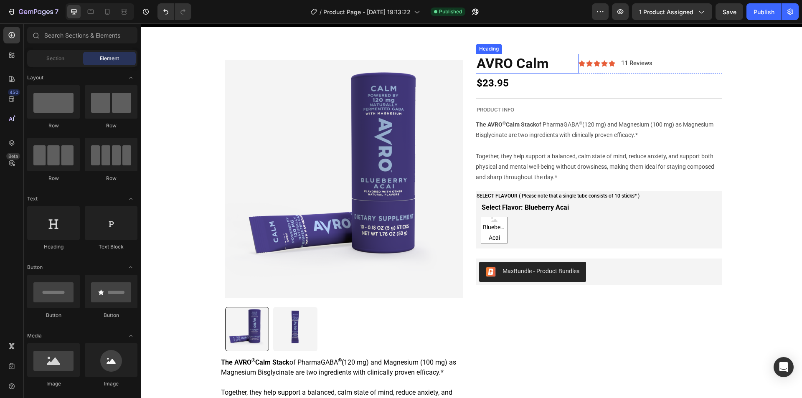
click at [498, 55] on p "AVRO Calm" at bounding box center [527, 64] width 101 height 18
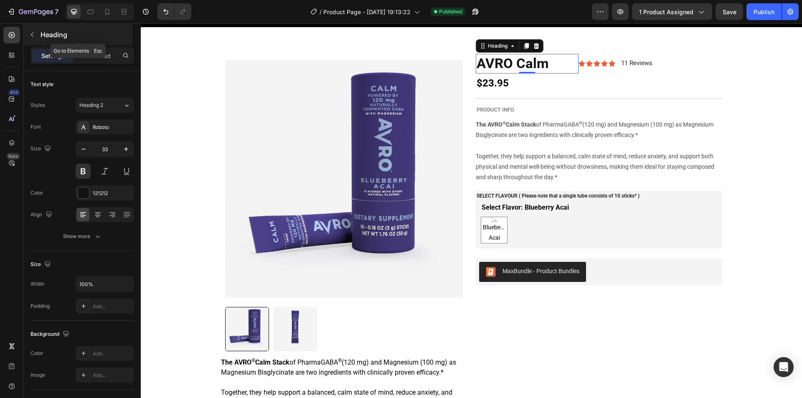
click at [34, 37] on icon "button" at bounding box center [32, 34] width 7 height 7
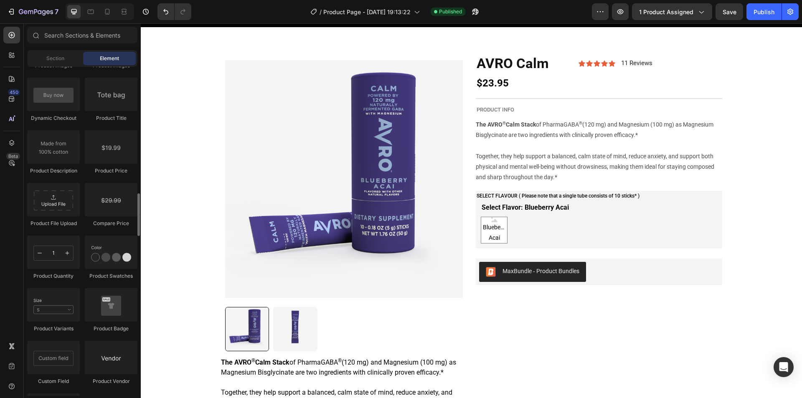
scroll to position [1295, 0]
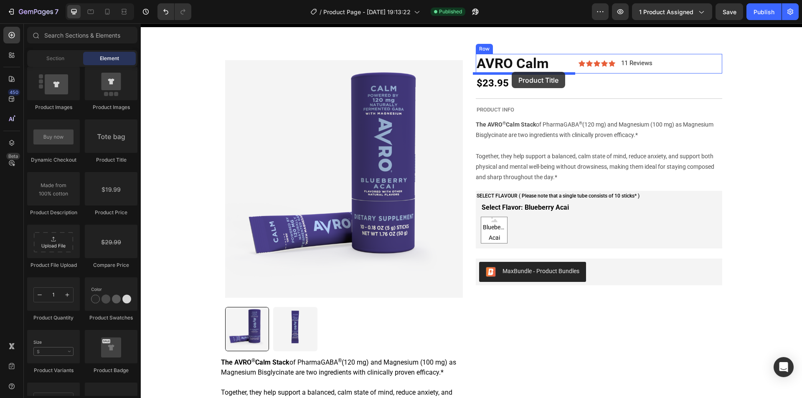
drag, startPoint x: 250, startPoint y: 159, endPoint x: 512, endPoint y: 72, distance: 276.0
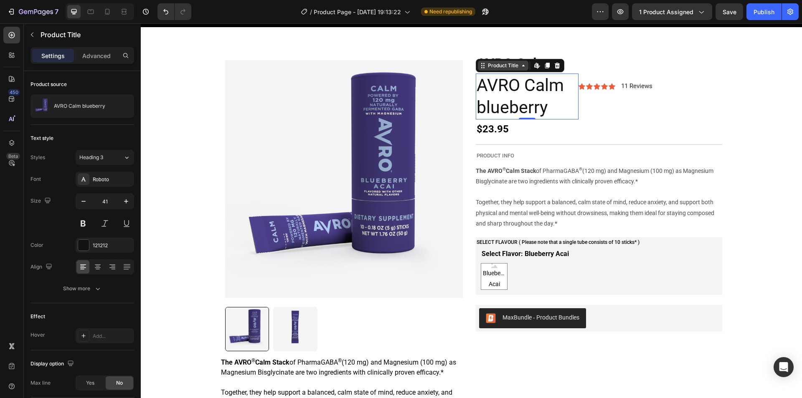
click at [522, 66] on icon at bounding box center [523, 66] width 3 height 2
click at [525, 97] on h2 "AVRO Calm blueberry" at bounding box center [527, 97] width 103 height 46
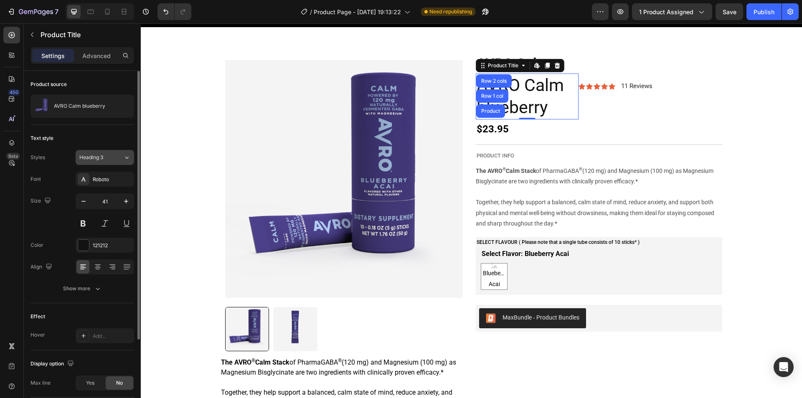
click at [113, 165] on button "Heading 3" at bounding box center [105, 157] width 58 height 15
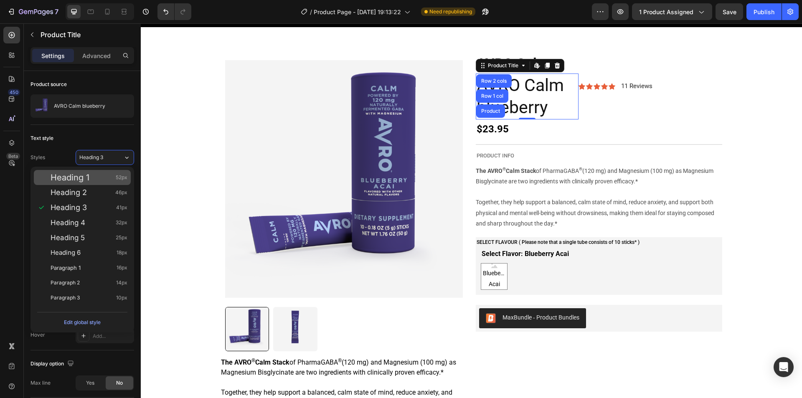
click at [99, 181] on div "Heading 1 52px" at bounding box center [89, 177] width 77 height 8
type input "52"
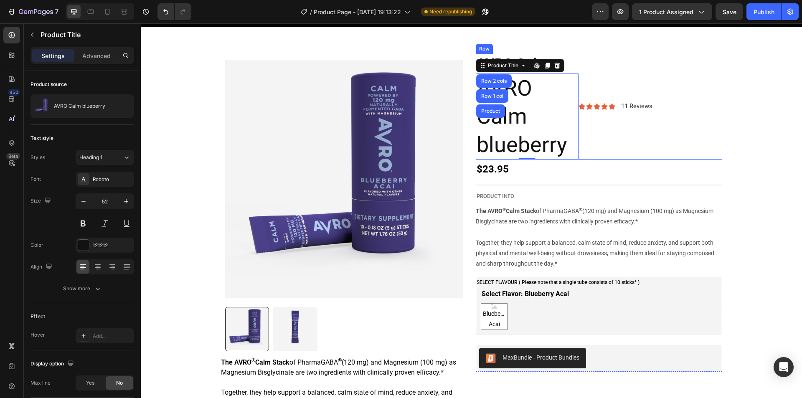
click at [637, 128] on div "Icon Icon Icon Icon Icon Icon List 11 Reviews Text Block Row" at bounding box center [651, 107] width 144 height 106
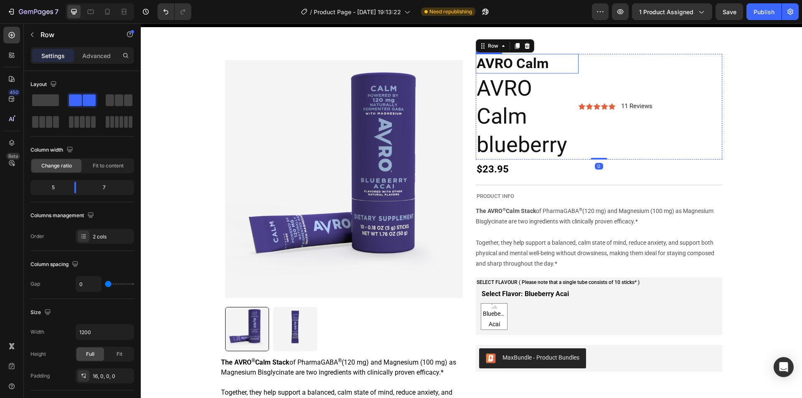
click at [520, 65] on p "AVRO Calm" at bounding box center [527, 64] width 101 height 18
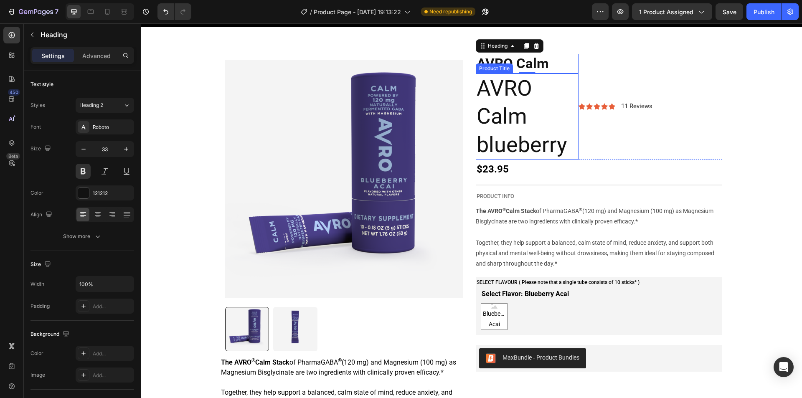
click at [520, 135] on h2 "AVRO Calm blueberry" at bounding box center [527, 117] width 103 height 86
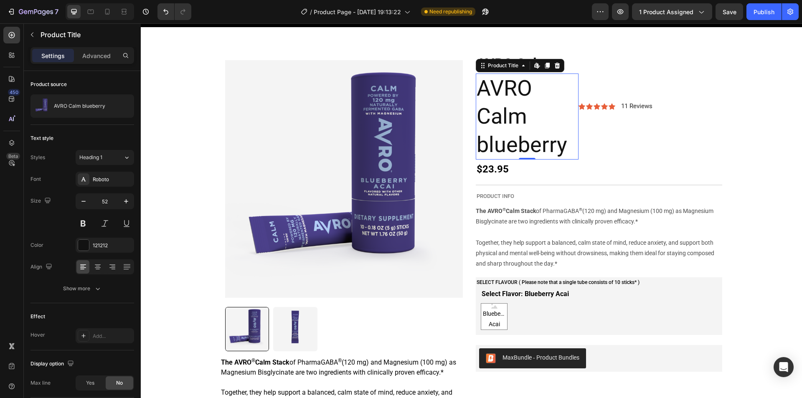
scroll to position [0, 0]
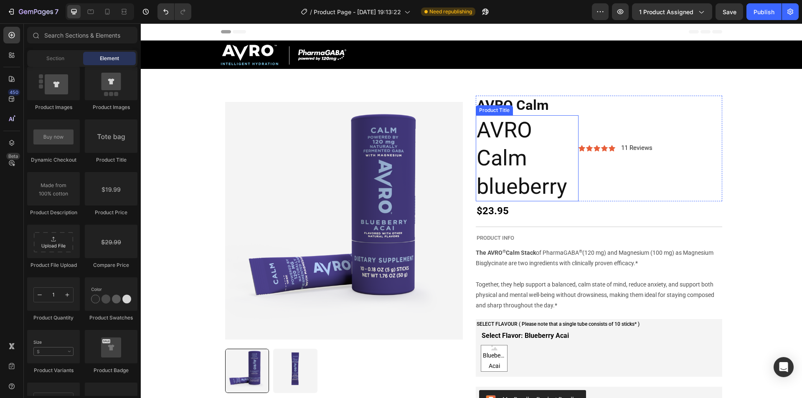
click at [526, 145] on h2 "AVRO Calm blueberry" at bounding box center [527, 158] width 103 height 86
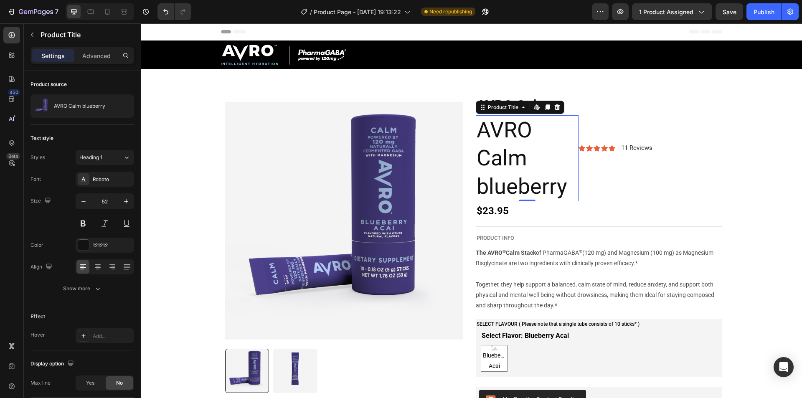
click at [501, 130] on h2 "AVRO Calm blueberry" at bounding box center [527, 158] width 103 height 86
click at [586, 150] on icon at bounding box center [589, 148] width 7 height 6
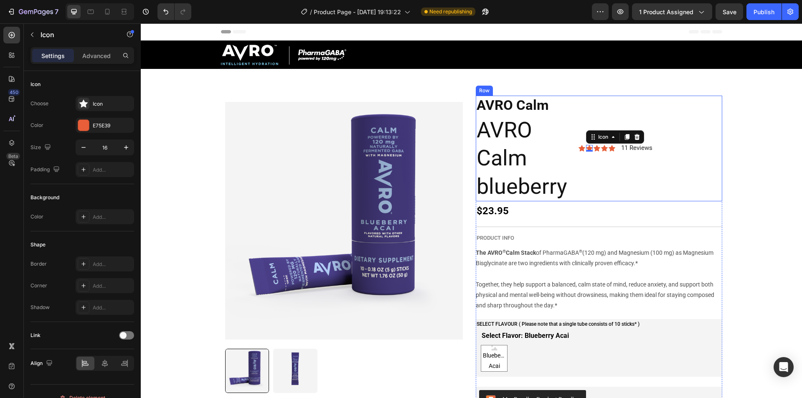
click at [610, 155] on div "Icon Icon 0 Icon Icon Icon Icon List 11 Reviews Text Block Row" at bounding box center [651, 149] width 144 height 106
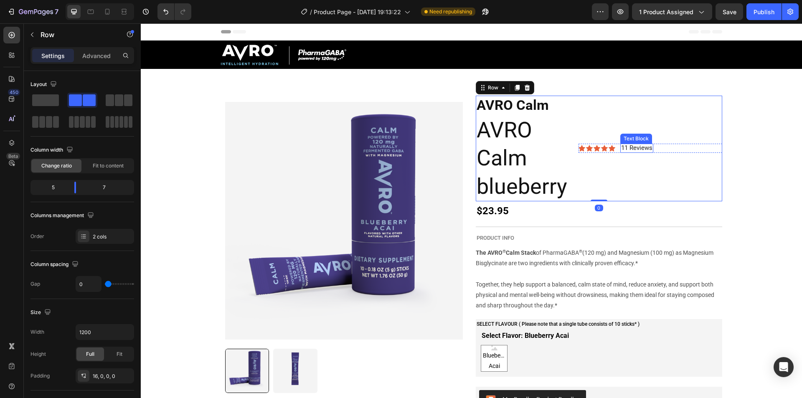
click at [624, 150] on span "11 Reviews" at bounding box center [636, 148] width 31 height 8
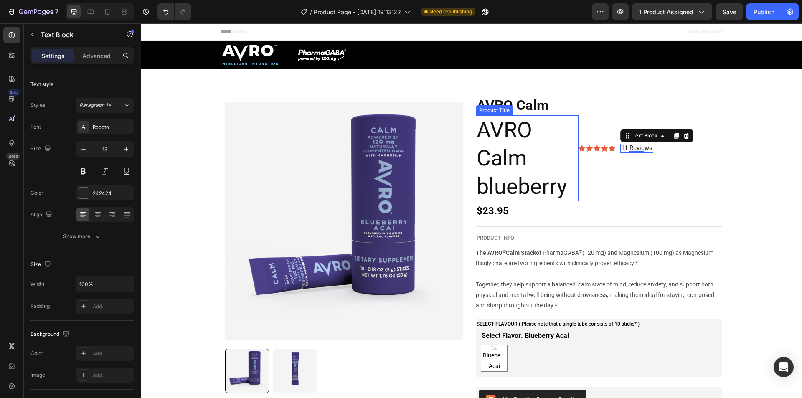
click at [498, 140] on h2 "AVRO Calm blueberry" at bounding box center [527, 158] width 103 height 86
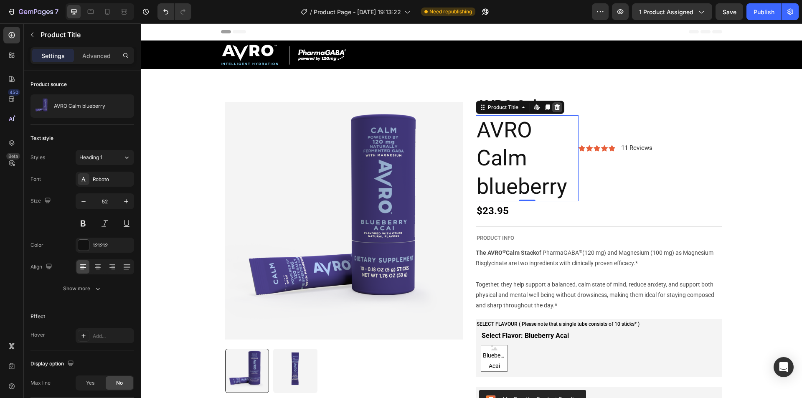
click at [555, 107] on icon at bounding box center [557, 107] width 5 height 6
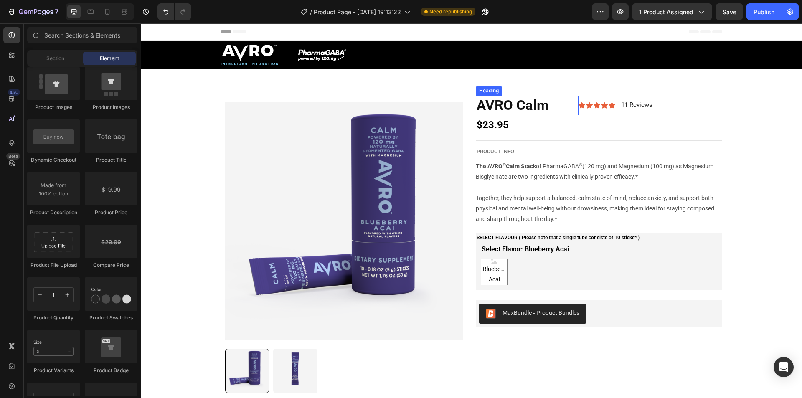
click at [528, 104] on p "AVRO Calm" at bounding box center [527, 106] width 101 height 18
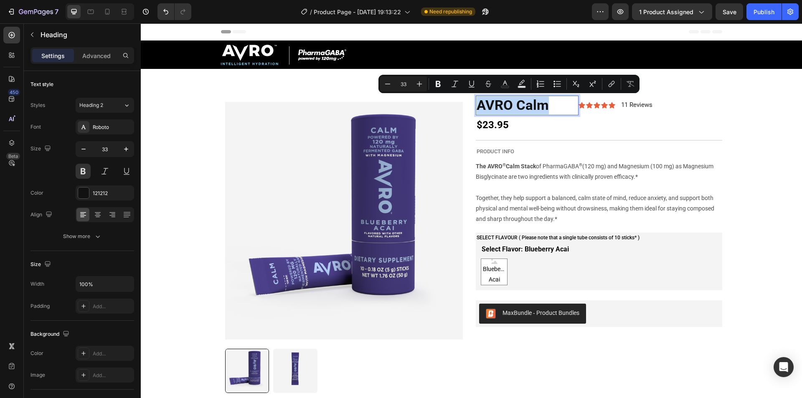
click at [547, 108] on p "AVRO Calm" at bounding box center [527, 106] width 101 height 18
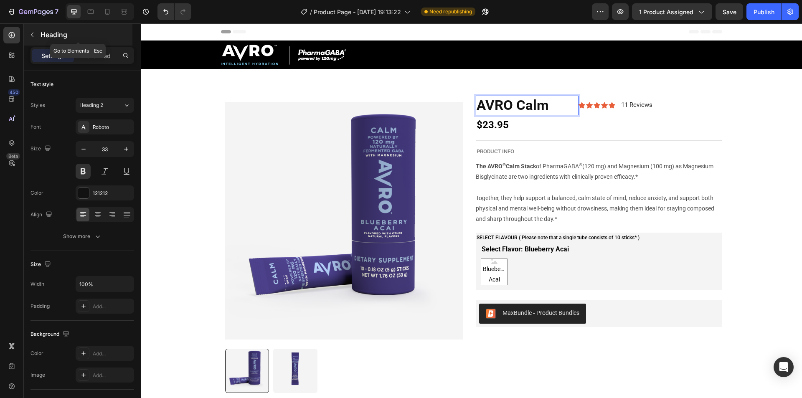
click at [28, 36] on button "button" at bounding box center [31, 34] width 13 height 13
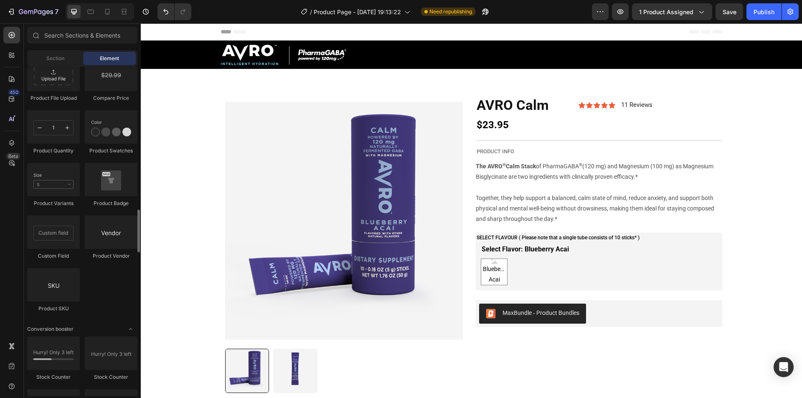
scroll to position [1295, 0]
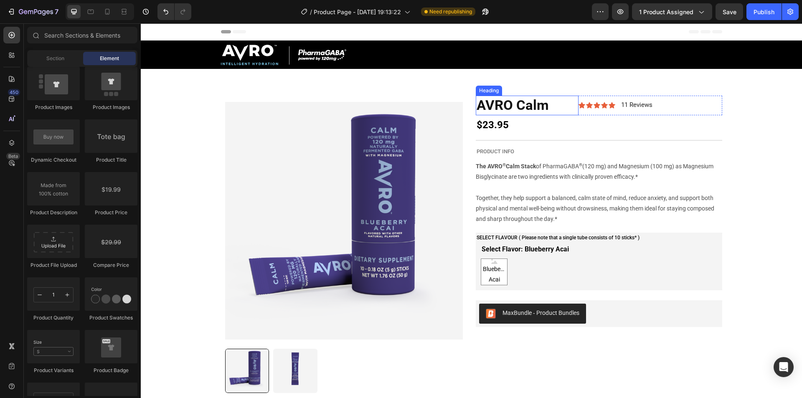
click at [529, 107] on p "AVRO Calm" at bounding box center [527, 106] width 101 height 18
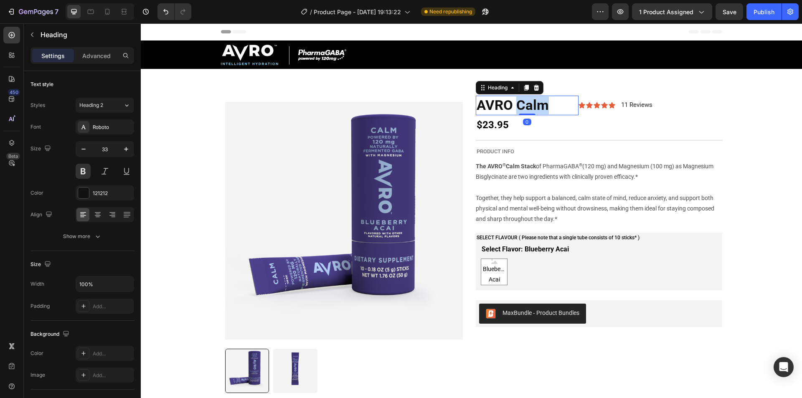
click at [530, 107] on p "AVRO Calm" at bounding box center [527, 106] width 101 height 18
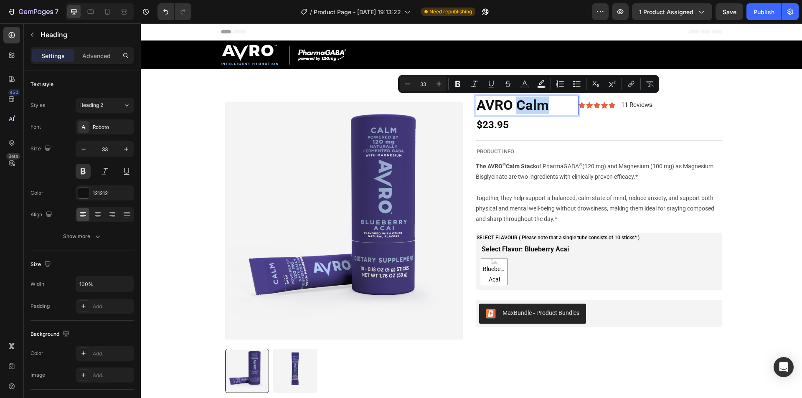
click at [544, 107] on p "AVRO Calm" at bounding box center [527, 106] width 101 height 18
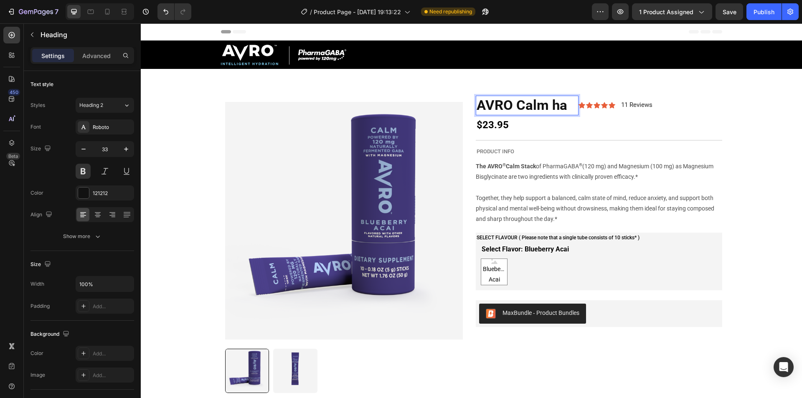
click at [751, 23] on div "7 / Product Page - [DATE] 19:13:22 Need republishing Preview 1 product assigned…" at bounding box center [401, 12] width 802 height 24
click at [751, 22] on div "7 / Product Page - [DATE] 19:13:22 Need republishing Preview 1 product assigned…" at bounding box center [401, 12] width 802 height 24
click at [756, 11] on div "Publish" at bounding box center [764, 12] width 21 height 9
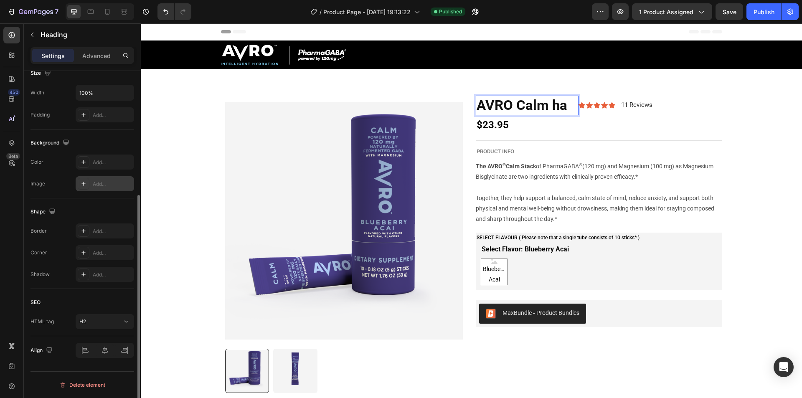
scroll to position [0, 0]
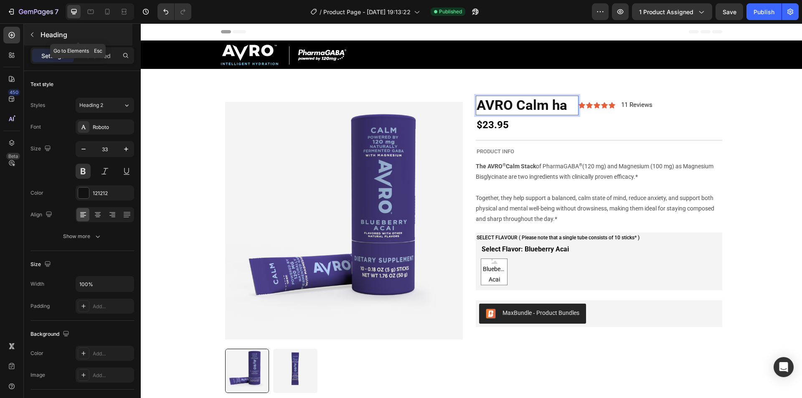
click at [34, 34] on icon "button" at bounding box center [32, 34] width 7 height 7
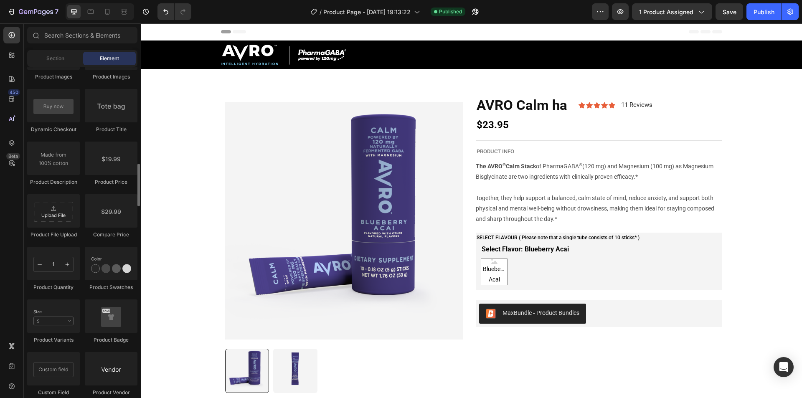
scroll to position [1259, 0]
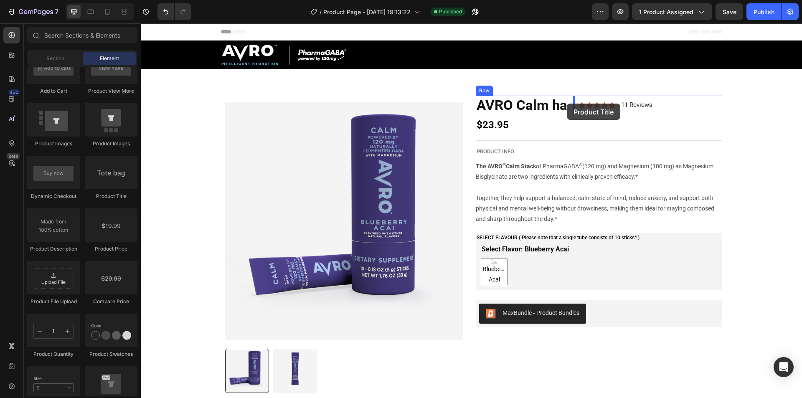
drag, startPoint x: 237, startPoint y: 198, endPoint x: 567, endPoint y: 104, distance: 343.9
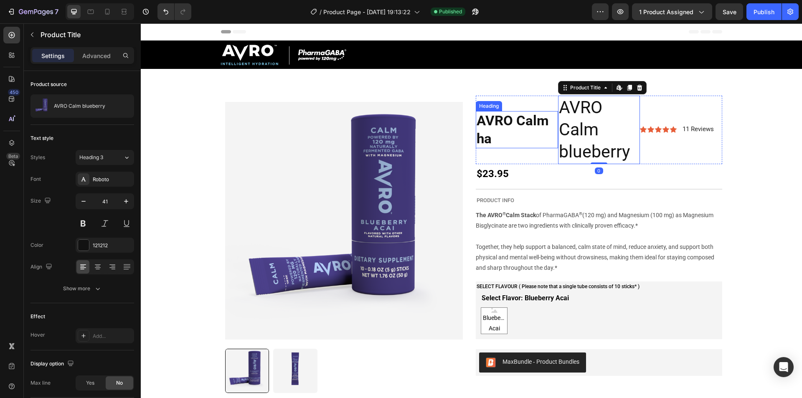
click at [546, 122] on p "AVRO Calm ha" at bounding box center [517, 130] width 81 height 36
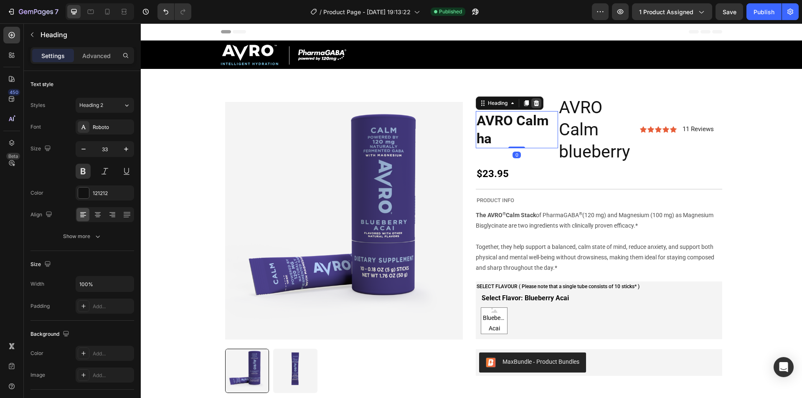
click at [536, 101] on icon at bounding box center [536, 103] width 7 height 7
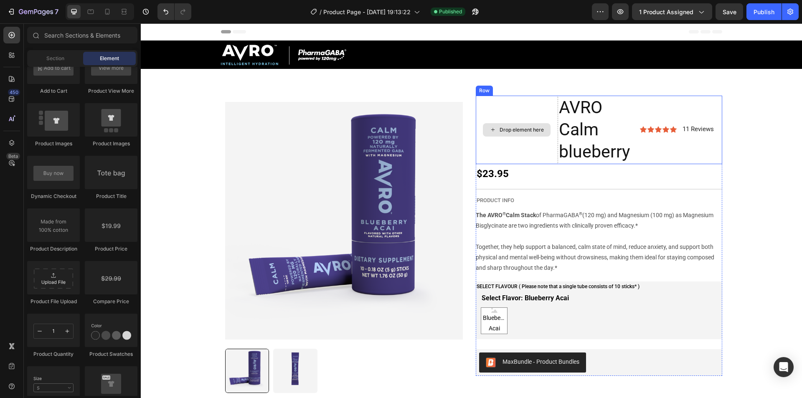
click at [529, 111] on div "Drop element here" at bounding box center [517, 130] width 82 height 69
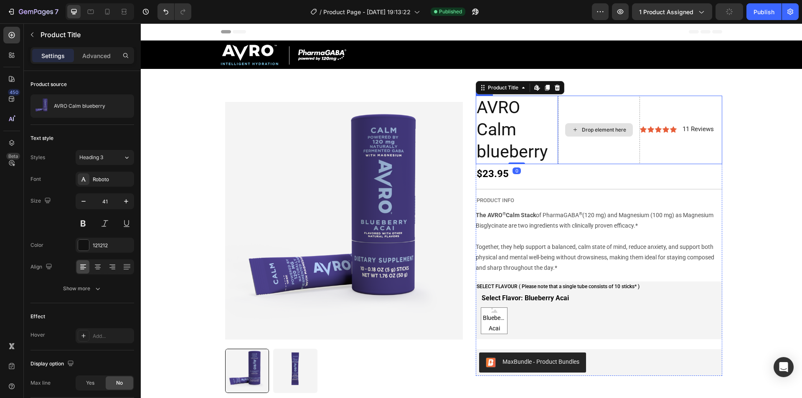
click at [608, 110] on div "Drop element here" at bounding box center [599, 130] width 82 height 69
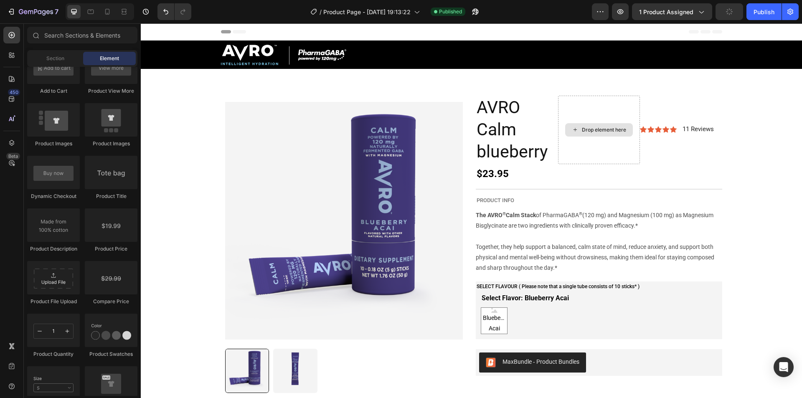
click at [603, 127] on div "Drop element here" at bounding box center [604, 130] width 44 height 7
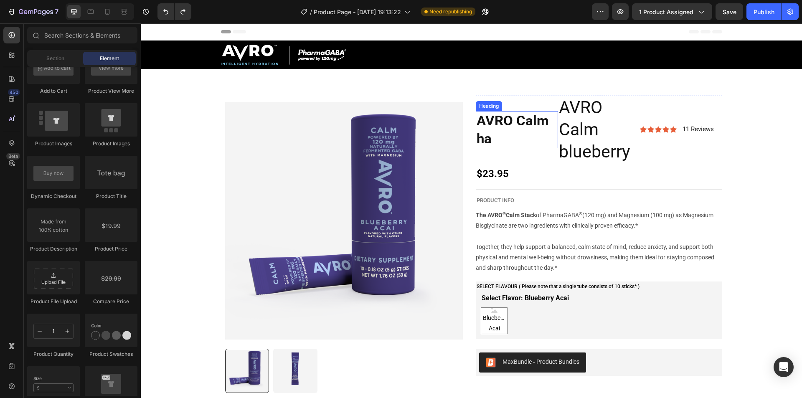
click at [537, 126] on h2 "AVRO Calm ha" at bounding box center [517, 130] width 82 height 38
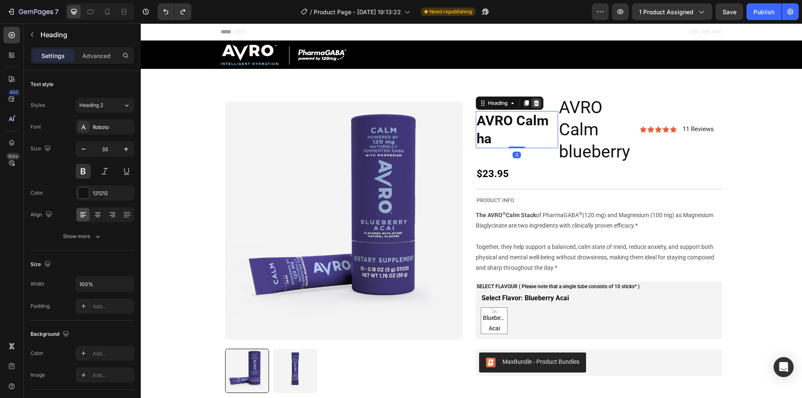
click at [533, 105] on icon at bounding box center [536, 103] width 7 height 7
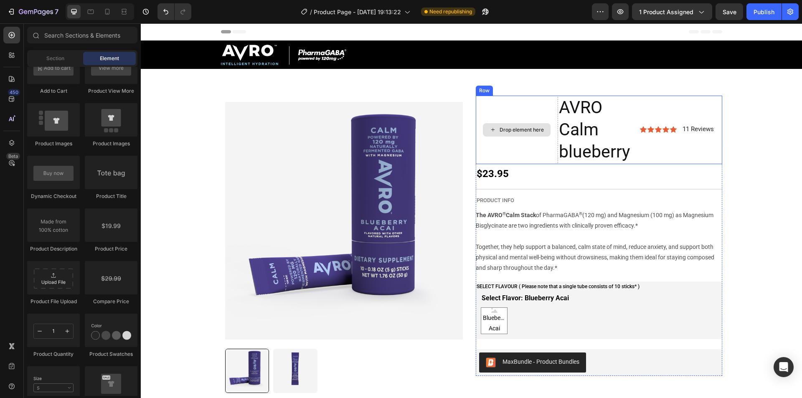
click at [541, 103] on div "Drop element here" at bounding box center [517, 130] width 82 height 69
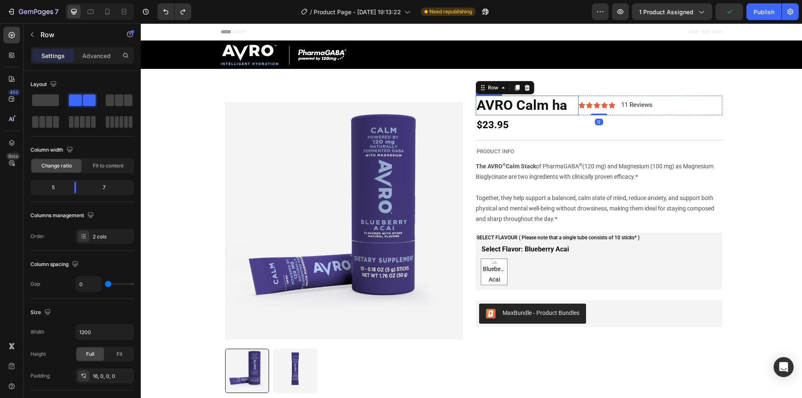
click at [548, 107] on h2 "AVRO Calm ha" at bounding box center [527, 106] width 103 height 20
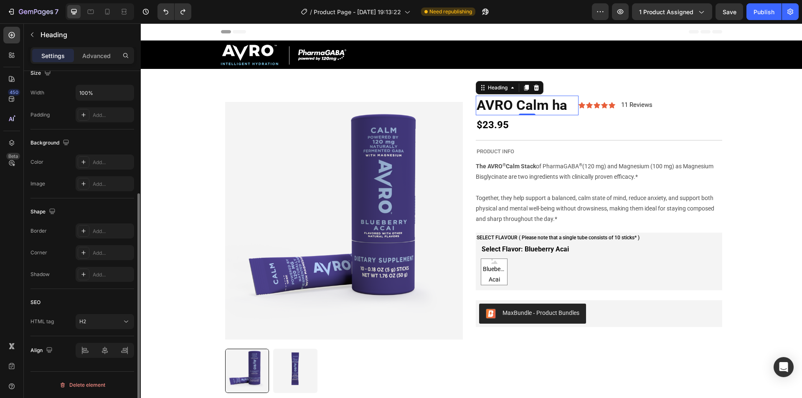
scroll to position [191, 0]
click at [32, 37] on icon "button" at bounding box center [32, 34] width 7 height 7
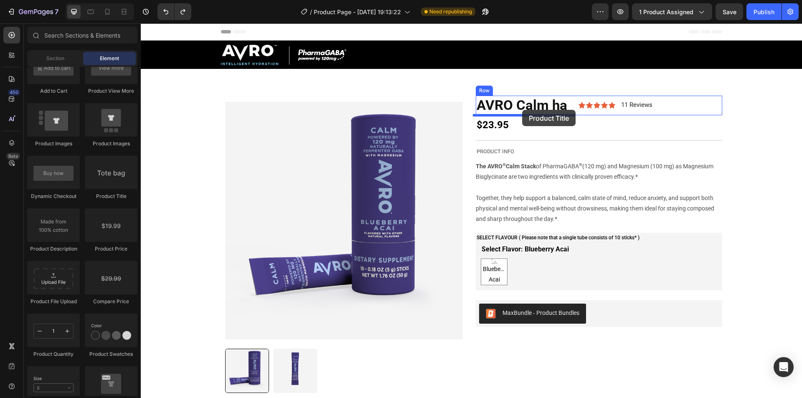
drag, startPoint x: 416, startPoint y: 163, endPoint x: 522, endPoint y: 109, distance: 119.2
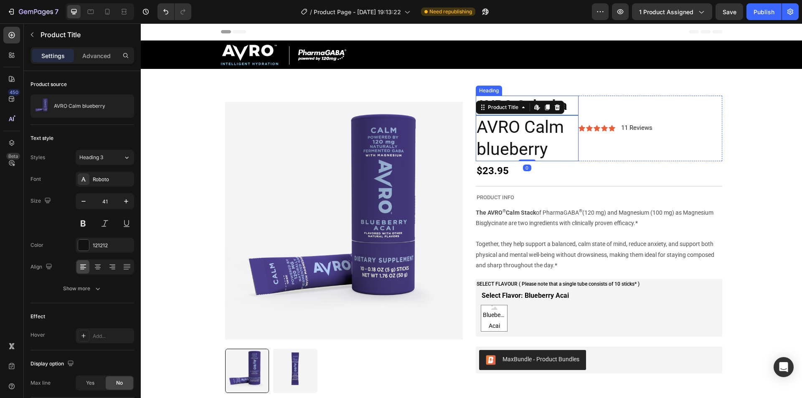
click at [563, 104] on h2 "AVRO Calm ha" at bounding box center [527, 106] width 103 height 20
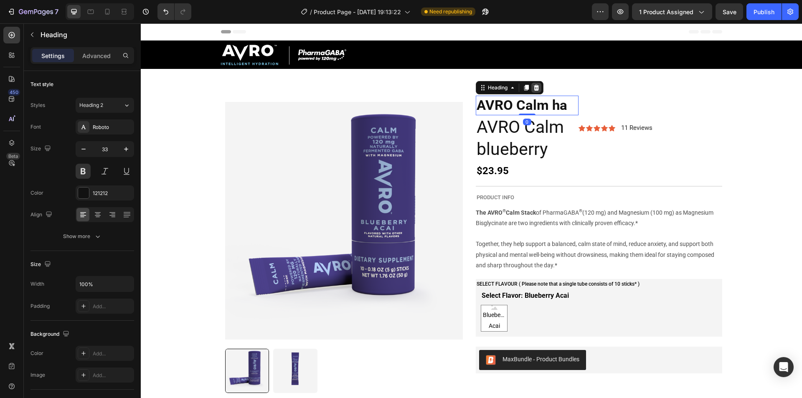
click at [534, 90] on icon at bounding box center [536, 87] width 5 height 6
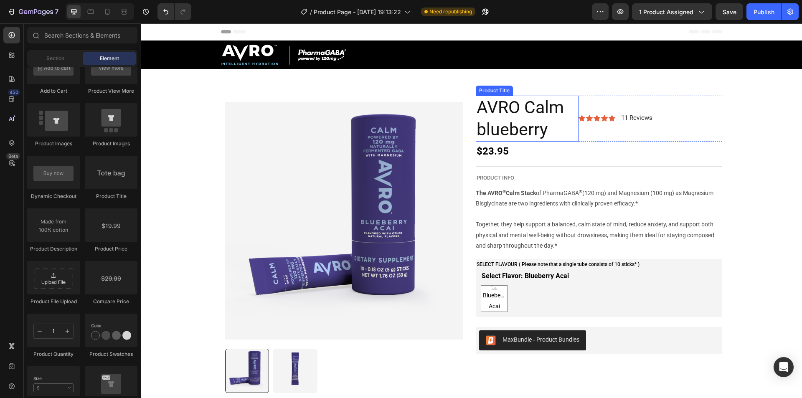
click at [526, 110] on h2 "AVRO Calm blueberry" at bounding box center [527, 119] width 103 height 46
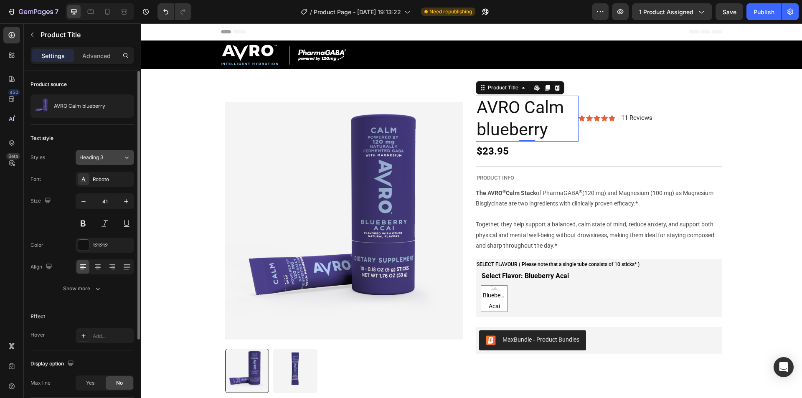
click at [106, 155] on div "Heading 3" at bounding box center [96, 158] width 34 height 8
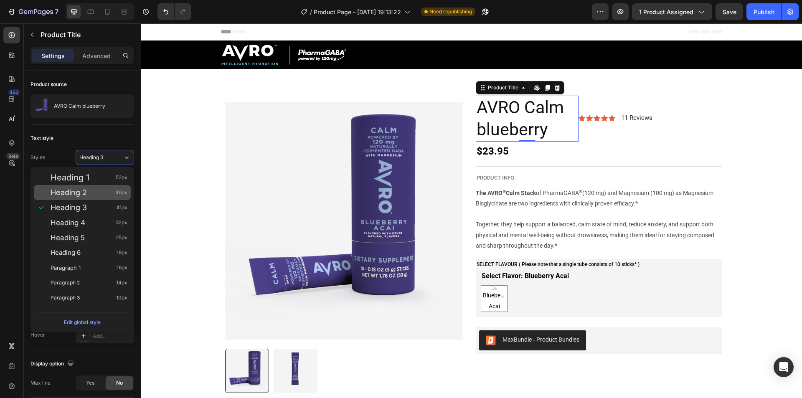
click at [89, 189] on div "Heading 2 46px" at bounding box center [89, 192] width 77 height 8
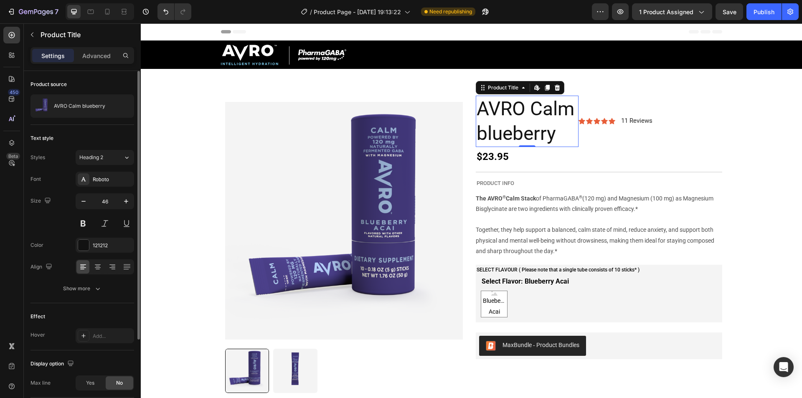
click at [90, 169] on div "Styles Heading 2 Font Roboto Size 46 Color 121212 Align Show more" at bounding box center [83, 223] width 104 height 146
click at [91, 163] on button "Heading 2" at bounding box center [105, 157] width 58 height 15
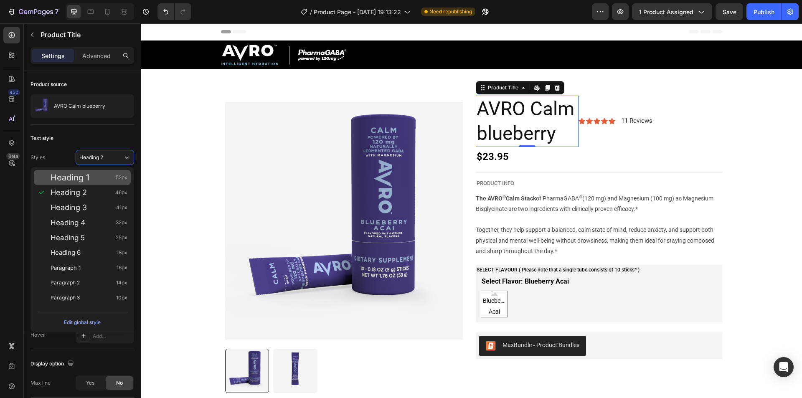
click at [90, 179] on div "Heading 1 52px" at bounding box center [89, 177] width 77 height 8
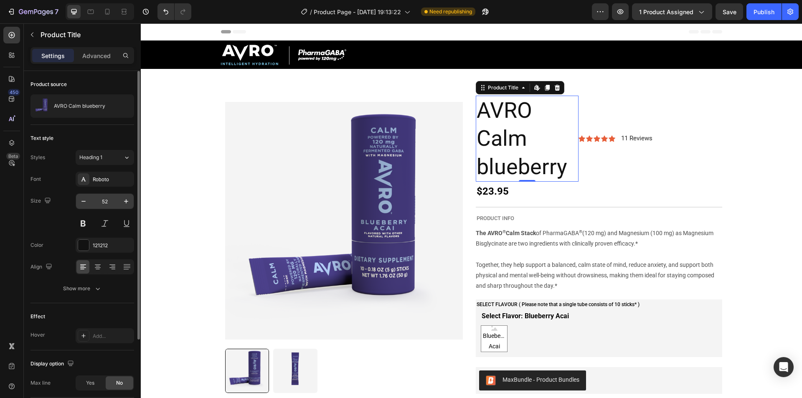
click at [107, 205] on input "52" at bounding box center [105, 201] width 28 height 15
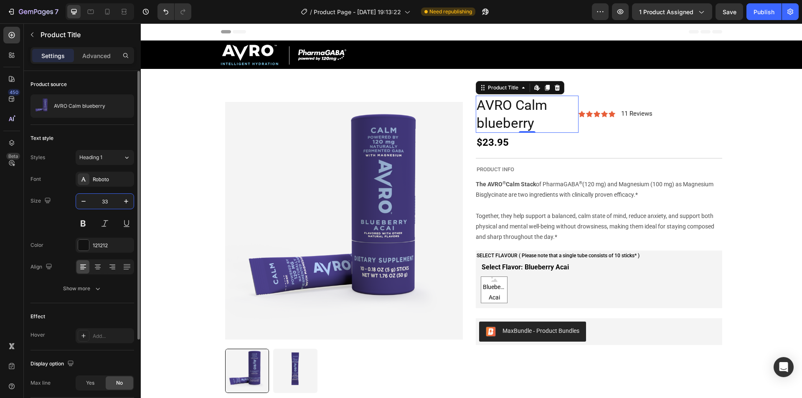
type input "33"
click at [97, 133] on div "Text style" at bounding box center [83, 138] width 104 height 13
click at [560, 103] on h2 "AVRO Calm blueberry" at bounding box center [527, 115] width 103 height 38
click at [579, 102] on div "Icon Icon Icon Icon Icon Icon List 11 Reviews Text Block Row" at bounding box center [651, 115] width 144 height 38
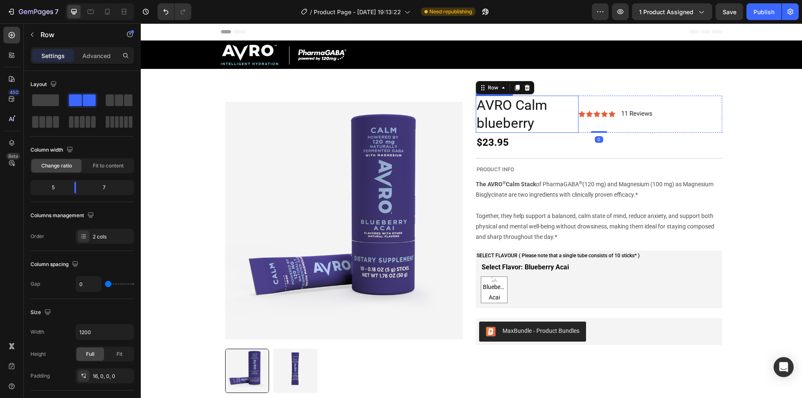
click at [569, 101] on h2 "AVRO Calm blueberry" at bounding box center [527, 115] width 103 height 38
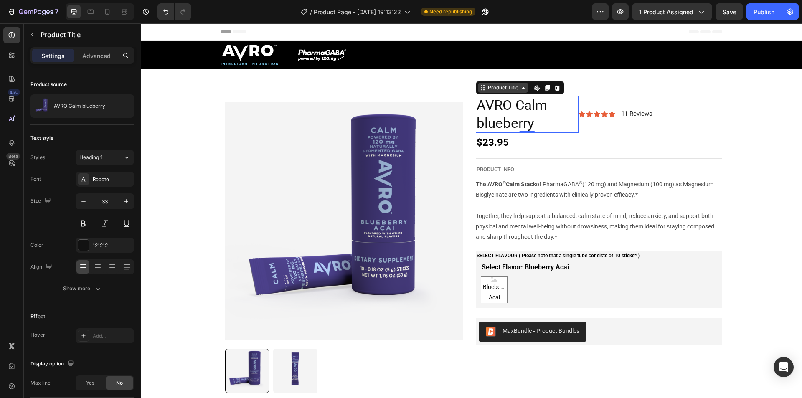
click at [522, 88] on icon at bounding box center [523, 88] width 3 height 2
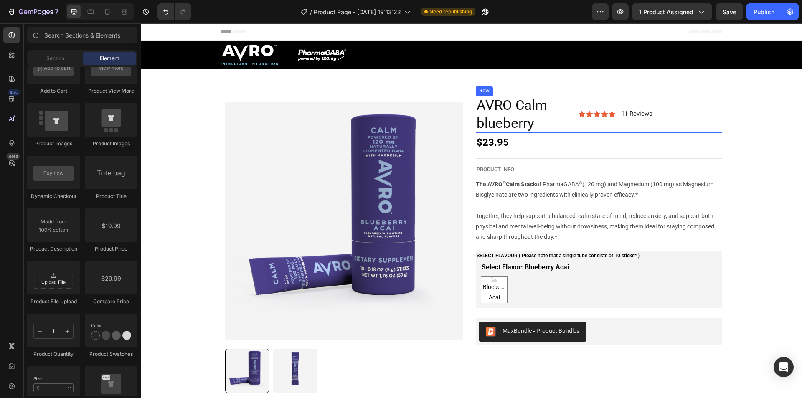
click at [634, 122] on div "Icon Icon Icon Icon Icon Icon List 11 Reviews Text Block Row" at bounding box center [651, 115] width 144 height 38
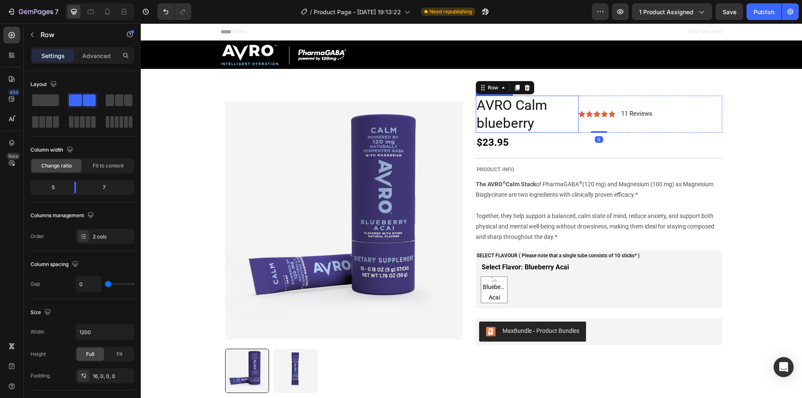
click at [567, 122] on h2 "AVRO Calm blueberry" at bounding box center [527, 115] width 103 height 38
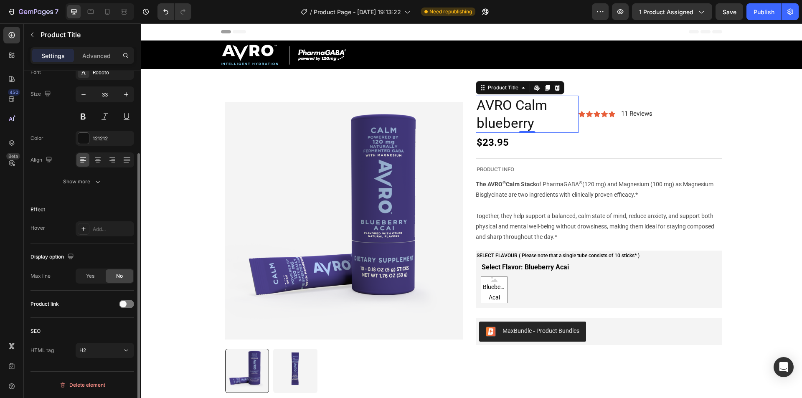
scroll to position [106, 0]
click at [61, 186] on button "Show more" at bounding box center [83, 182] width 104 height 15
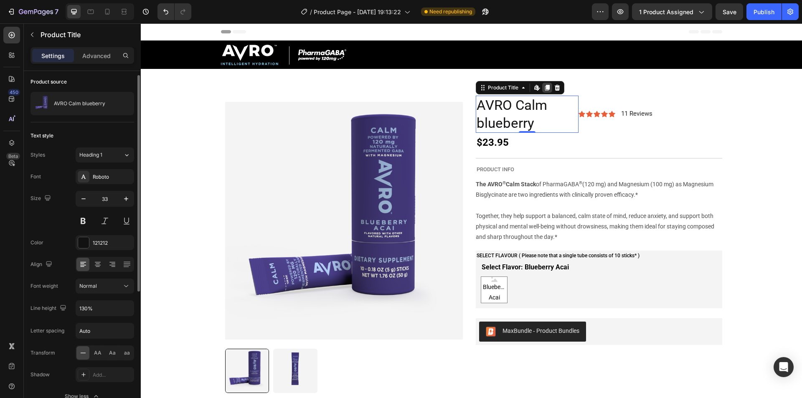
scroll to position [2, 0]
click at [515, 98] on h2 "AVRO Calm blueberry" at bounding box center [527, 115] width 103 height 38
click at [114, 160] on button "Heading 1" at bounding box center [105, 155] width 58 height 15
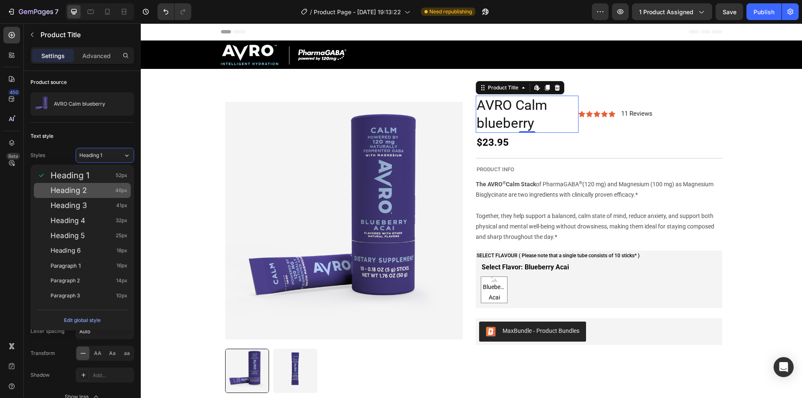
click at [99, 188] on div "Heading 2 46px" at bounding box center [89, 190] width 77 height 8
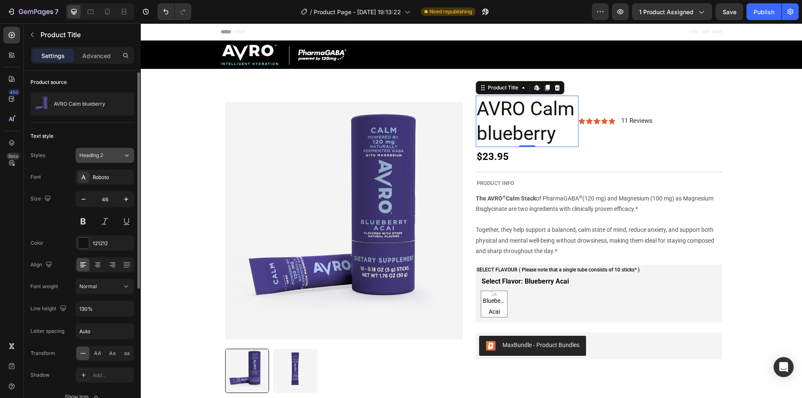
click at [100, 155] on span "Heading 2" at bounding box center [91, 156] width 24 height 8
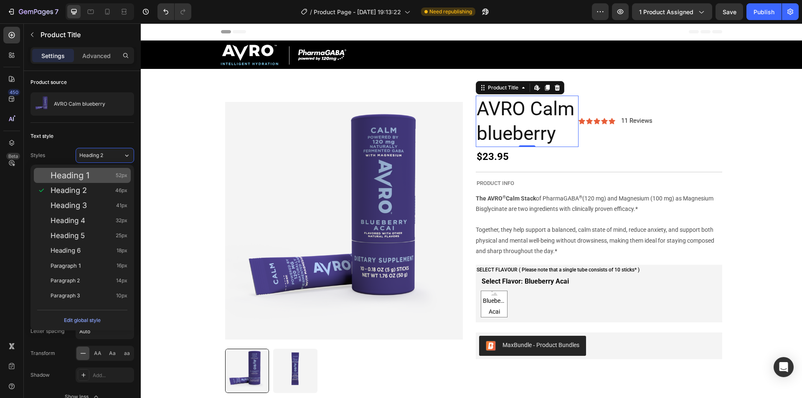
click at [98, 170] on div "Heading 1 52px" at bounding box center [82, 175] width 97 height 15
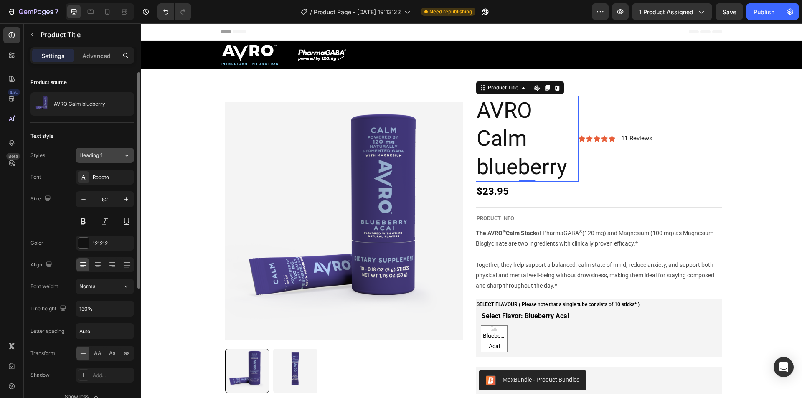
click at [120, 162] on button "Heading 1" at bounding box center [105, 155] width 58 height 15
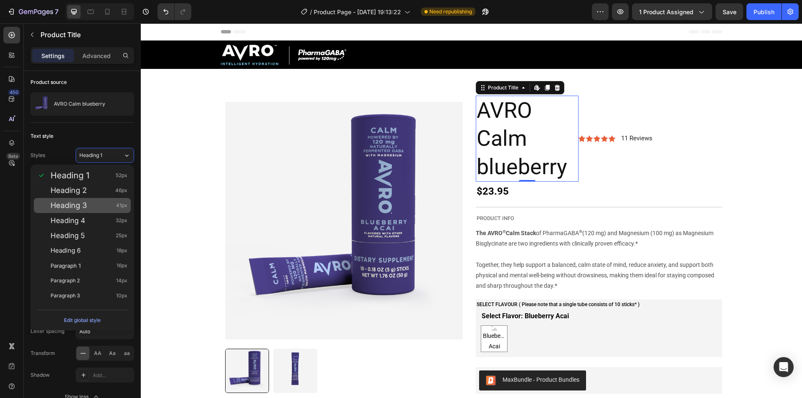
click at [94, 201] on div "Heading 3 41px" at bounding box center [82, 205] width 97 height 15
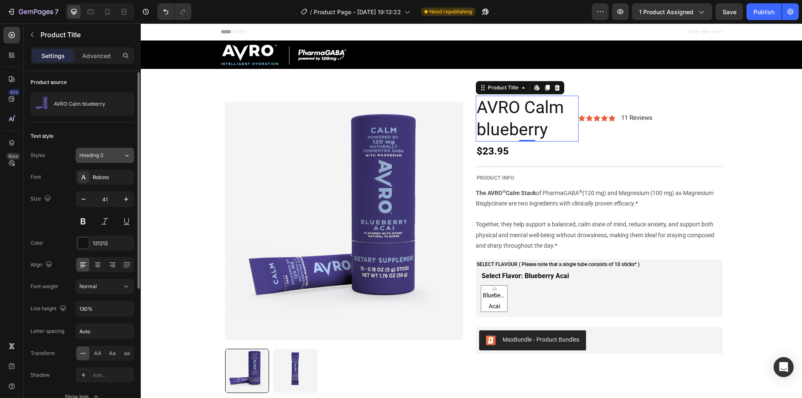
click at [115, 160] on button "Heading 3" at bounding box center [105, 155] width 58 height 15
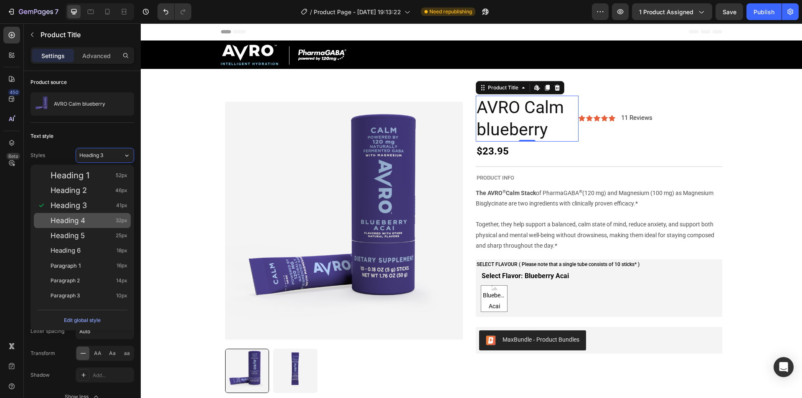
click at [88, 226] on div "Heading 4 32px" at bounding box center [82, 220] width 97 height 15
type input "32"
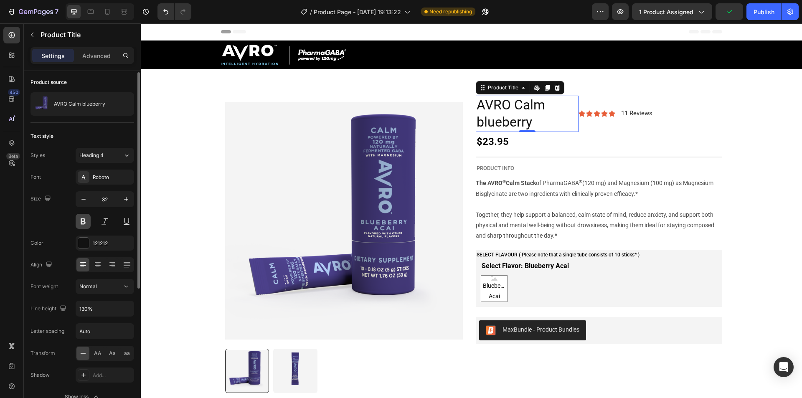
click at [84, 222] on button at bounding box center [83, 221] width 15 height 15
click at [572, 117] on h2 "AVRO Calm blueberry" at bounding box center [527, 114] width 103 height 36
click at [530, 111] on h2 "AVRO Calm blueberry" at bounding box center [527, 114] width 103 height 36
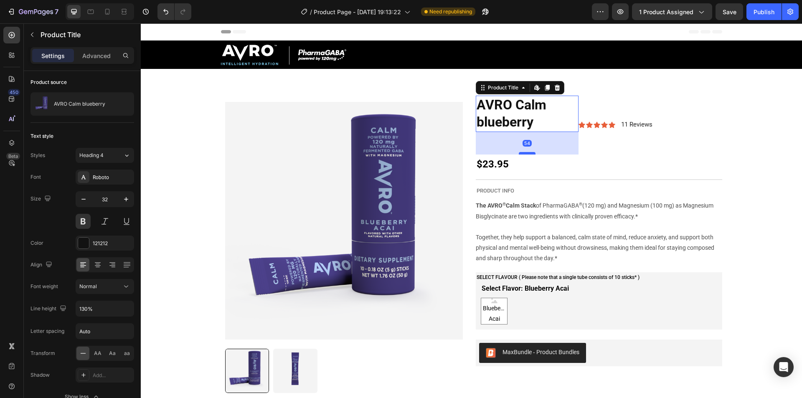
drag, startPoint x: 524, startPoint y: 130, endPoint x: 525, endPoint y: 153, distance: 22.6
click at [525, 153] on div at bounding box center [527, 153] width 17 height 3
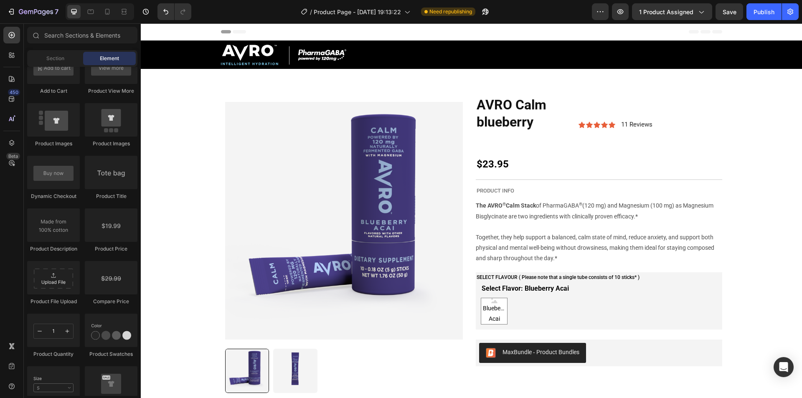
click at [545, 121] on h2 "AVRO Calm blueberry" at bounding box center [527, 114] width 103 height 36
click at [555, 167] on div "$23.95" at bounding box center [599, 165] width 247 height 20
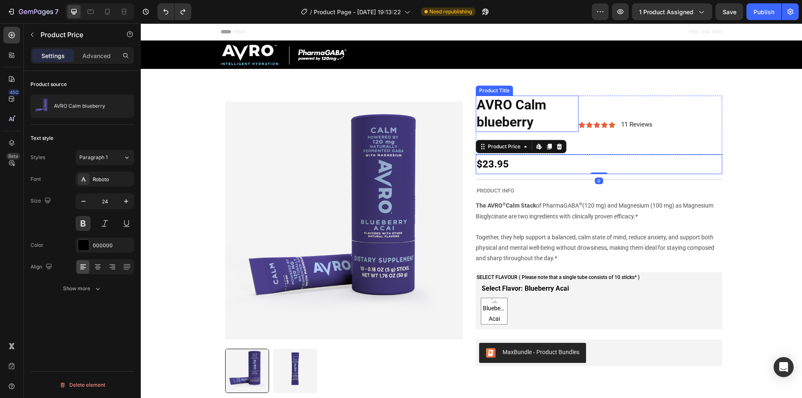
click at [533, 115] on h2 "AVRO Calm blueberry" at bounding box center [527, 114] width 103 height 36
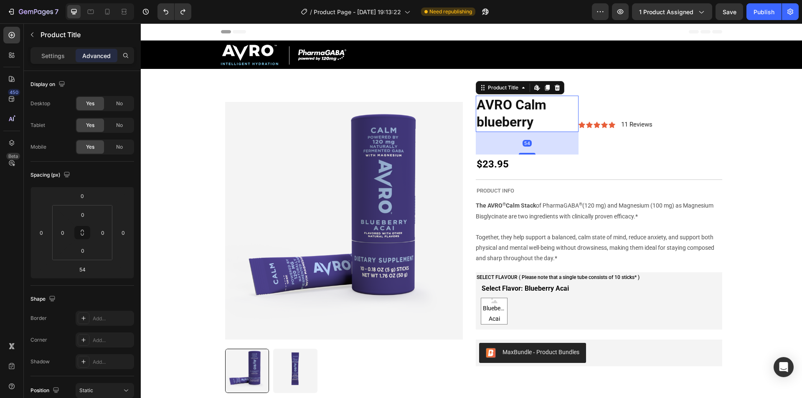
click at [529, 136] on div "54" at bounding box center [527, 143] width 103 height 23
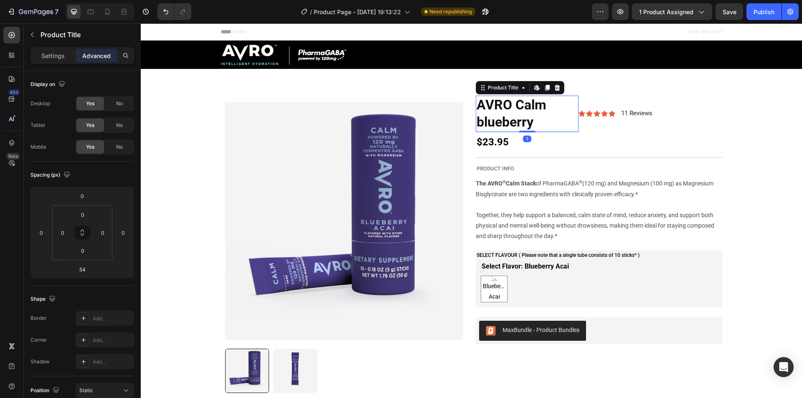
drag, startPoint x: 526, startPoint y: 154, endPoint x: 645, endPoint y: 142, distance: 120.1
click at [529, 132] on div at bounding box center [527, 132] width 17 height 2
type input "1"
click at [641, 114] on span "11 Reviews" at bounding box center [636, 113] width 31 height 8
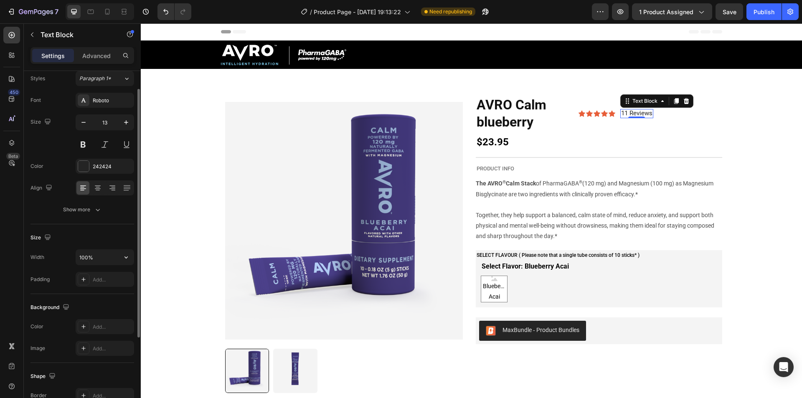
scroll to position [26, 0]
click at [597, 114] on icon at bounding box center [597, 113] width 7 height 7
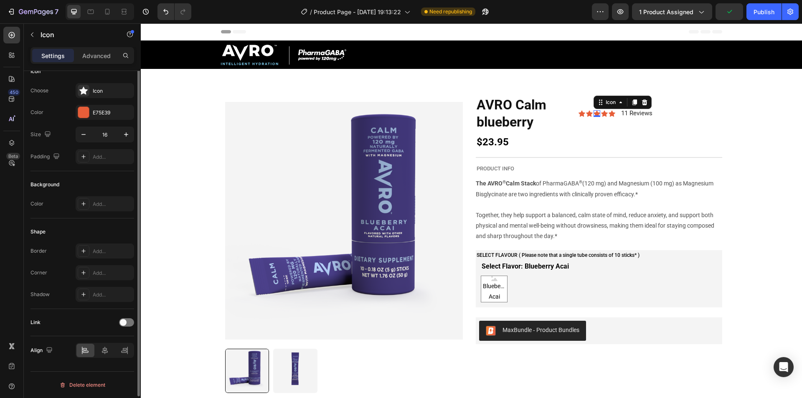
scroll to position [0, 0]
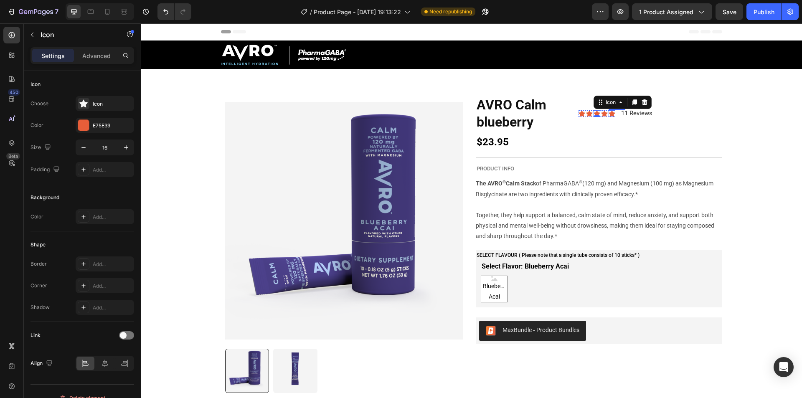
click at [609, 113] on icon at bounding box center [612, 114] width 7 height 6
click at [543, 114] on h2 "AVRO Calm blueberry" at bounding box center [527, 114] width 103 height 36
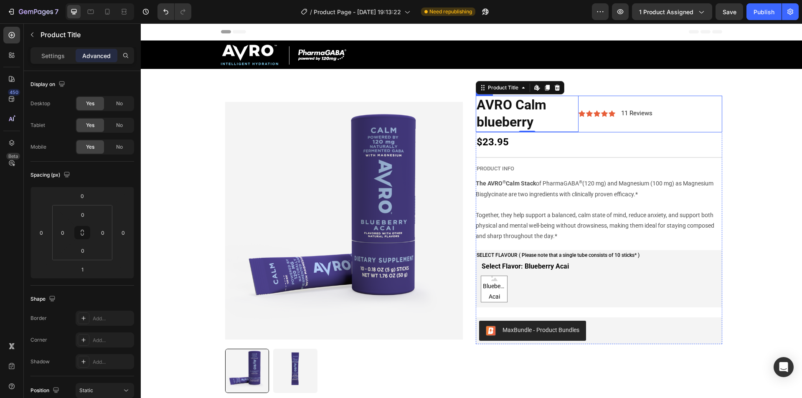
click at [634, 101] on div "Icon Icon Icon Icon Icon Icon List 11 Reviews Text Block Row" at bounding box center [651, 114] width 144 height 37
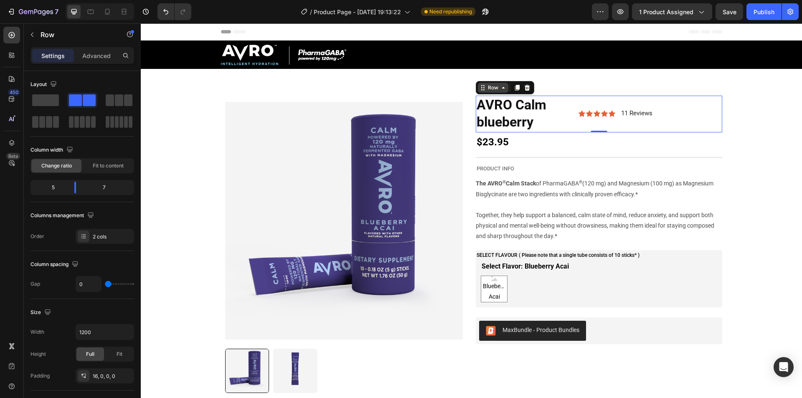
click at [496, 88] on div "Row" at bounding box center [493, 88] width 14 height 8
click at [579, 124] on div "Icon Icon Icon Icon Icon Icon List 11 Reviews Text Block Row" at bounding box center [651, 114] width 144 height 37
click at [587, 122] on div "Icon Icon Icon Icon Icon Icon List 11 Reviews Text Block Row" at bounding box center [651, 114] width 144 height 37
click at [585, 102] on div "Icon Icon Icon Icon Icon Icon List 11 Reviews Text Block Row" at bounding box center [651, 114] width 144 height 37
click at [563, 103] on h2 "AVRO Calm blueberry" at bounding box center [527, 114] width 103 height 36
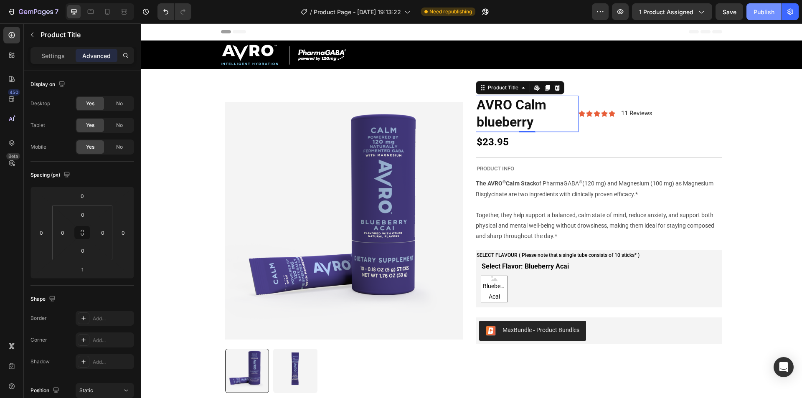
click at [767, 10] on div "Publish" at bounding box center [764, 12] width 21 height 9
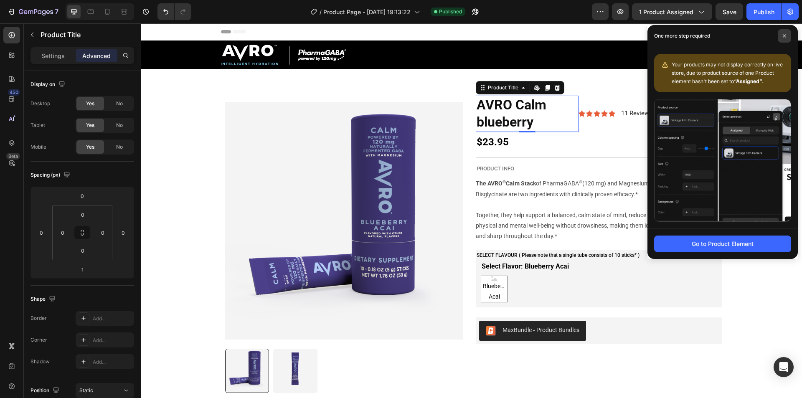
click at [783, 32] on span at bounding box center [784, 35] width 13 height 13
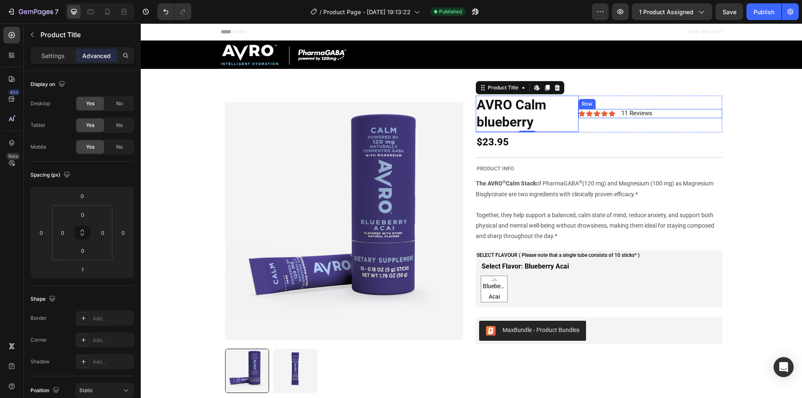
click at [657, 116] on div "Icon Icon Icon Icon Icon Icon List 11 Reviews Text Block Row" at bounding box center [651, 113] width 144 height 9
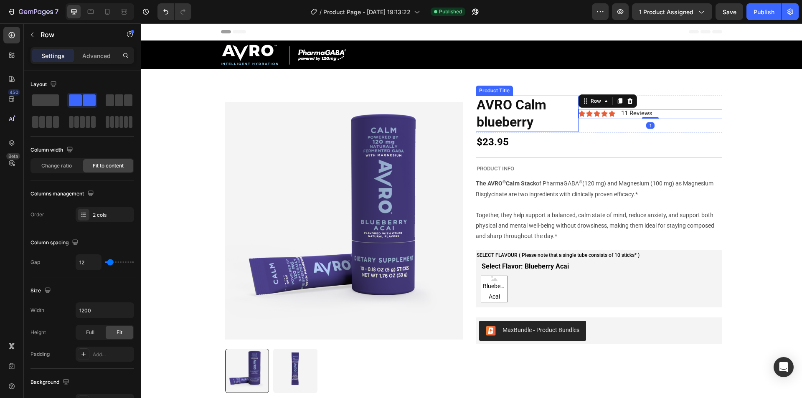
click at [568, 104] on h2 "AVRO Calm blueberry" at bounding box center [527, 114] width 103 height 36
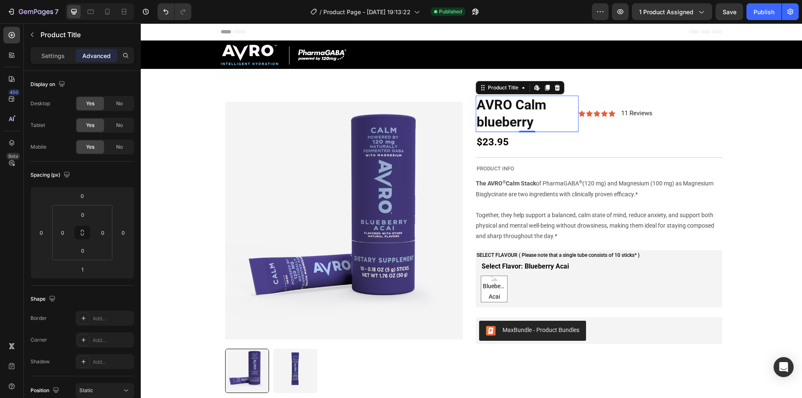
click at [574, 130] on h2 "AVRO Calm blueberry" at bounding box center [527, 114] width 103 height 36
click at [579, 129] on div "Icon Icon Icon Icon Icon Icon List 11 Reviews Text Block Row" at bounding box center [651, 114] width 144 height 37
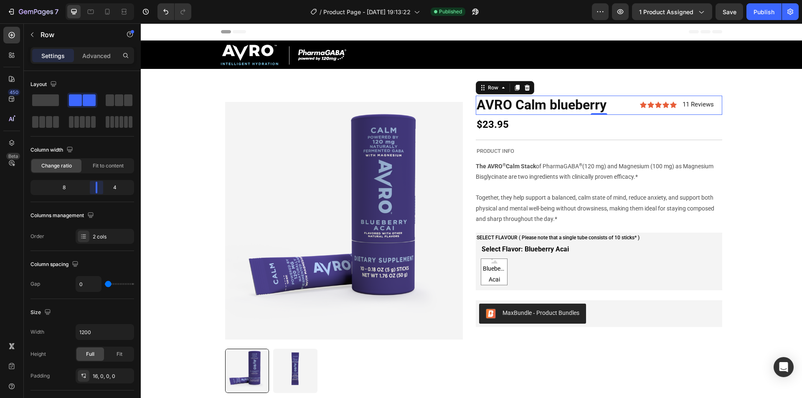
drag, startPoint x: 79, startPoint y: 187, endPoint x: 97, endPoint y: 187, distance: 17.1
click at [97, 0] on body "7 / Product Page - [DATE] 19:13:22 Published Preview 1 product assigned Save Pu…" at bounding box center [401, 0] width 802 height 0
click at [763, 13] on div "Publish" at bounding box center [764, 12] width 21 height 9
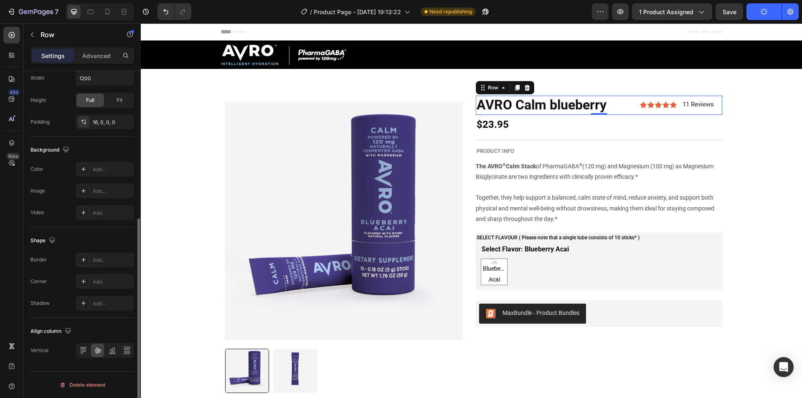
scroll to position [253, 0]
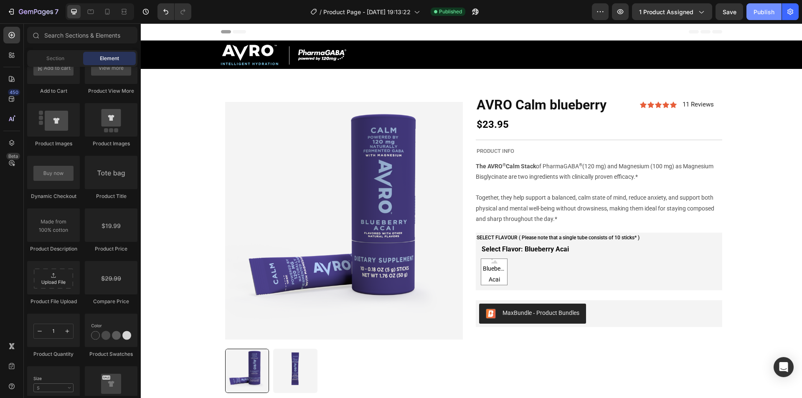
click at [761, 12] on div "Publish" at bounding box center [764, 12] width 21 height 9
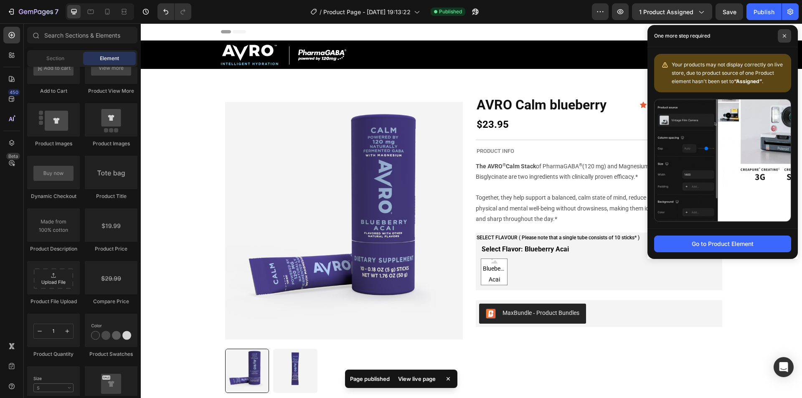
click at [781, 38] on span at bounding box center [784, 35] width 13 height 13
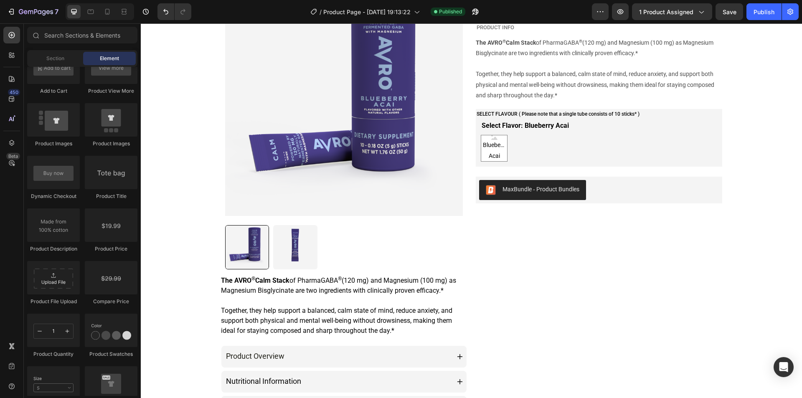
scroll to position [0, 0]
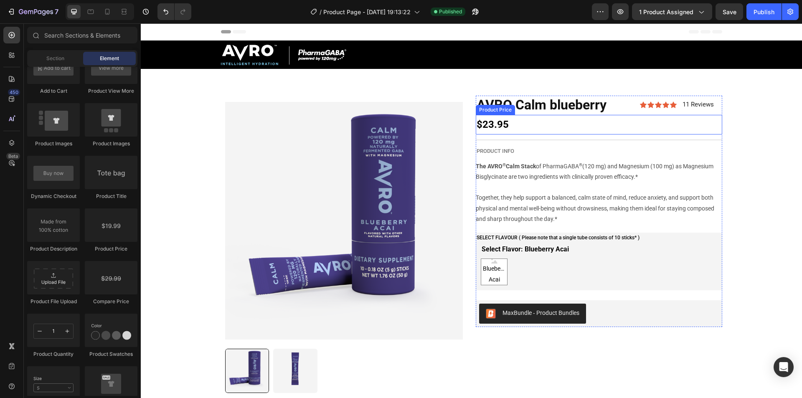
click at [500, 125] on div "$23.95" at bounding box center [599, 125] width 247 height 20
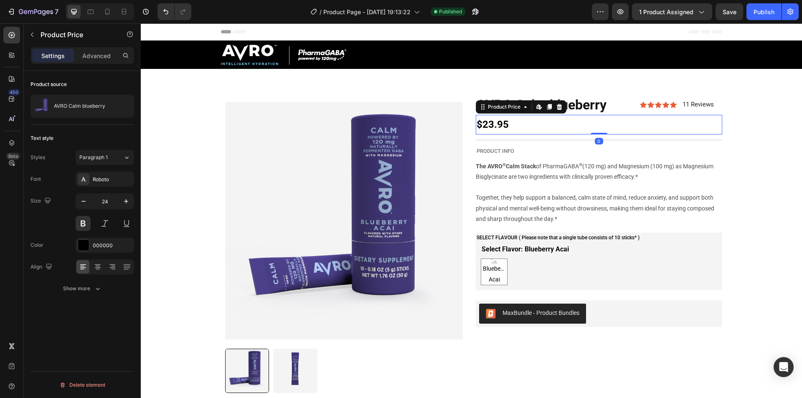
click at [505, 124] on div "$23.95" at bounding box center [599, 125] width 247 height 20
click at [501, 124] on div "$23.95" at bounding box center [599, 125] width 247 height 20
click at [98, 293] on button "Show more" at bounding box center [83, 288] width 104 height 15
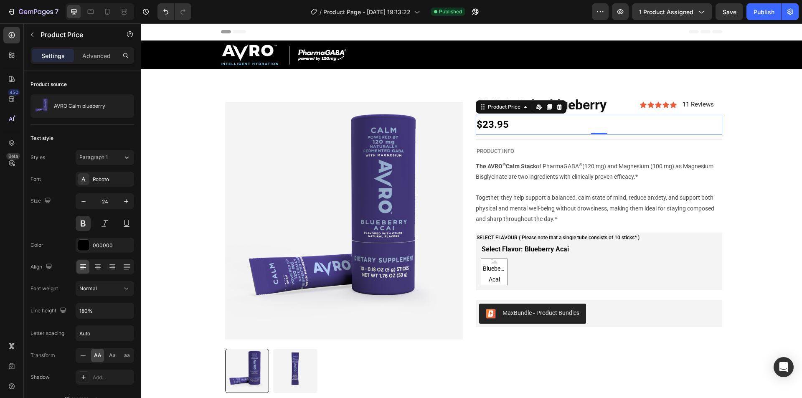
click at [503, 124] on div "$23.95" at bounding box center [599, 125] width 247 height 20
click at [97, 53] on p "Advanced" at bounding box center [96, 55] width 28 height 9
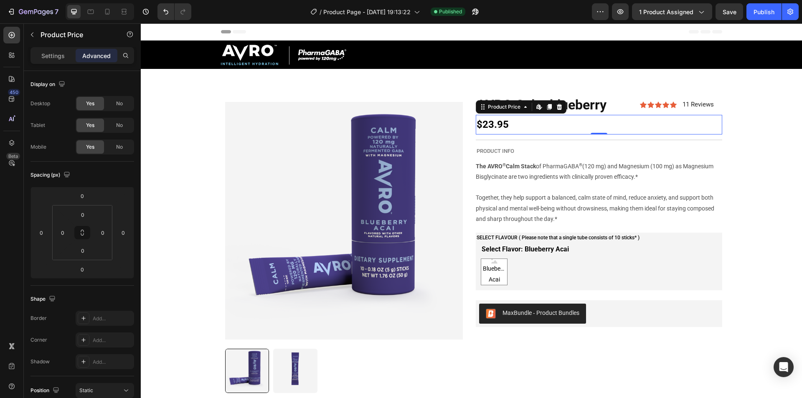
click at [59, 64] on div "Settings Advanced" at bounding box center [82, 59] width 117 height 24
click at [51, 57] on p "Settings" at bounding box center [52, 55] width 23 height 9
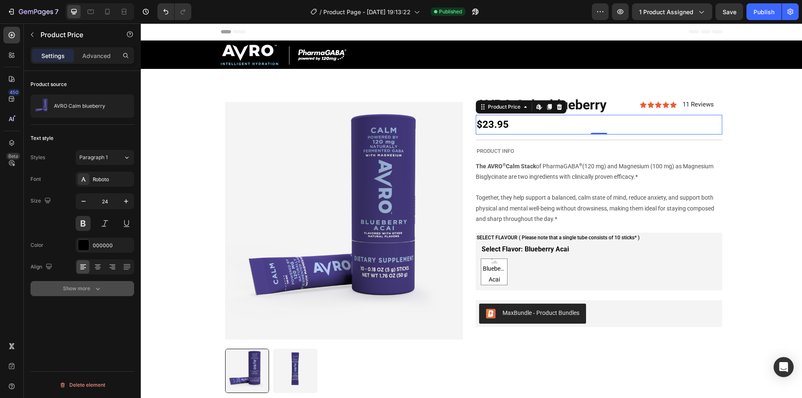
click at [100, 284] on button "Show more" at bounding box center [83, 288] width 104 height 15
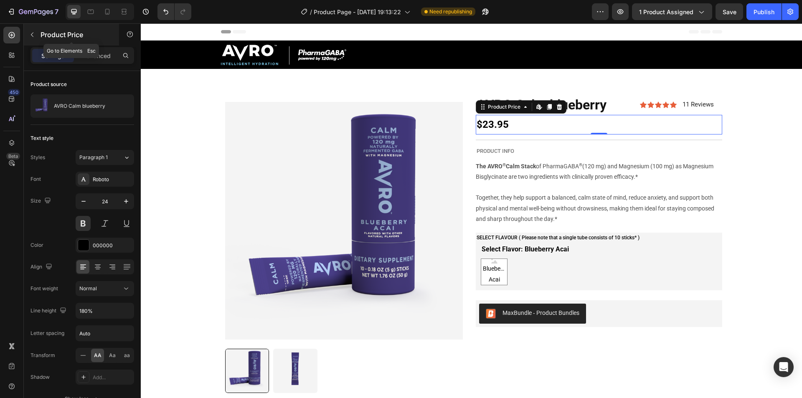
click at [35, 31] on button "button" at bounding box center [31, 34] width 13 height 13
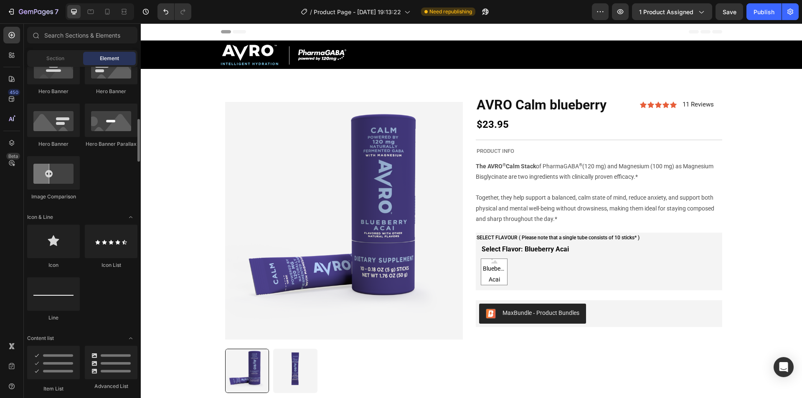
scroll to position [398, 0]
click at [655, 102] on icon at bounding box center [658, 105] width 7 height 7
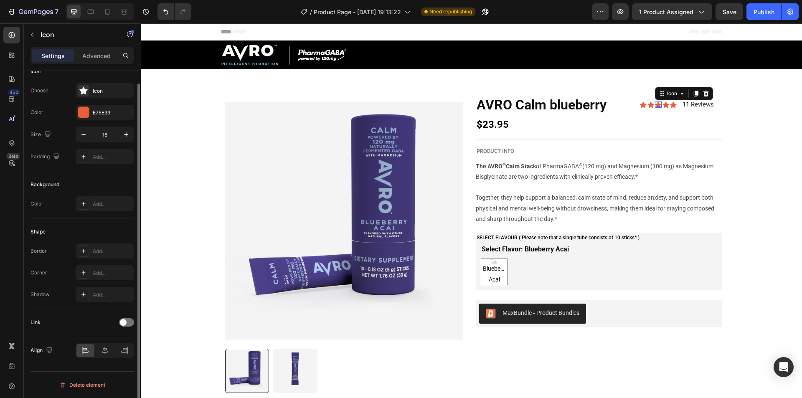
scroll to position [0, 0]
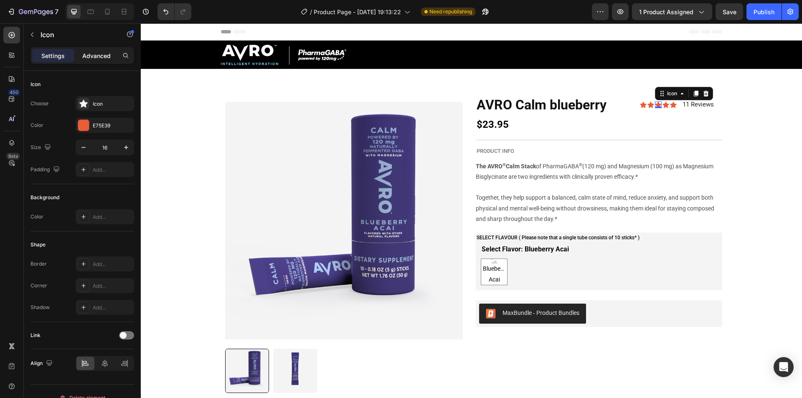
click at [96, 57] on p "Advanced" at bounding box center [96, 55] width 28 height 9
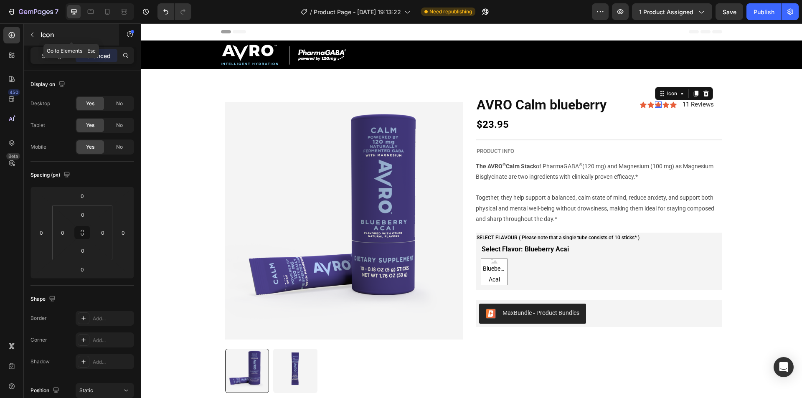
click at [41, 42] on div "Icon" at bounding box center [71, 35] width 95 height 22
click at [33, 38] on button "button" at bounding box center [31, 34] width 13 height 13
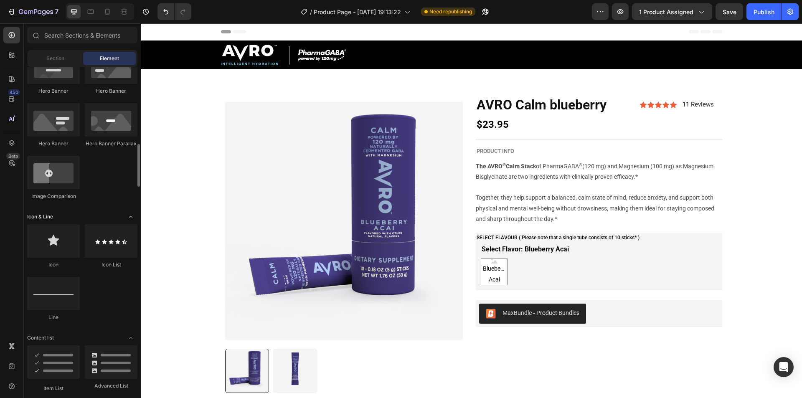
scroll to position [422, 0]
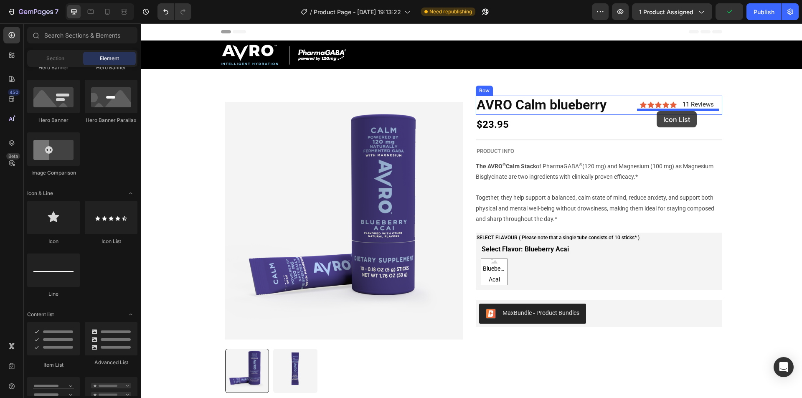
drag, startPoint x: 292, startPoint y: 241, endPoint x: 657, endPoint y: 111, distance: 386.7
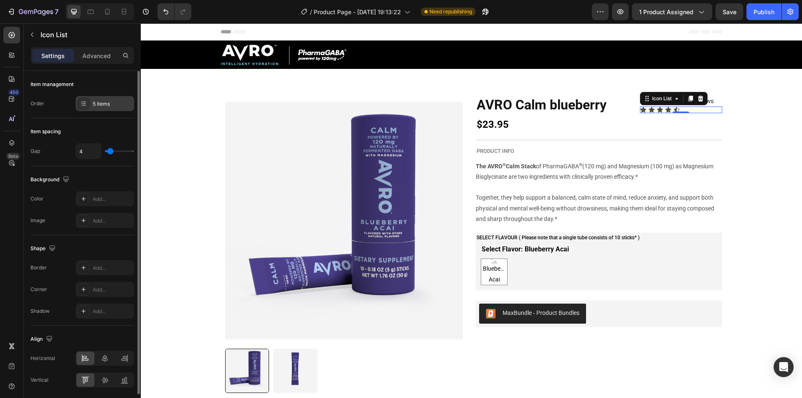
click at [105, 98] on div "5 items" at bounding box center [105, 103] width 58 height 15
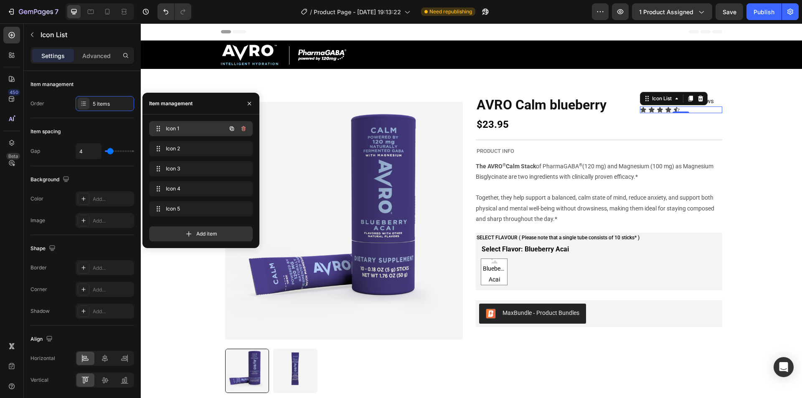
click at [187, 123] on div "Icon 1 Icon 1" at bounding box center [190, 129] width 74 height 12
click at [180, 144] on div "Icon 2 Icon 2" at bounding box center [190, 149] width 74 height 12
click at [182, 164] on div "Icon 3 Icon 3" at bounding box center [190, 169] width 74 height 12
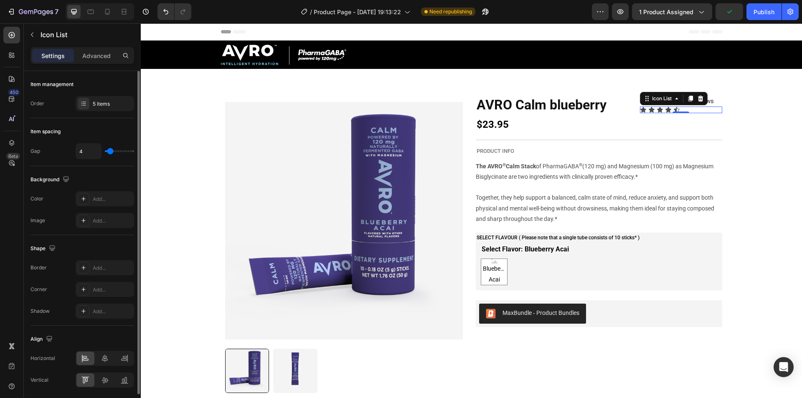
click at [88, 125] on div "Item spacing" at bounding box center [83, 131] width 104 height 13
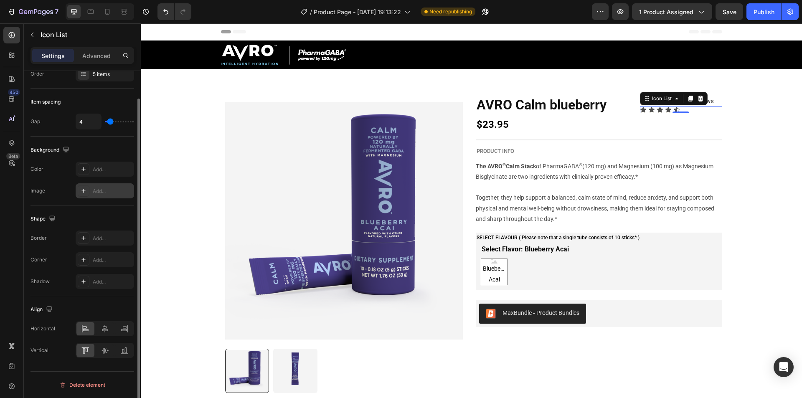
scroll to position [0, 0]
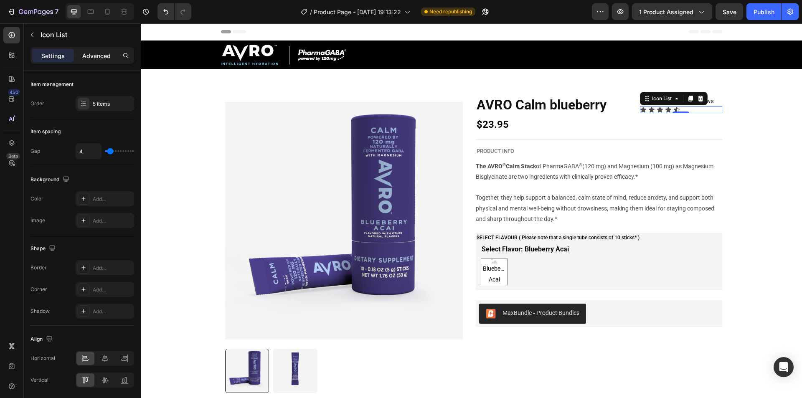
click at [91, 54] on p "Advanced" at bounding box center [96, 55] width 28 height 9
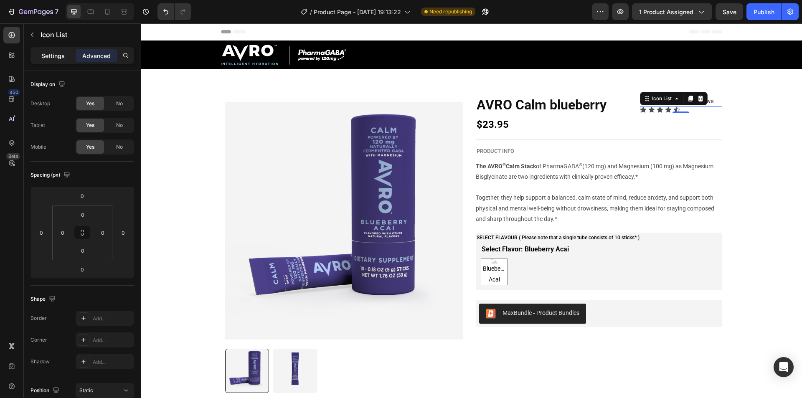
click at [58, 56] on p "Settings" at bounding box center [52, 55] width 23 height 9
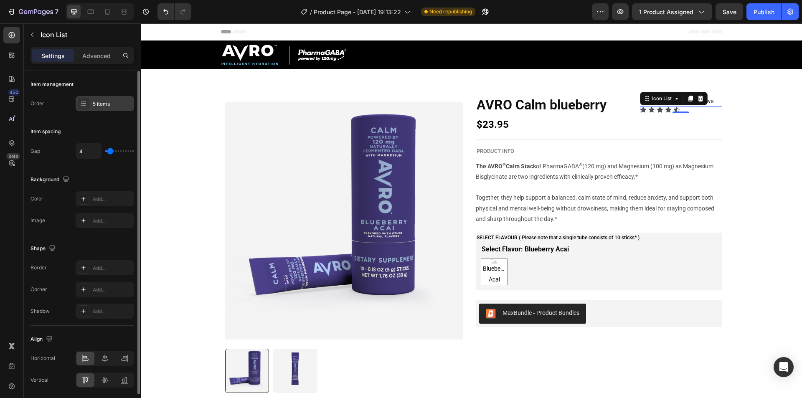
click at [96, 100] on div "5 items" at bounding box center [112, 104] width 39 height 8
click at [90, 166] on div "Item management Order 5 items" at bounding box center [83, 200] width 104 height 69
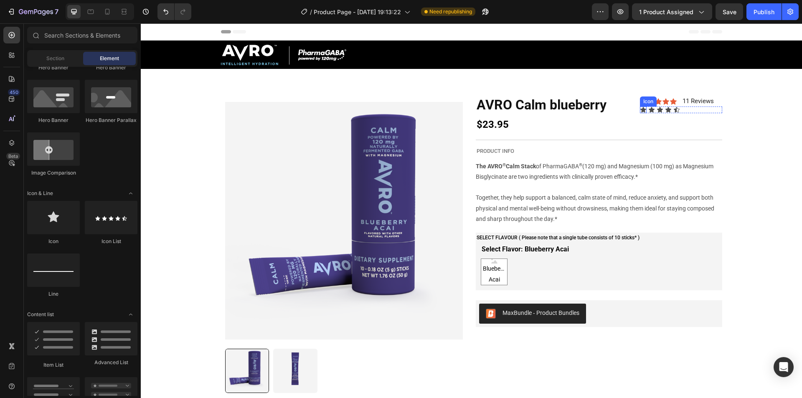
click at [641, 112] on icon at bounding box center [644, 109] width 6 height 5
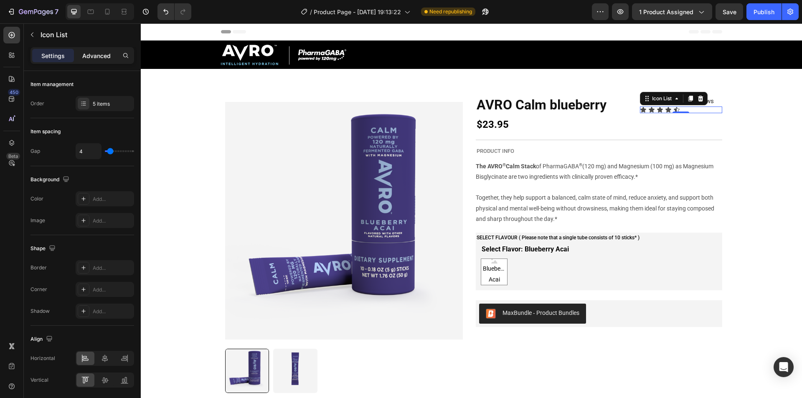
click at [86, 60] on p "Advanced" at bounding box center [96, 55] width 28 height 9
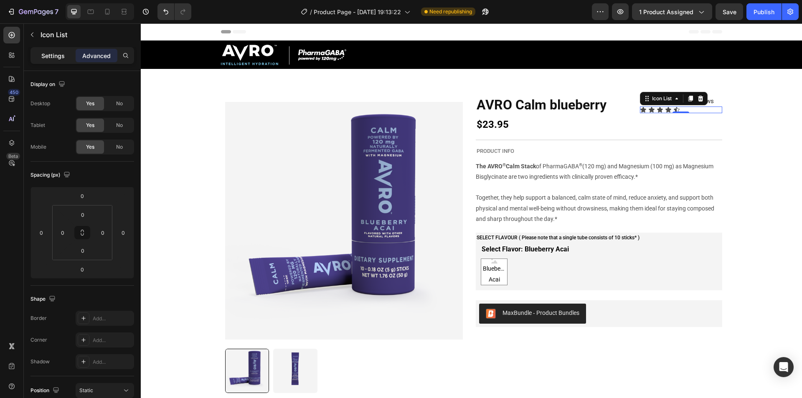
click at [53, 58] on p "Settings" at bounding box center [52, 55] width 23 height 9
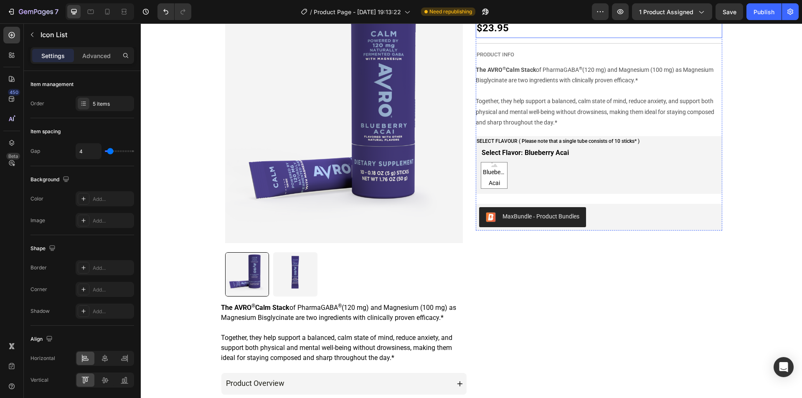
scroll to position [15, 0]
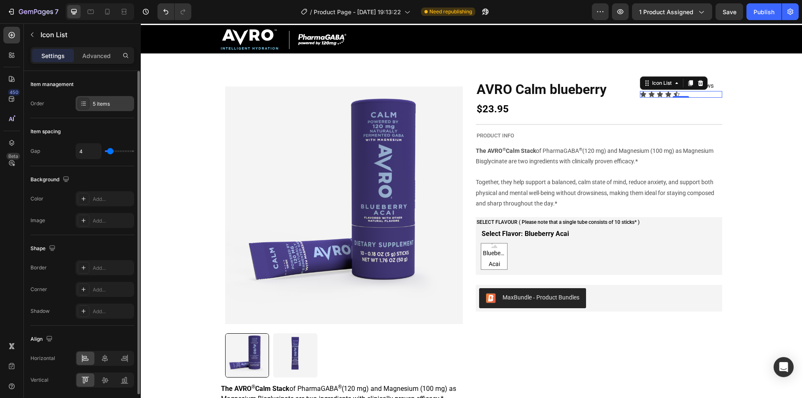
click at [96, 105] on div "5 items" at bounding box center [112, 104] width 39 height 8
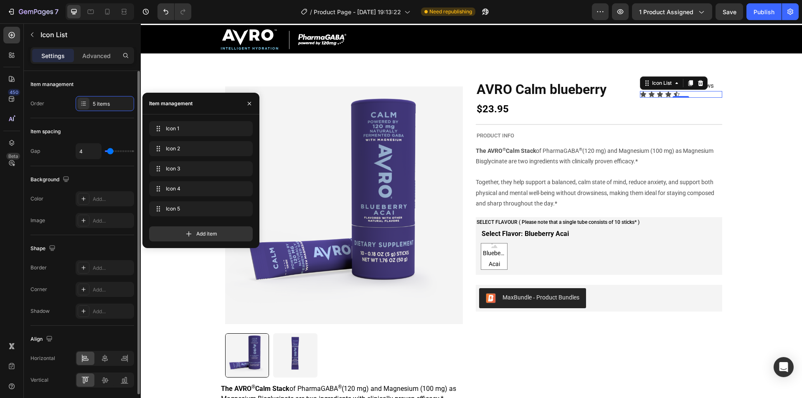
click at [96, 81] on div "Item management" at bounding box center [83, 84] width 104 height 13
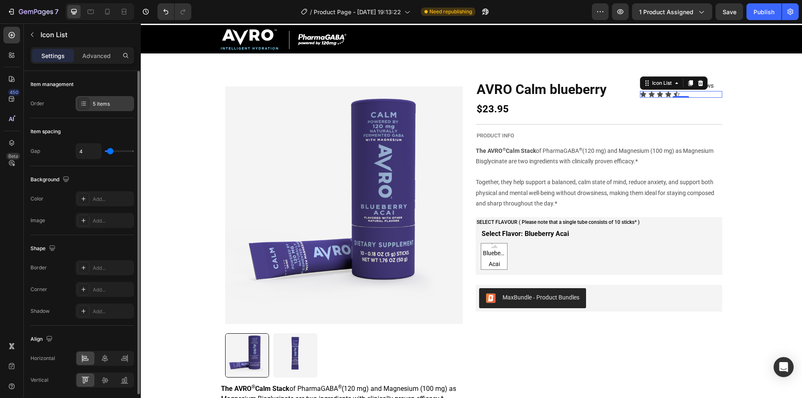
click at [97, 105] on div "5 items" at bounding box center [112, 104] width 39 height 8
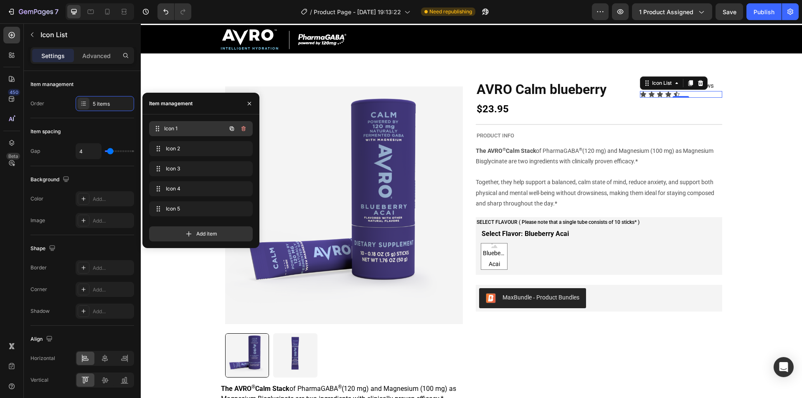
click at [171, 127] on span "Icon 1" at bounding box center [195, 129] width 62 height 8
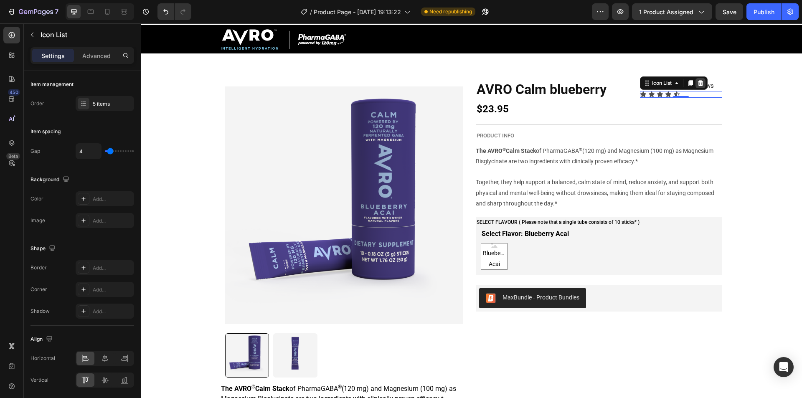
click at [703, 83] on div at bounding box center [701, 83] width 10 height 10
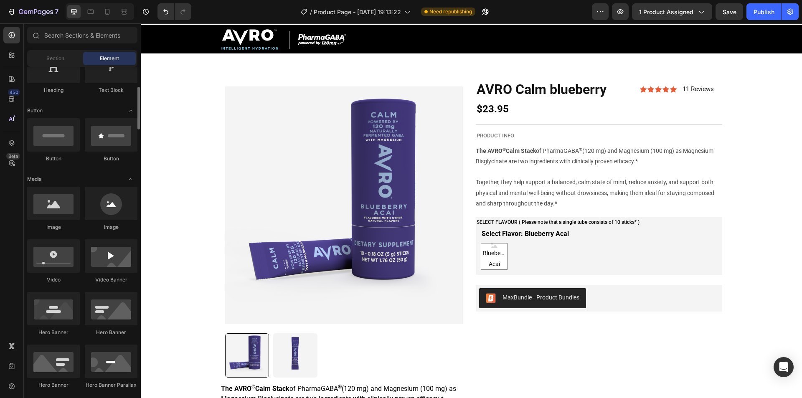
scroll to position [157, 0]
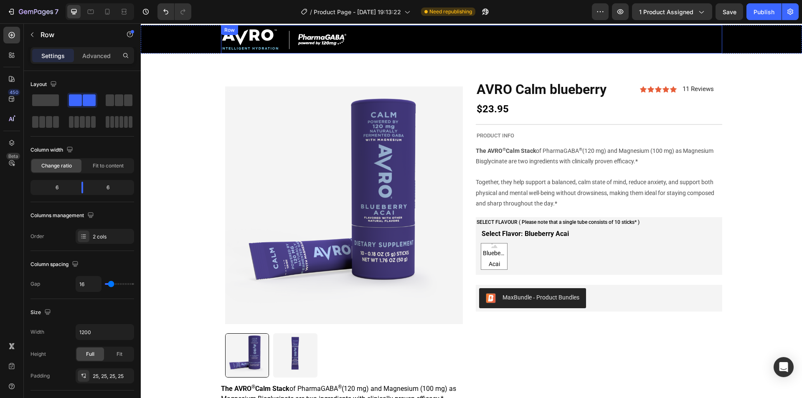
click at [655, 49] on div "Image Custom code Custom Code Row" at bounding box center [471, 39] width 501 height 28
click at [663, 93] on icon at bounding box center [666, 89] width 7 height 7
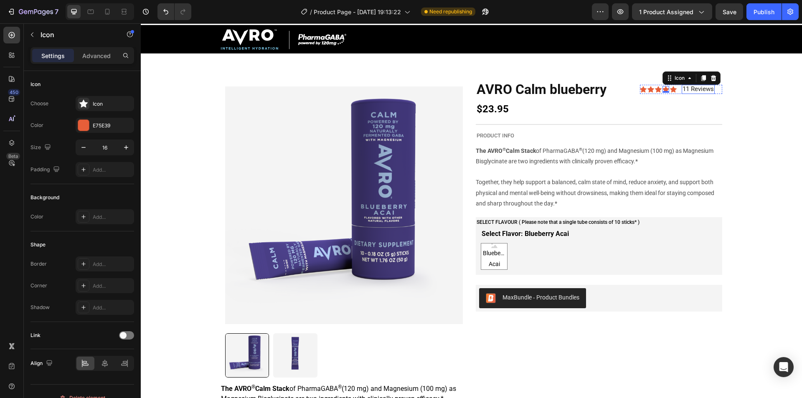
click at [683, 90] on span "11 Reviews" at bounding box center [698, 89] width 31 height 8
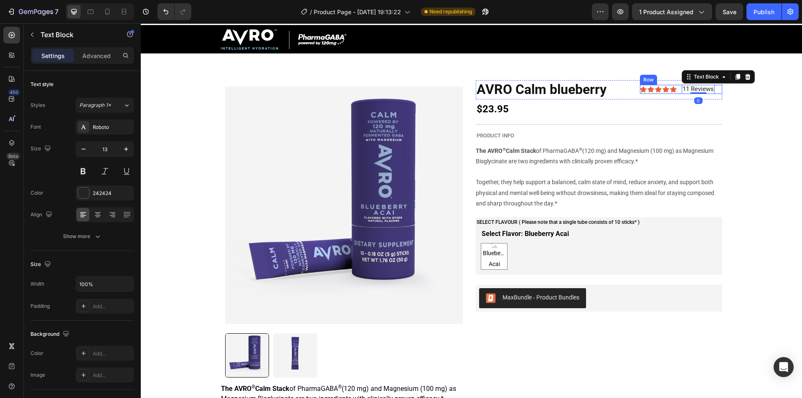
click at [677, 90] on div "Icon Icon Icon Icon Icon Icon List 11 Reviews Text Block 0 Row" at bounding box center [681, 89] width 82 height 9
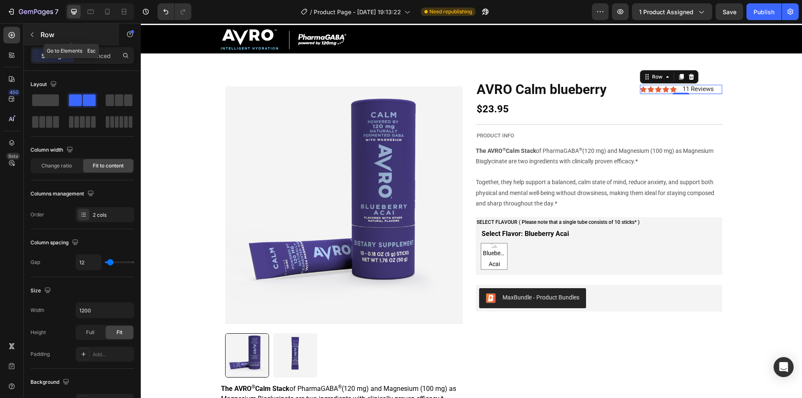
click at [36, 30] on button "button" at bounding box center [31, 34] width 13 height 13
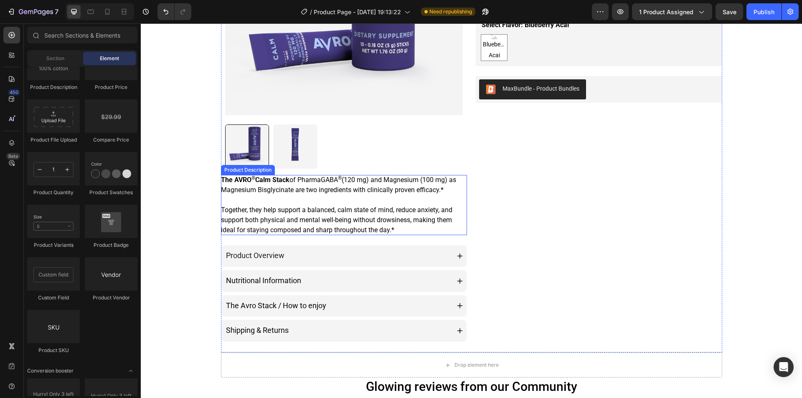
scroll to position [350, 0]
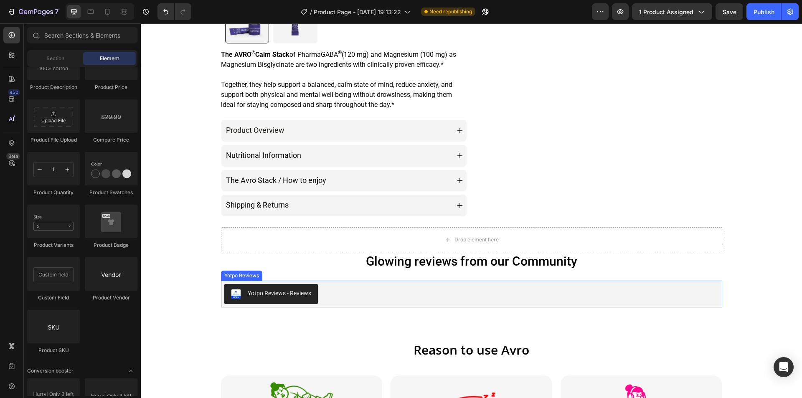
click at [342, 293] on div "Yotpo Reviews - Reviews" at bounding box center [471, 294] width 495 height 20
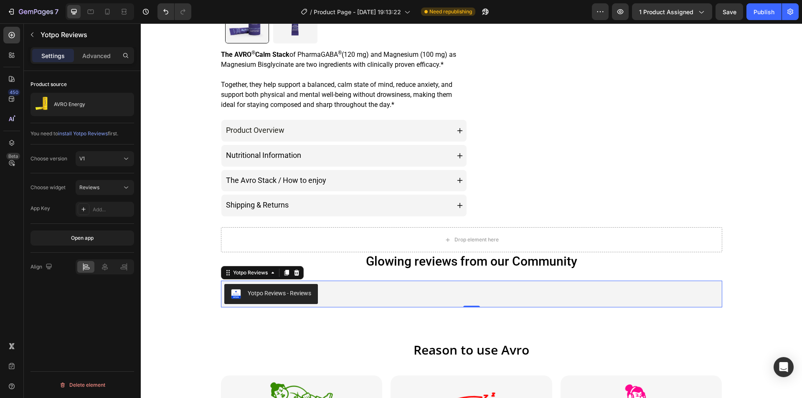
click at [122, 79] on div "Product source" at bounding box center [83, 84] width 104 height 13
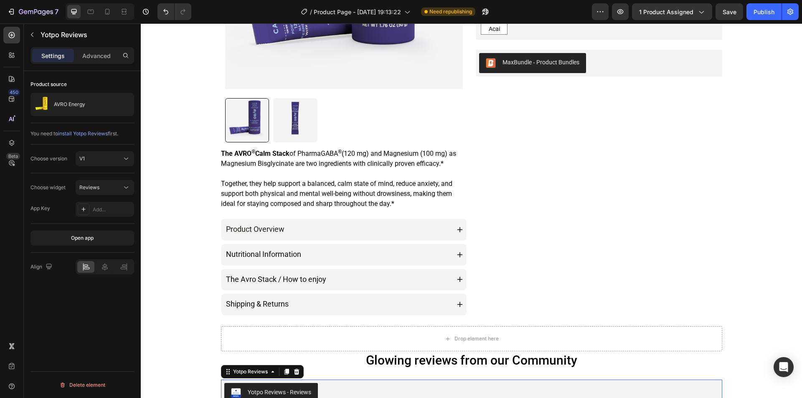
scroll to position [418, 0]
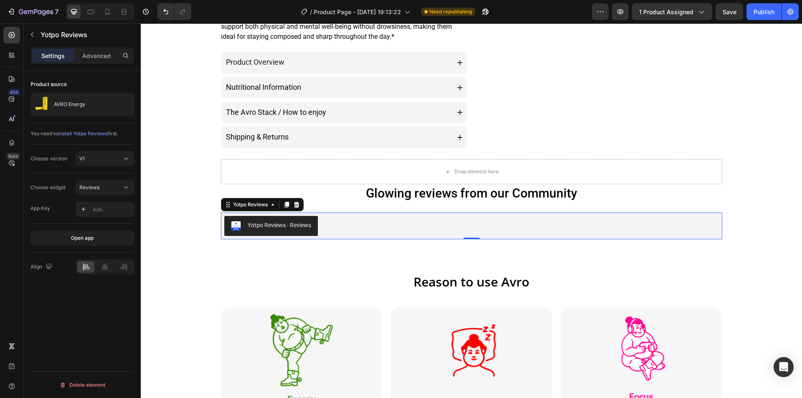
click at [320, 224] on div "Yotpo Reviews - Reviews" at bounding box center [471, 226] width 495 height 20
click at [69, 99] on div "AVRO Energy" at bounding box center [83, 104] width 104 height 23
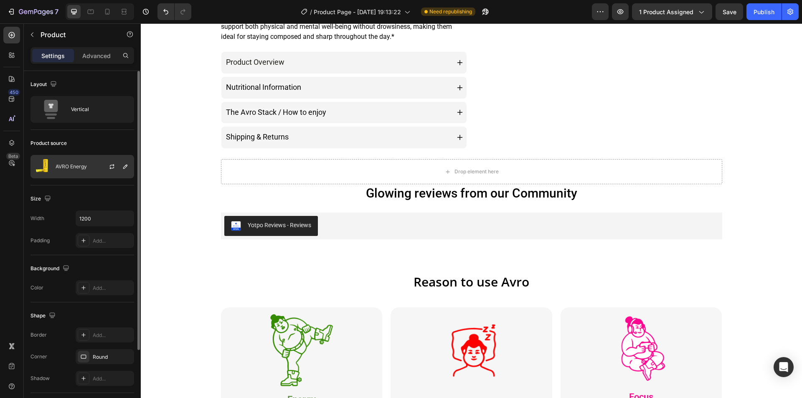
click at [74, 164] on p "AVRO Energy" at bounding box center [71, 167] width 31 height 6
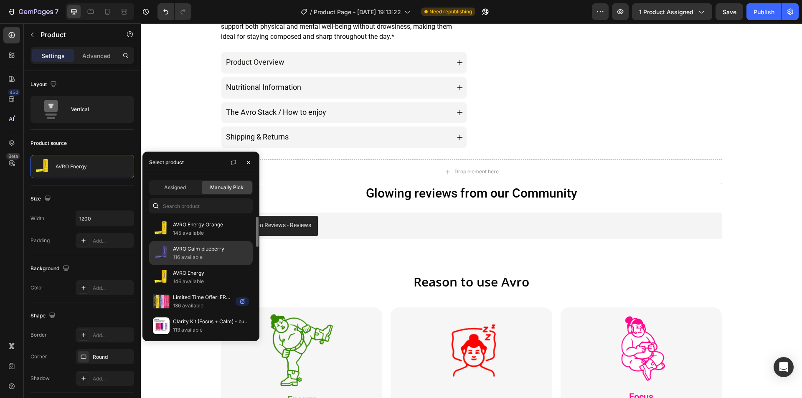
click at [218, 265] on div "AVRO Calm blueberry 116 available" at bounding box center [201, 277] width 104 height 24
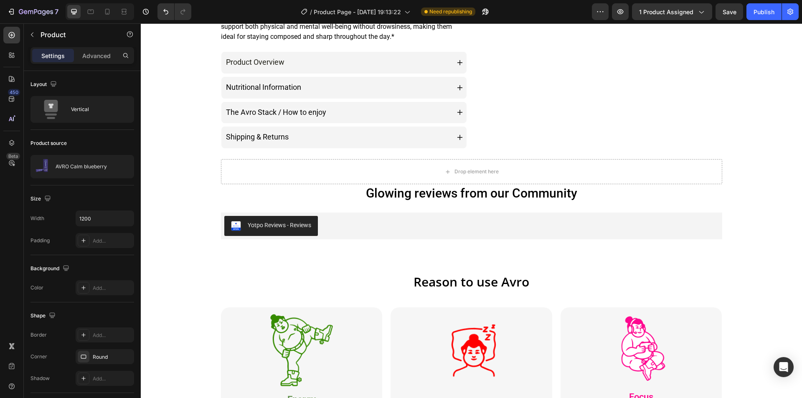
click at [99, 186] on div "Layout Vertical" at bounding box center [83, 221] width 104 height 70
click at [773, 9] on div "Publish" at bounding box center [764, 12] width 21 height 9
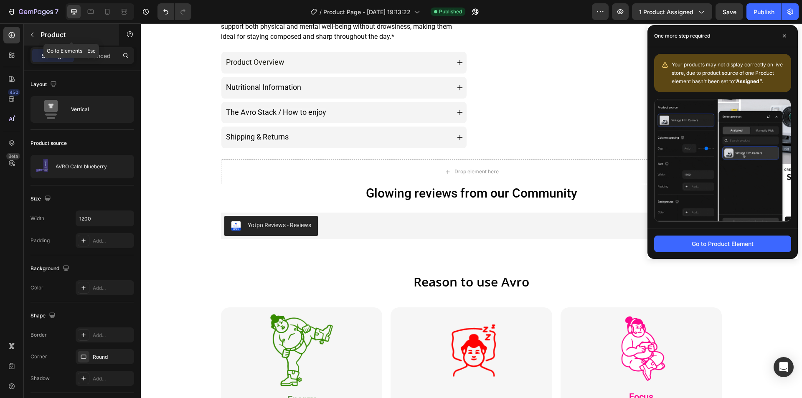
click at [31, 38] on button "button" at bounding box center [31, 34] width 13 height 13
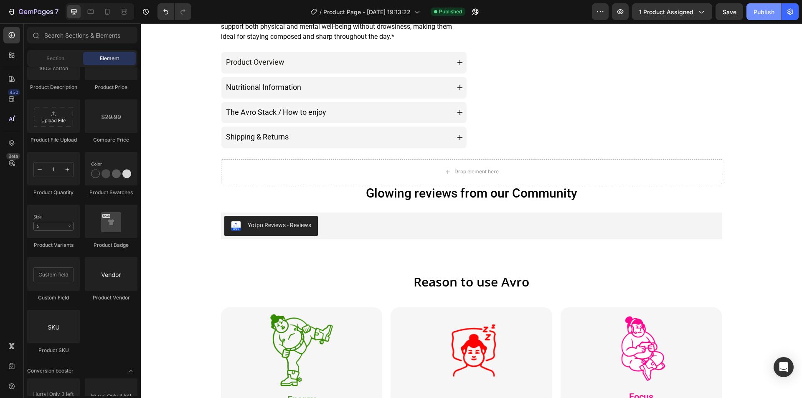
click at [762, 13] on div "Publish" at bounding box center [764, 12] width 21 height 9
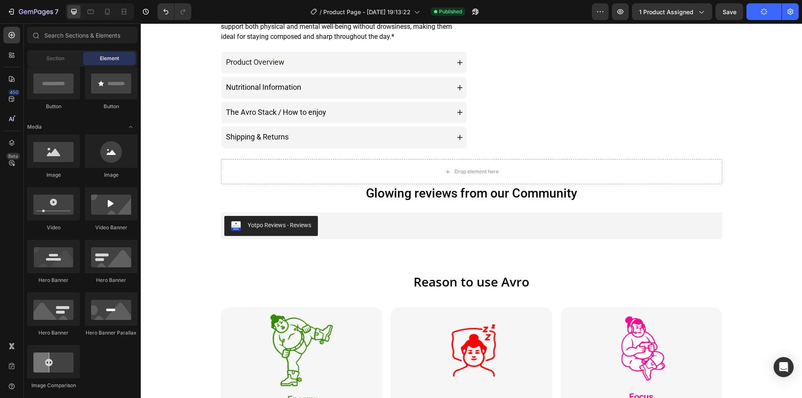
scroll to position [0, 0]
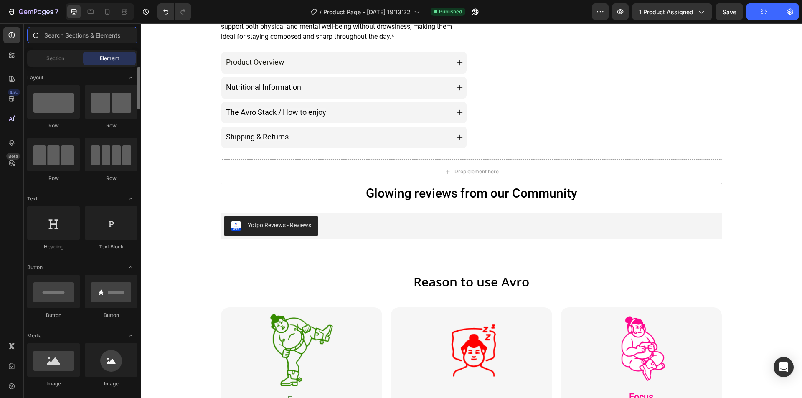
click at [106, 39] on input "text" at bounding box center [82, 35] width 110 height 17
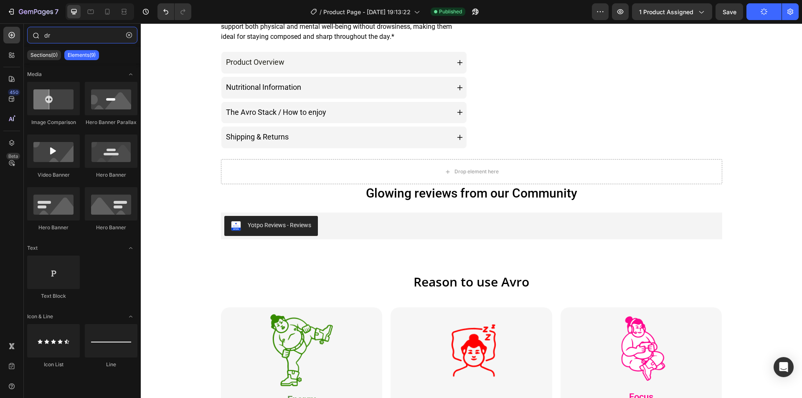
type input "d"
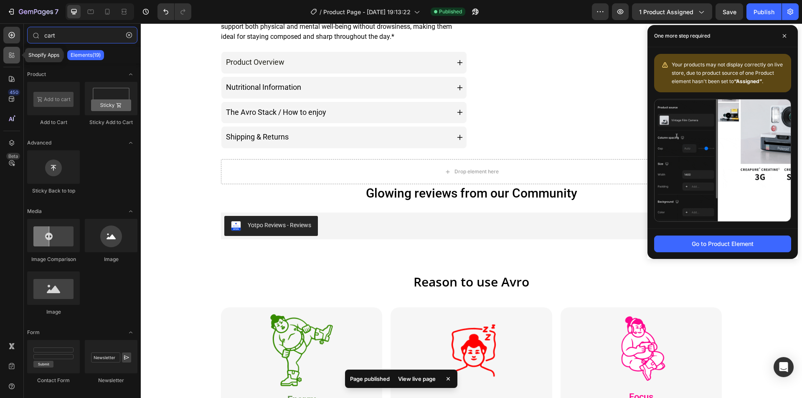
type input "cart"
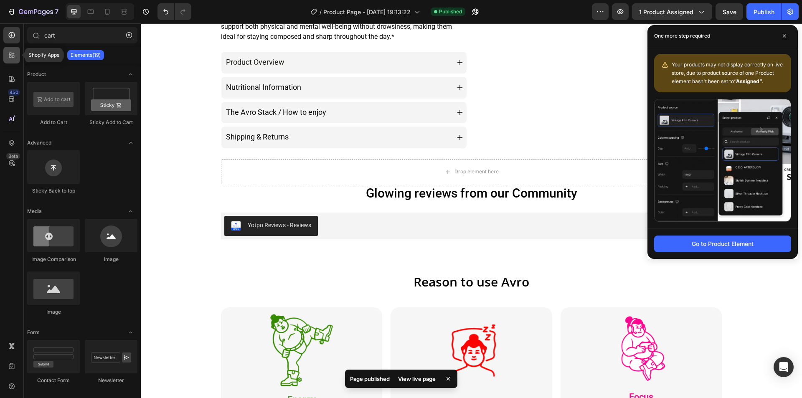
click at [13, 54] on icon at bounding box center [12, 55] width 8 height 8
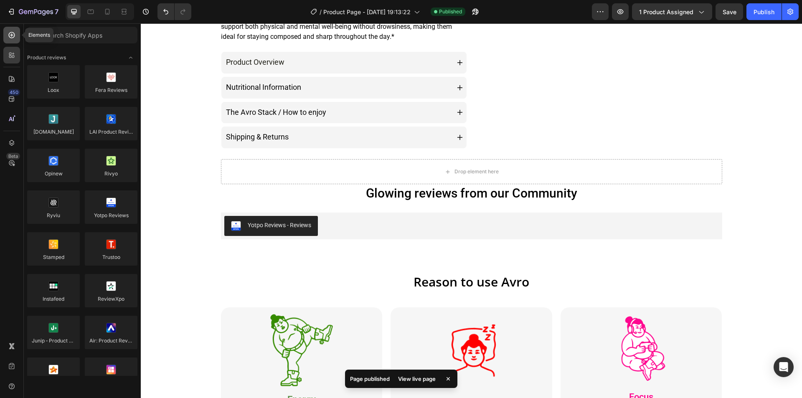
click at [12, 31] on icon at bounding box center [12, 35] width 8 height 8
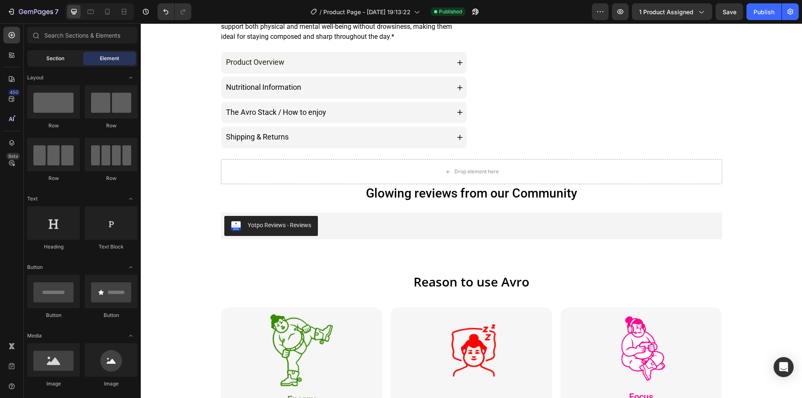
click at [54, 60] on span "Section" at bounding box center [55, 59] width 18 height 8
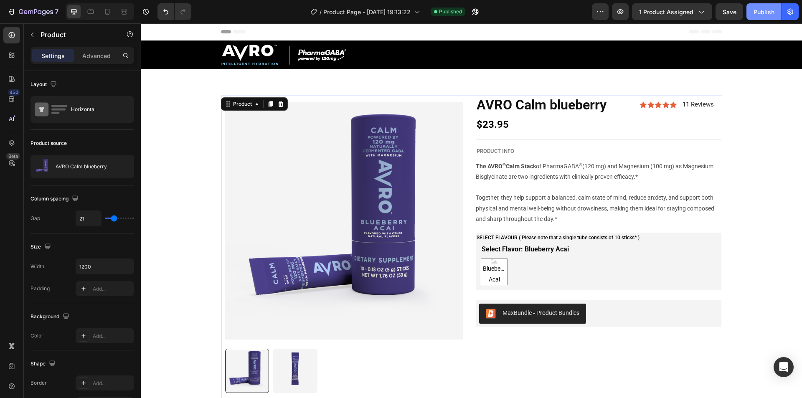
click at [767, 10] on div "Publish" at bounding box center [764, 12] width 21 height 9
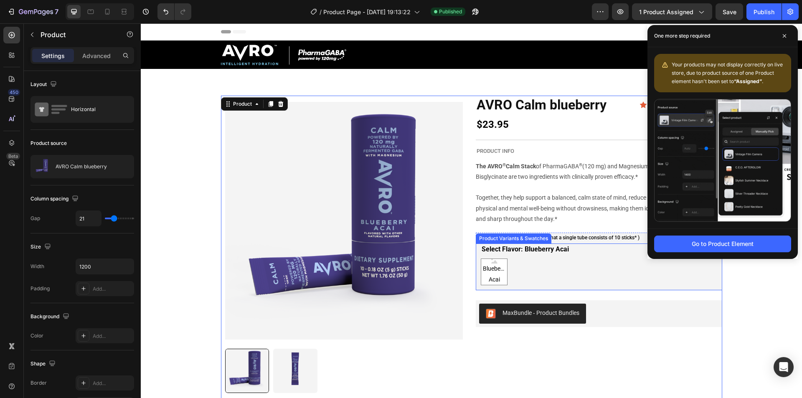
click at [548, 240] on div "Product Variants & Swatches" at bounding box center [514, 239] width 76 height 10
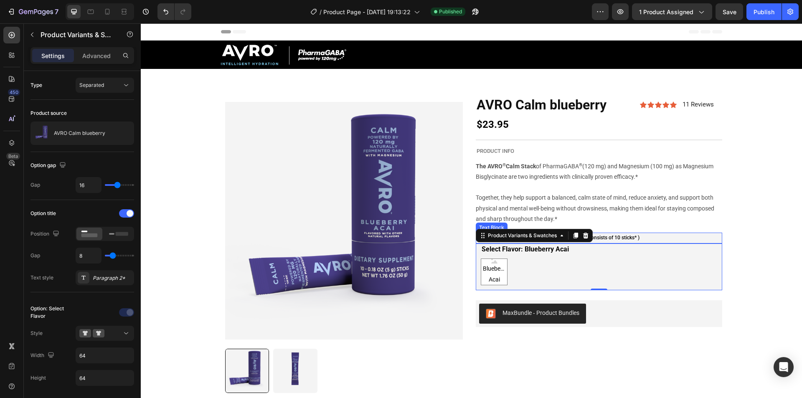
click at [600, 243] on div "SELECT FLAVOUR ( Please note that a single tube consists of 10 sticks* )" at bounding box center [599, 238] width 247 height 11
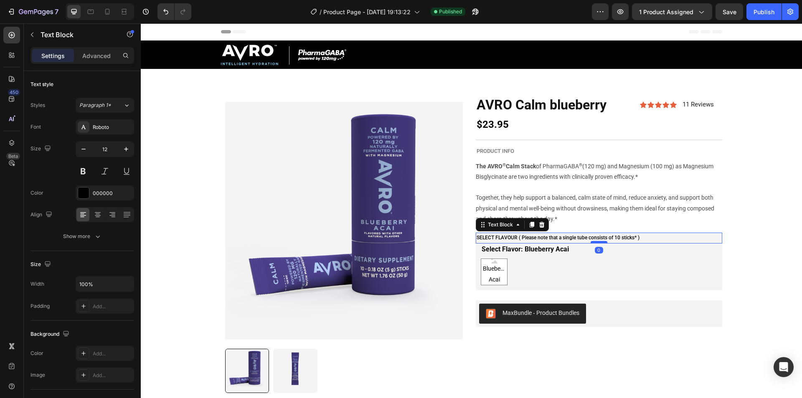
click at [604, 242] on div at bounding box center [599, 242] width 17 height 3
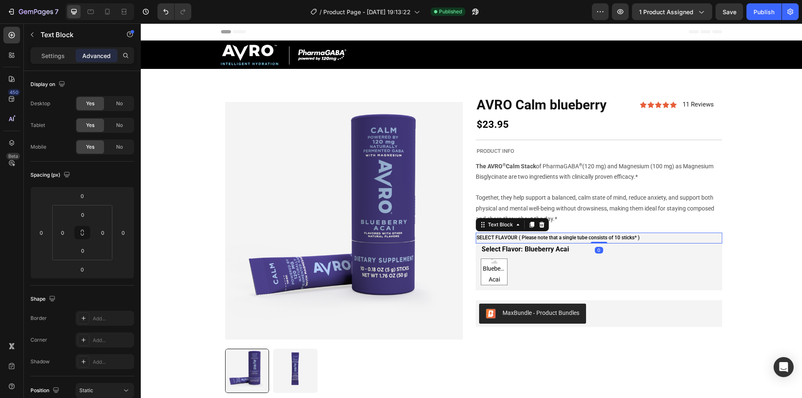
click at [615, 238] on p "SELECT FLAVOUR ( Please note that a single tube consists of 10 sticks* )" at bounding box center [599, 238] width 245 height 9
click at [50, 60] on p "Settings" at bounding box center [52, 55] width 23 height 9
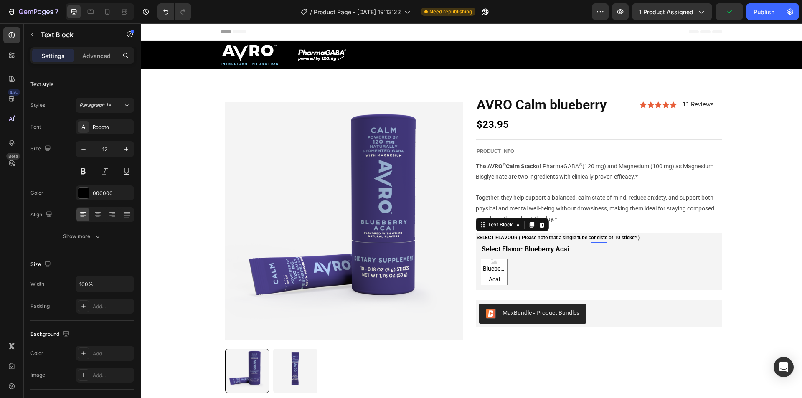
click at [560, 238] on p "SELECT FLAVOUR ( Please note that a single tube consists of 10 sticks* )" at bounding box center [599, 238] width 245 height 9
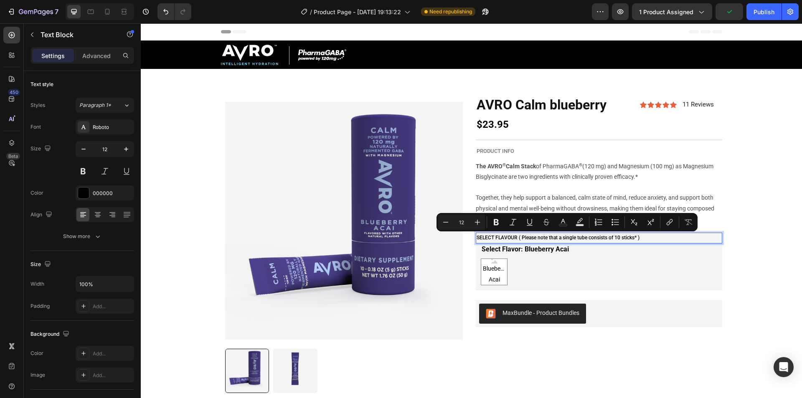
click at [542, 237] on p "SELECT FLAVOUR ( Please note that a single tube consists of 10 sticks* )" at bounding box center [599, 238] width 245 height 9
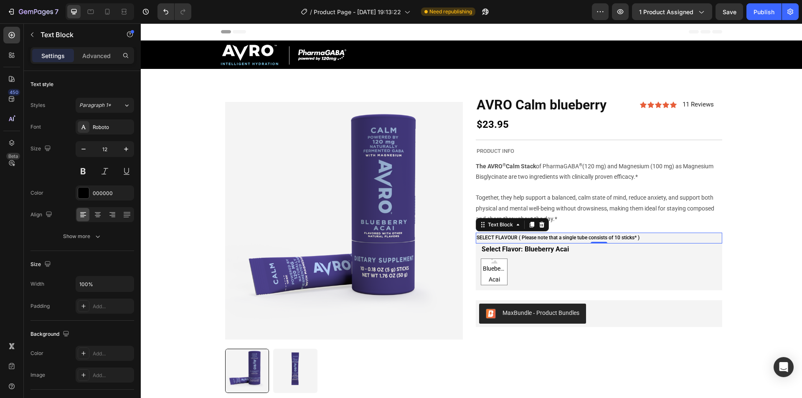
click at [570, 235] on p "SELECT FLAVOUR ( Please note that a single tube consists of 10 sticks* )" at bounding box center [599, 238] width 245 height 9
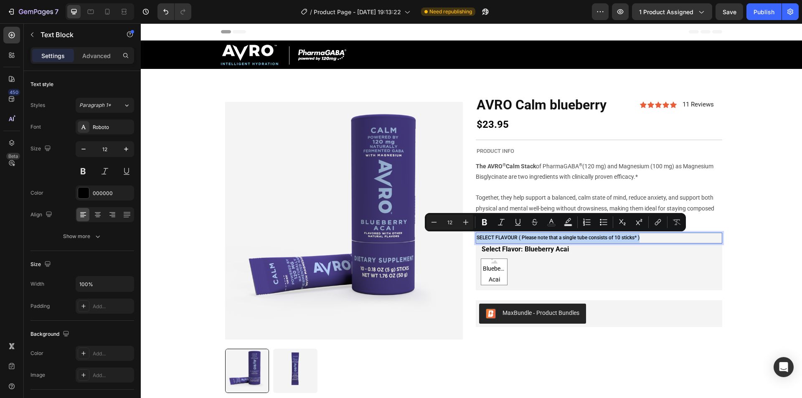
click at [540, 238] on p "SELECT FLAVOUR ( Please note that a single tube consists of 10 sticks* )" at bounding box center [599, 238] width 245 height 9
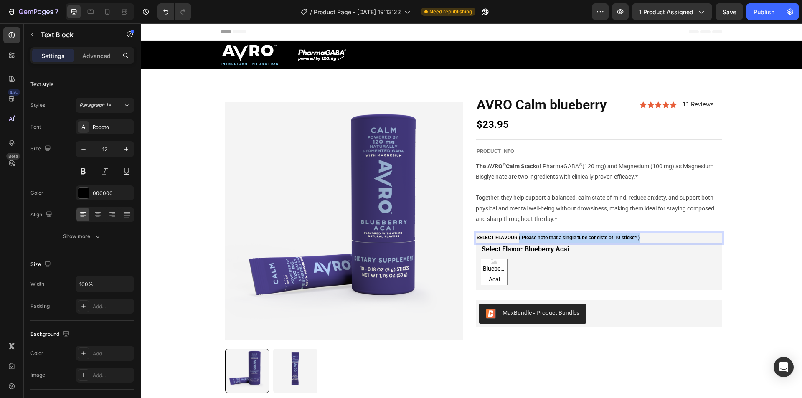
drag, startPoint x: 515, startPoint y: 237, endPoint x: 654, endPoint y: 239, distance: 139.6
click at [654, 239] on p "SELECT FLAVOUR ( Please note that a single tube consists of 10 sticks* )" at bounding box center [599, 238] width 245 height 9
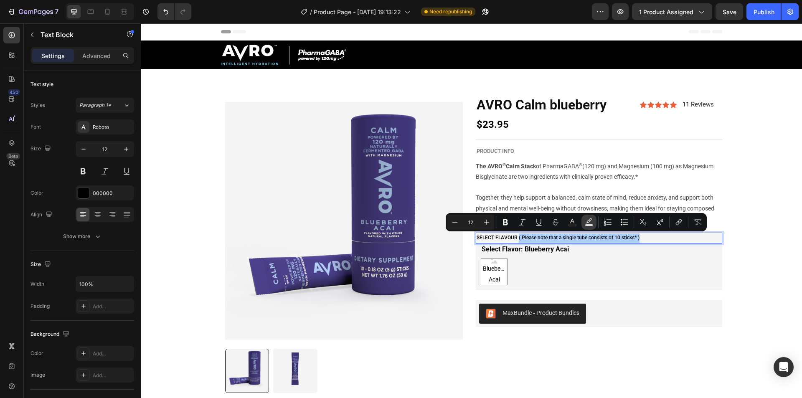
click at [593, 222] on icon "Editor contextual toolbar" at bounding box center [589, 222] width 8 height 8
type input "000000"
type input "77"
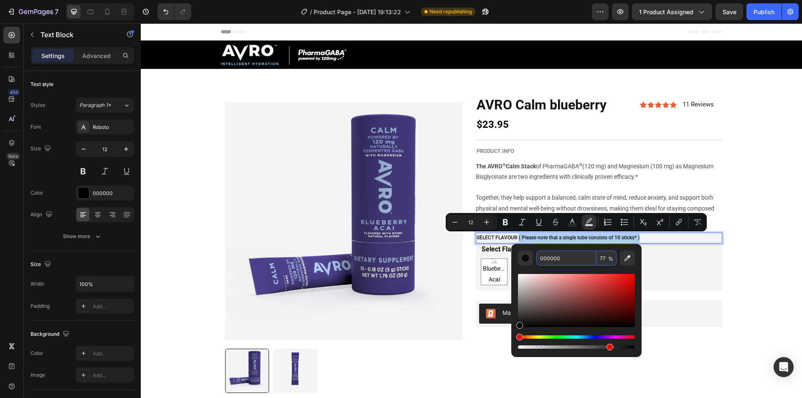
click at [561, 257] on input "000000" at bounding box center [567, 258] width 60 height 15
paste input "#767676"
type input "767676"
type input "100"
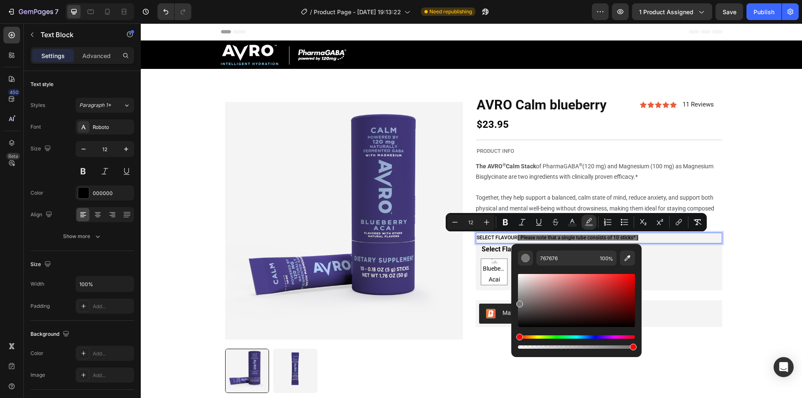
click at [682, 254] on div "Select Flavor: Blueberry Acai Blueberry Acai Blueberry Acai Blueberry Acai" at bounding box center [599, 265] width 236 height 42
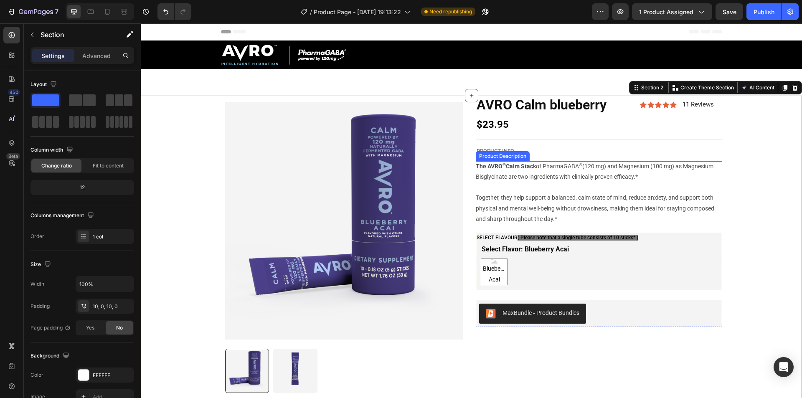
click at [615, 221] on div "The AVRO ® Calm Stack of PharmaGABA ® (120 mg) and Magnesium (100 mg) as Magnes…" at bounding box center [599, 192] width 247 height 63
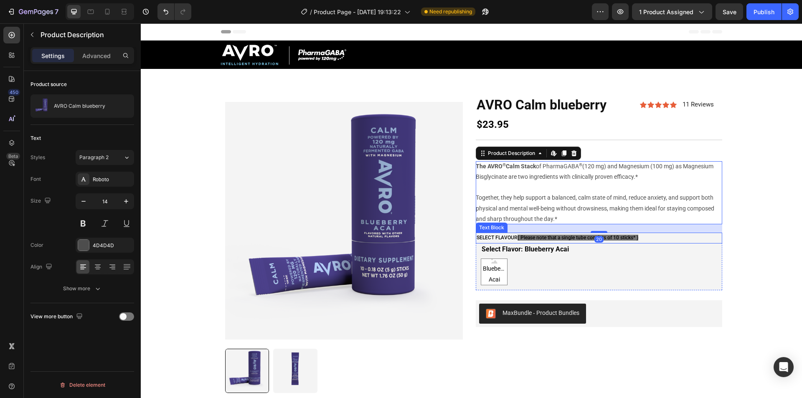
click at [597, 236] on span "( Please note that a single tube consists of 10 sticks* )" at bounding box center [578, 238] width 121 height 6
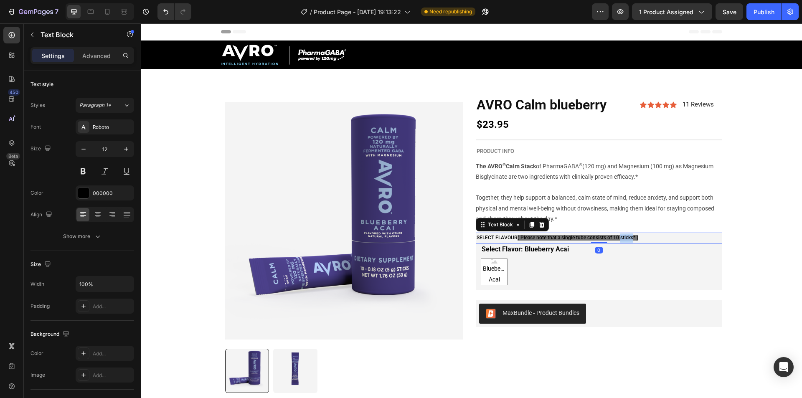
click at [624, 238] on span "( Please note that a single tube consists of 10 sticks* )" at bounding box center [578, 238] width 121 height 6
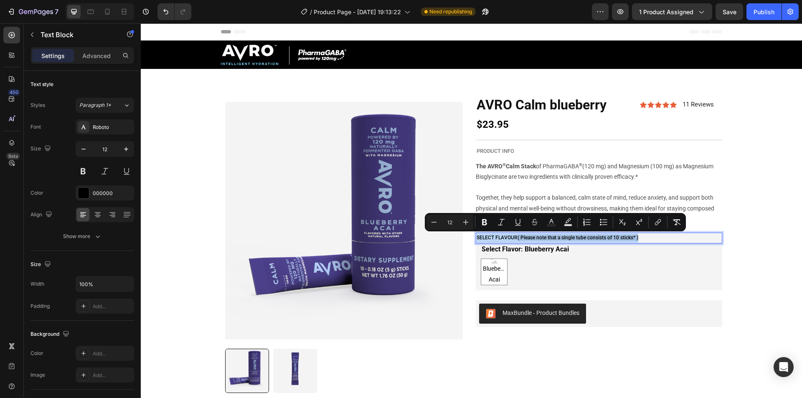
click at [642, 239] on p "SELECT FLAVOUR ( Please note that a single tube consists of 10 sticks* )" at bounding box center [599, 238] width 245 height 9
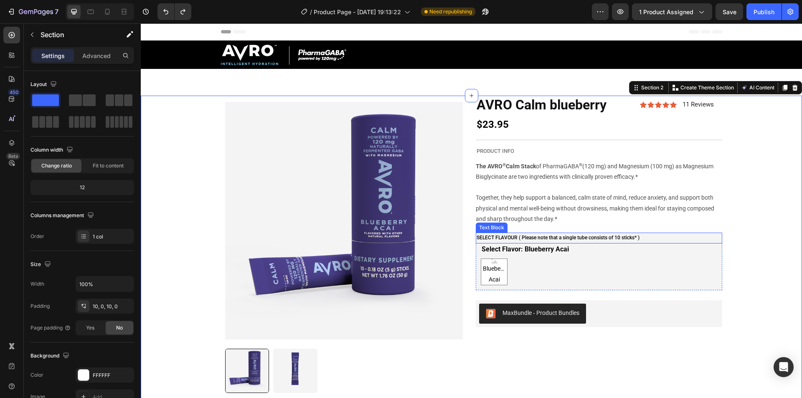
click at [593, 238] on p "SELECT FLAVOUR ( Please note that a single tube consists of 10 sticks* )" at bounding box center [599, 238] width 245 height 9
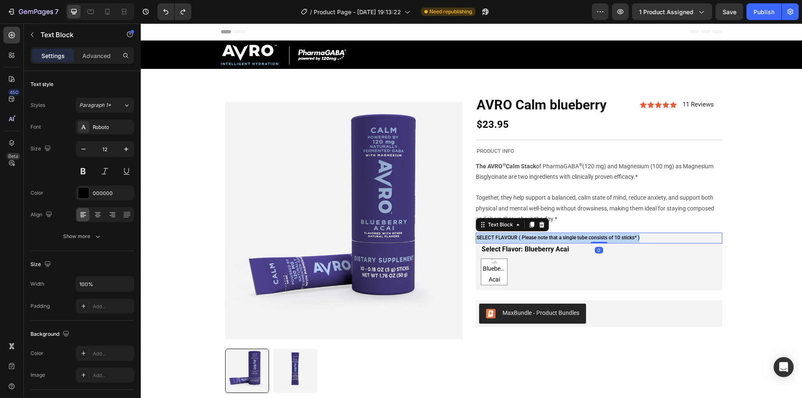
click at [593, 238] on p "SELECT FLAVOUR ( Please note that a single tube consists of 10 sticks* )" at bounding box center [599, 238] width 245 height 9
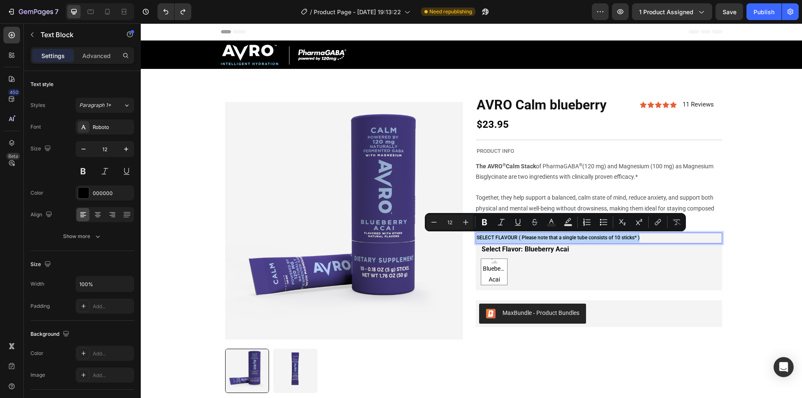
click at [593, 238] on p "SELECT FLAVOUR ( Please note that a single tube consists of 10 sticks* )" at bounding box center [599, 238] width 245 height 9
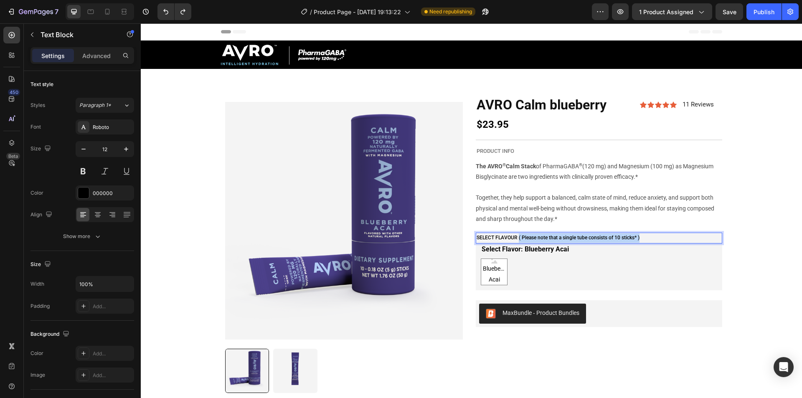
drag, startPoint x: 515, startPoint y: 236, endPoint x: 637, endPoint y: 240, distance: 122.1
click at [637, 240] on p "SELECT FLAVOUR ( Please note that a single tube consists of 10 sticks* )" at bounding box center [599, 238] width 245 height 9
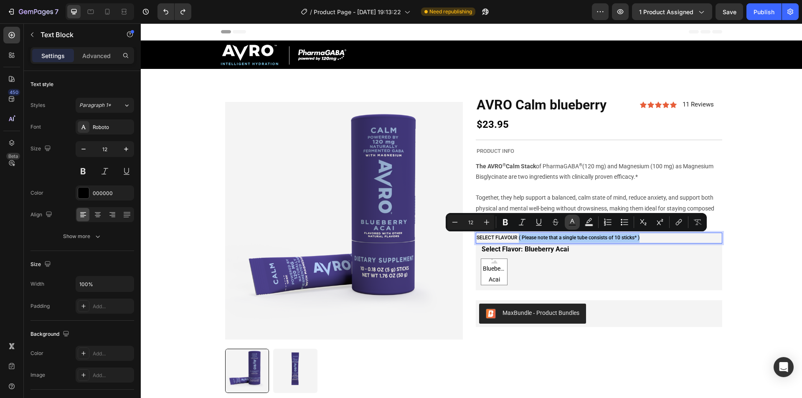
click at [573, 221] on icon "Editor contextual toolbar" at bounding box center [572, 221] width 4 height 5
type input "000000"
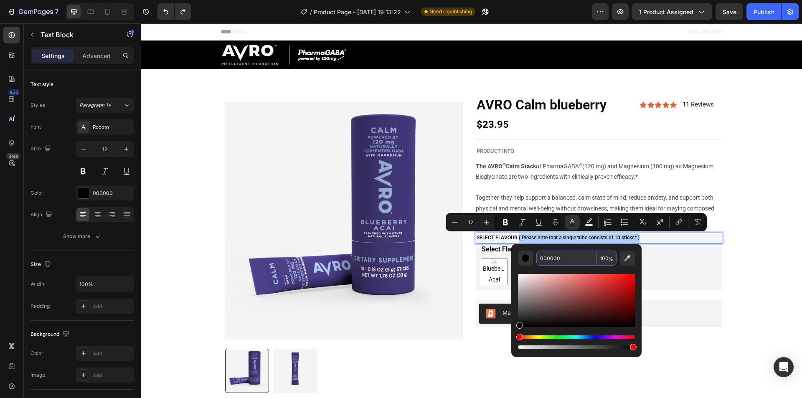
click at [559, 257] on input "000000" at bounding box center [567, 258] width 60 height 15
paste input "#767676"
type input "767676"
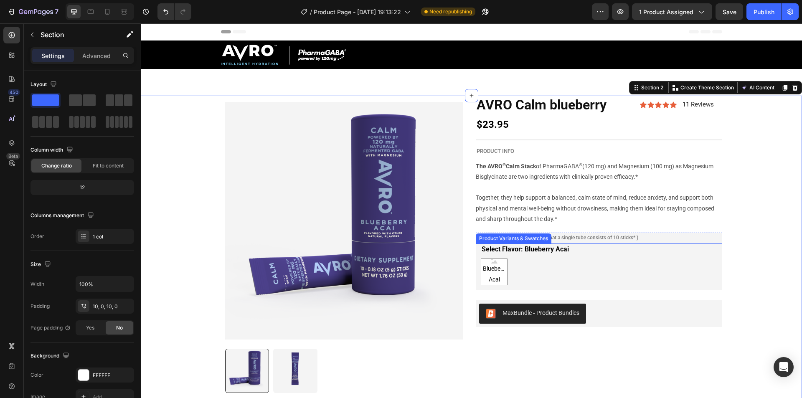
click at [522, 249] on legend "Select Flavor: Blueberry Acai" at bounding box center [525, 250] width 89 height 12
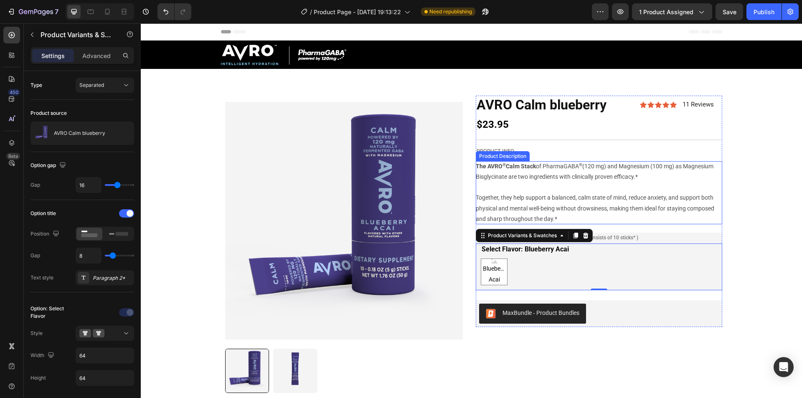
click at [542, 222] on span "Together, they help support a balanced, calm state of mind, reduce anxiety, and…" at bounding box center [595, 208] width 239 height 28
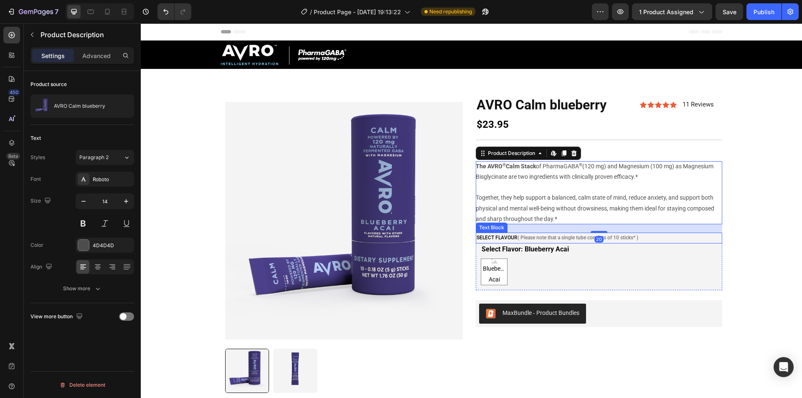
click at [552, 236] on span "( Please note that a single tube consists of 10 sticks* )" at bounding box center [578, 238] width 121 height 6
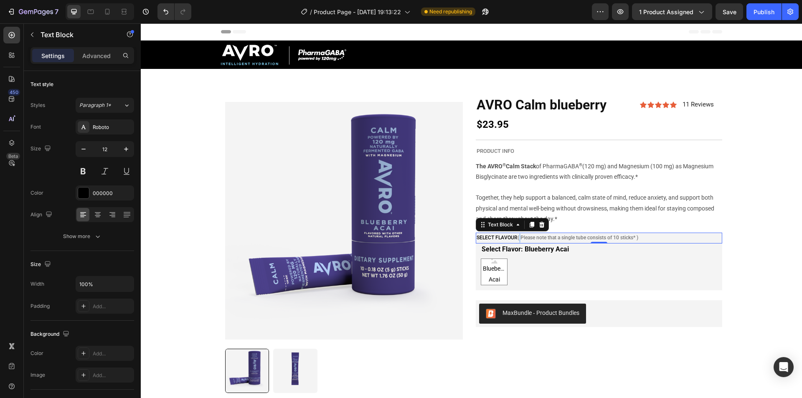
click at [518, 237] on span "( Please note that a single tube consists of 10 sticks* )" at bounding box center [578, 238] width 121 height 6
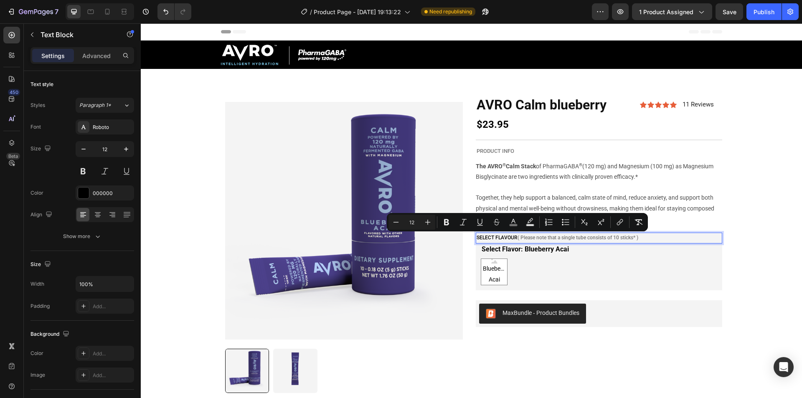
click at [515, 238] on p "SELECT FLAVOUR ( Please note that a single tube consists of 10 sticks* )" at bounding box center [599, 238] width 245 height 9
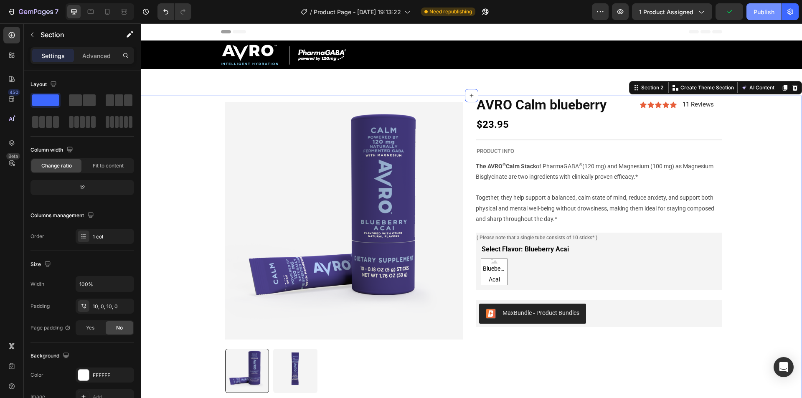
click at [770, 15] on div "Publish" at bounding box center [764, 12] width 21 height 9
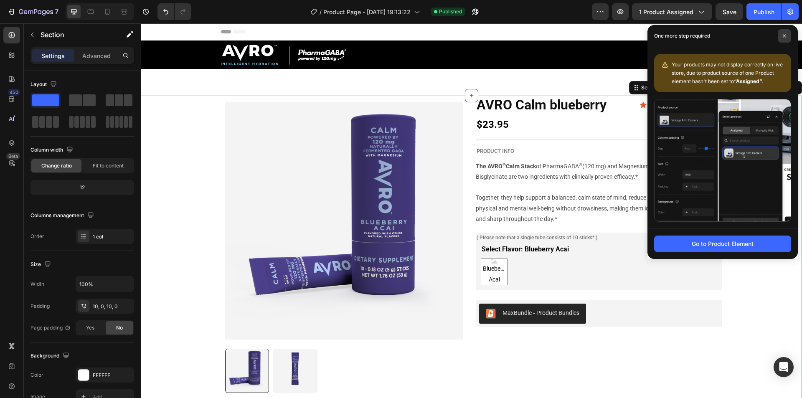
click at [784, 38] on span at bounding box center [784, 35] width 13 height 13
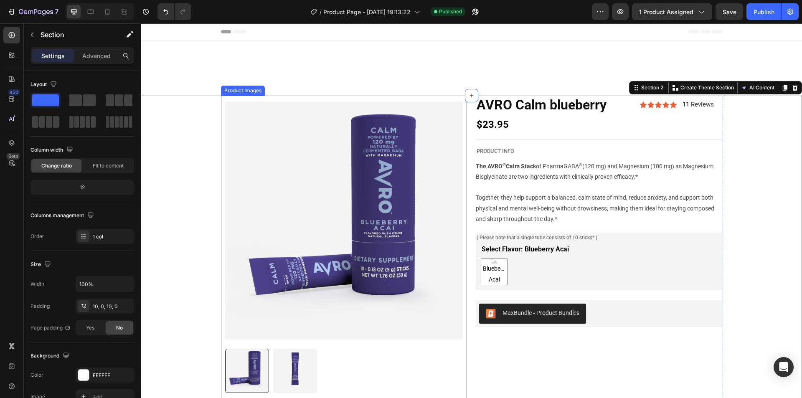
scroll to position [167, 0]
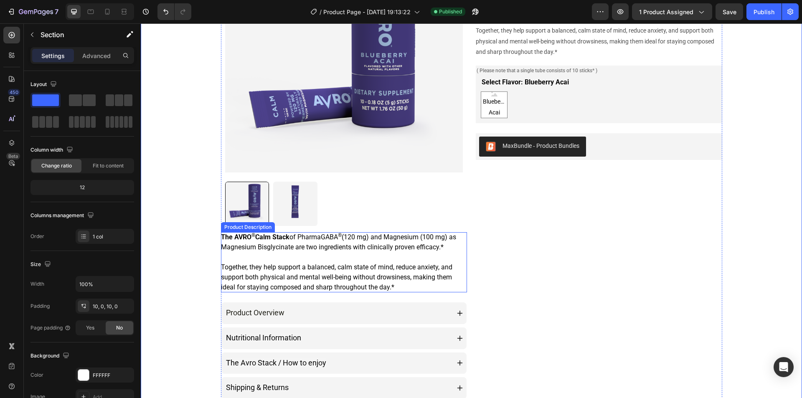
click at [333, 257] on div "The AVRO ® Calm Stack of PharmaGABA ® (120 mg) and Magnesium (100 mg) as Magnes…" at bounding box center [344, 262] width 247 height 60
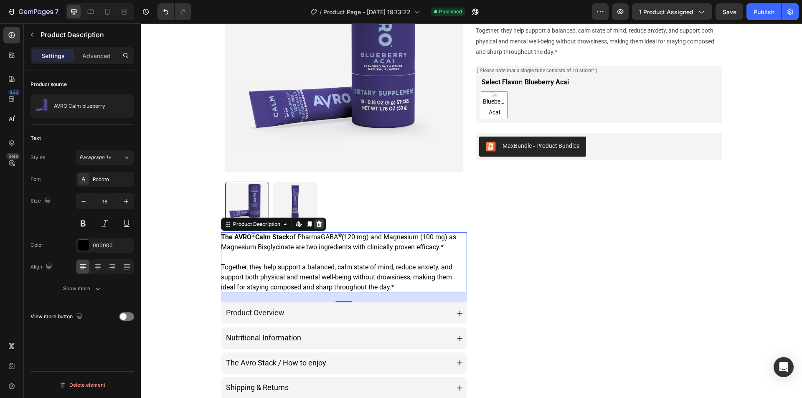
click at [316, 225] on icon at bounding box center [319, 224] width 7 height 7
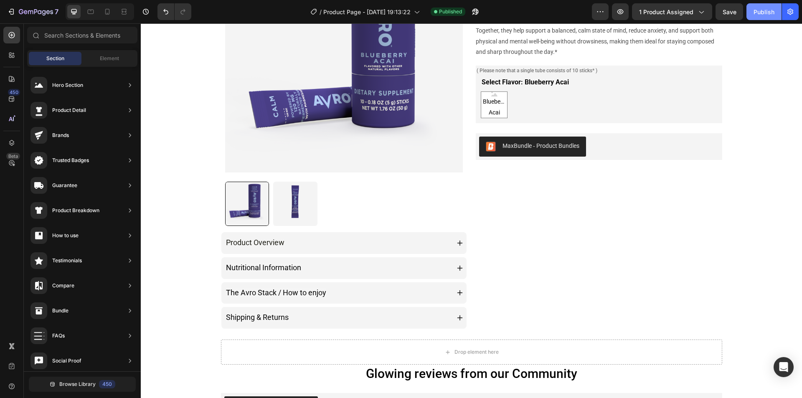
click at [776, 13] on button "Publish" at bounding box center [764, 11] width 35 height 17
